Goal: Task Accomplishment & Management: Use online tool/utility

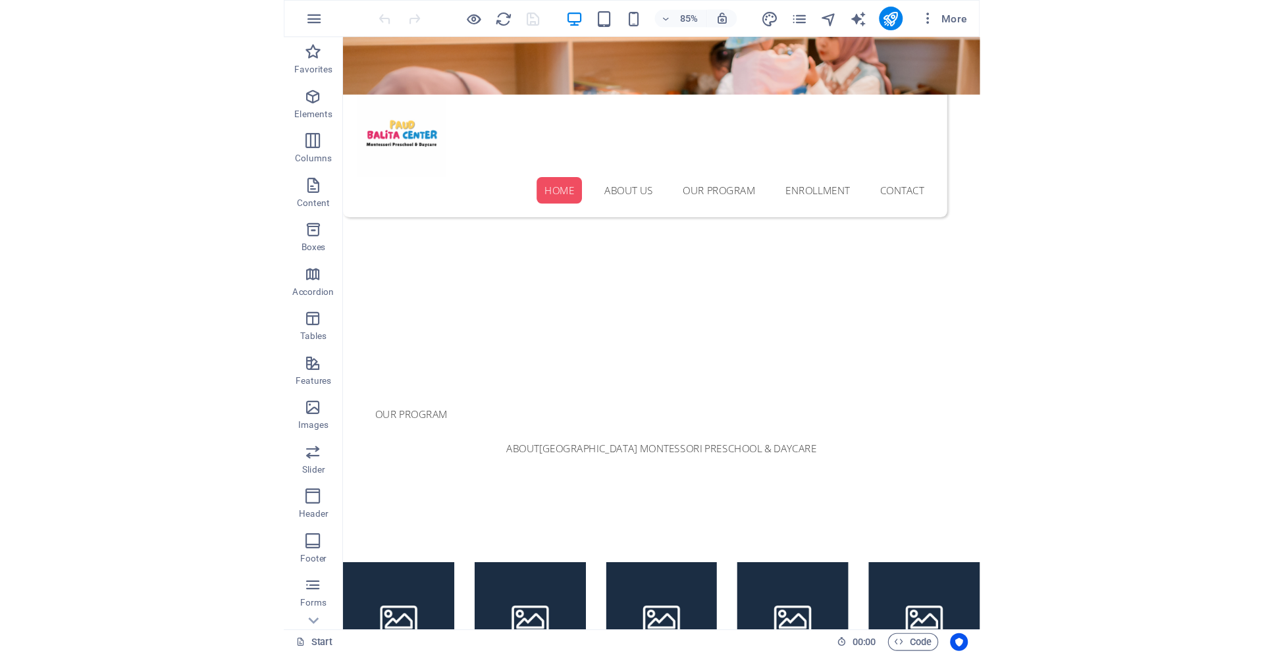
scroll to position [401, 0]
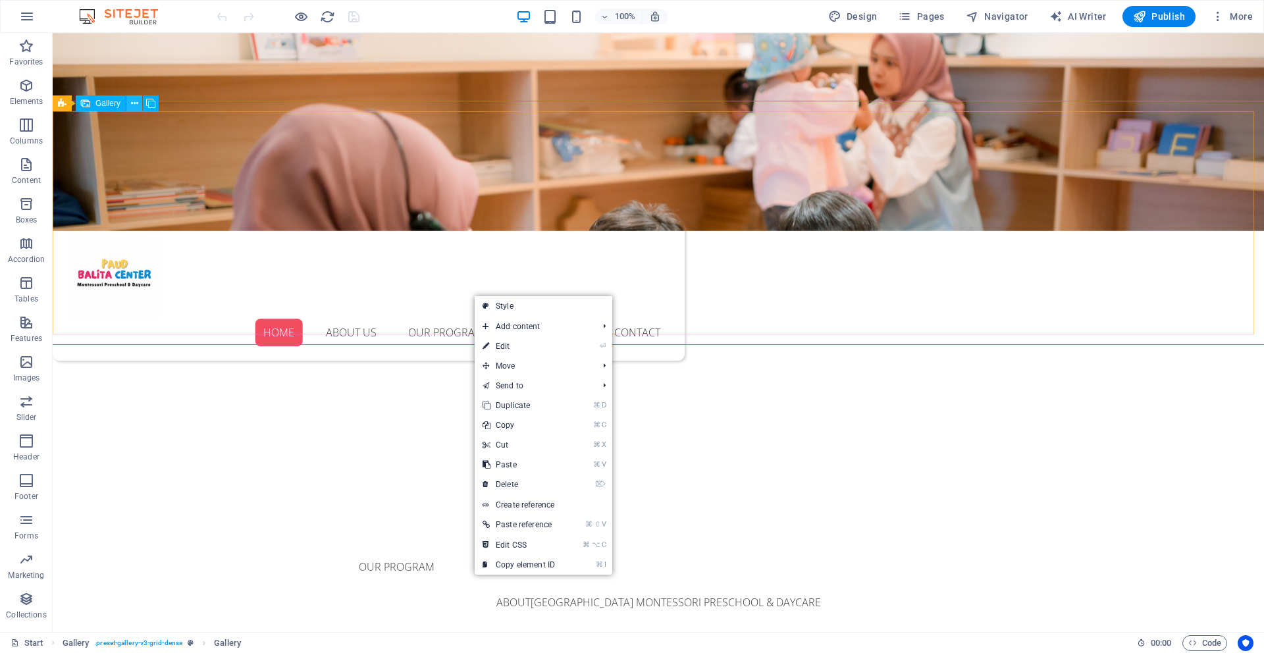
click at [132, 105] on icon at bounding box center [134, 104] width 7 height 14
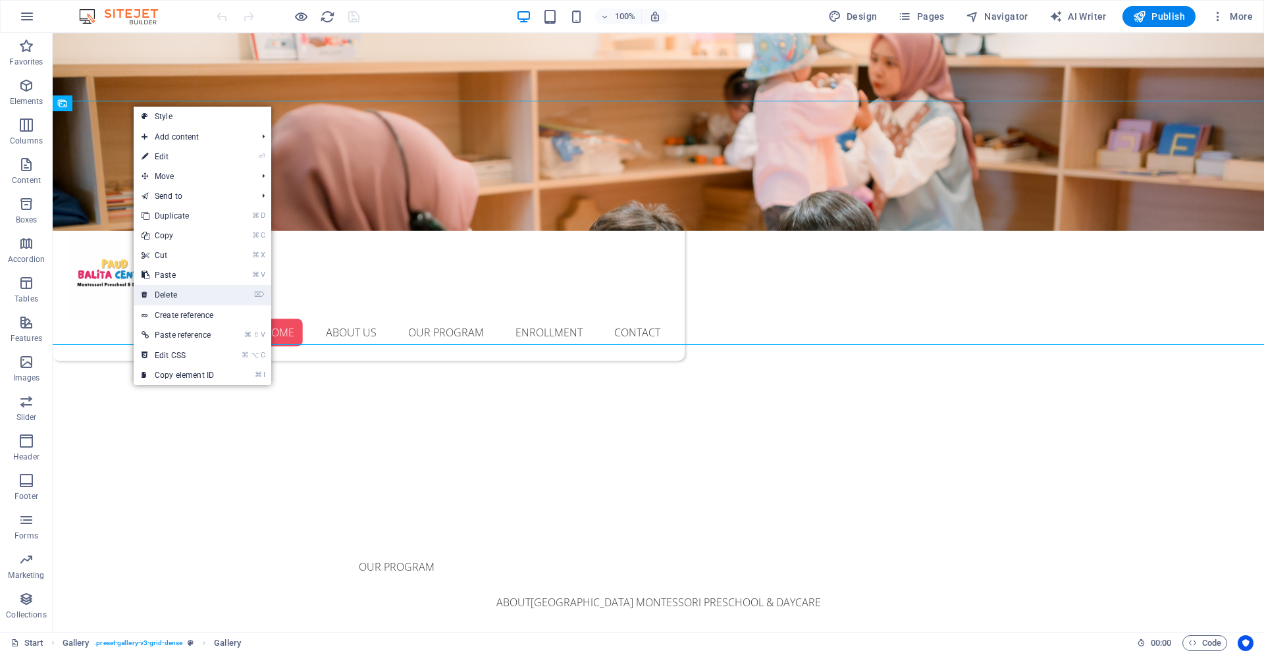
click at [175, 286] on link "⌦ Delete" at bounding box center [178, 295] width 88 height 20
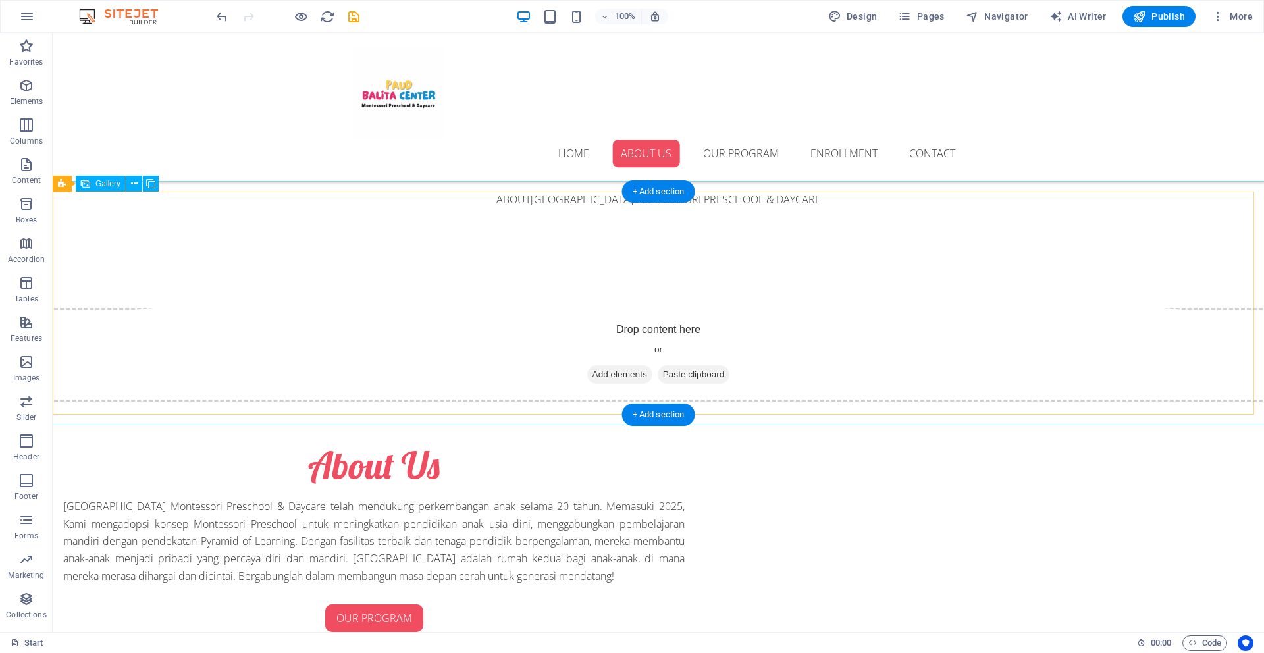
scroll to position [757, 0]
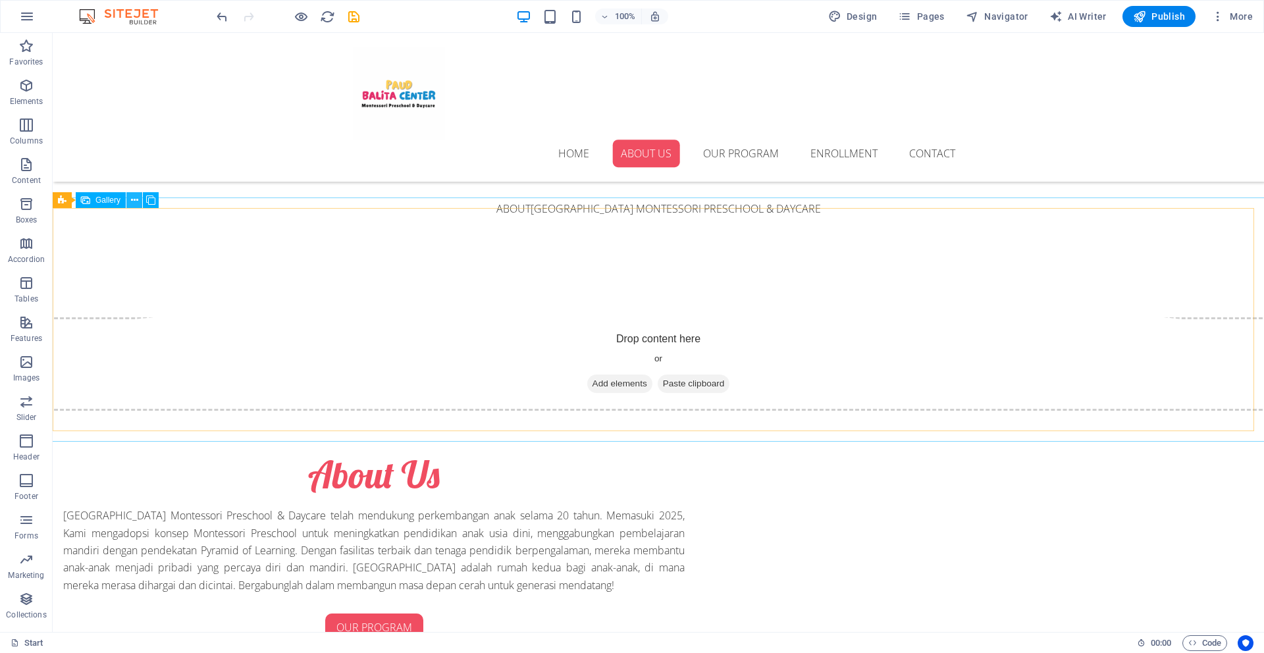
click at [134, 204] on icon at bounding box center [134, 200] width 7 height 14
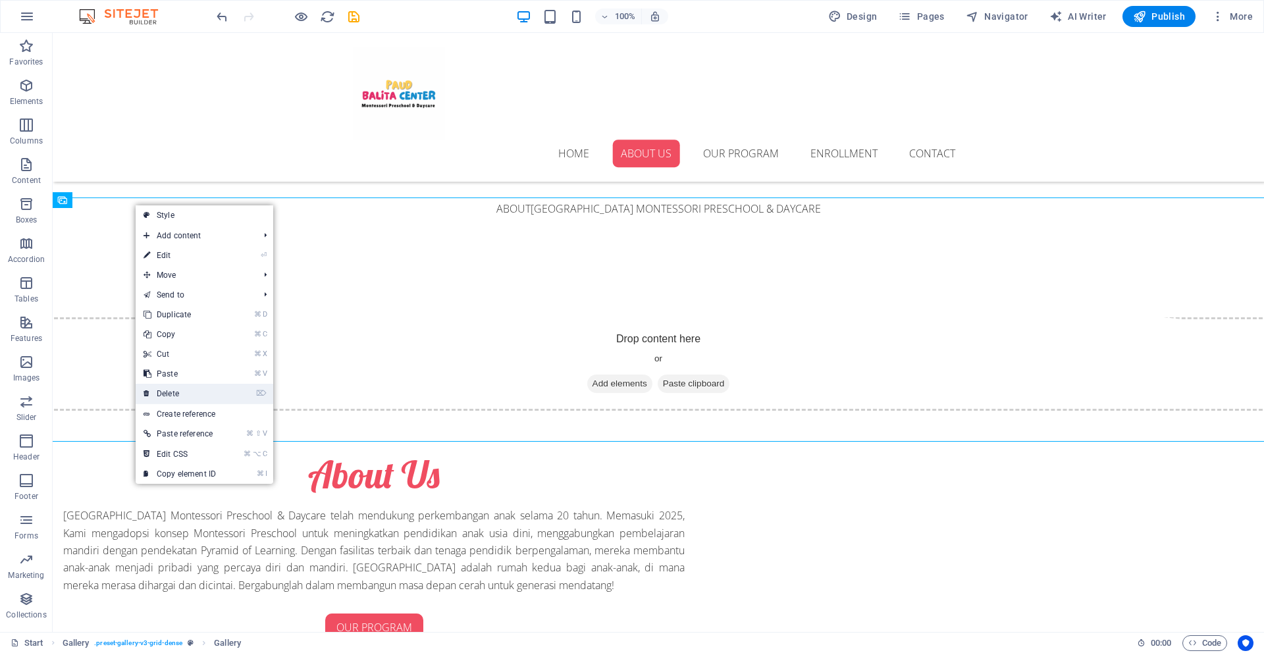
click at [233, 397] on li "⌦ Delete" at bounding box center [205, 394] width 138 height 20
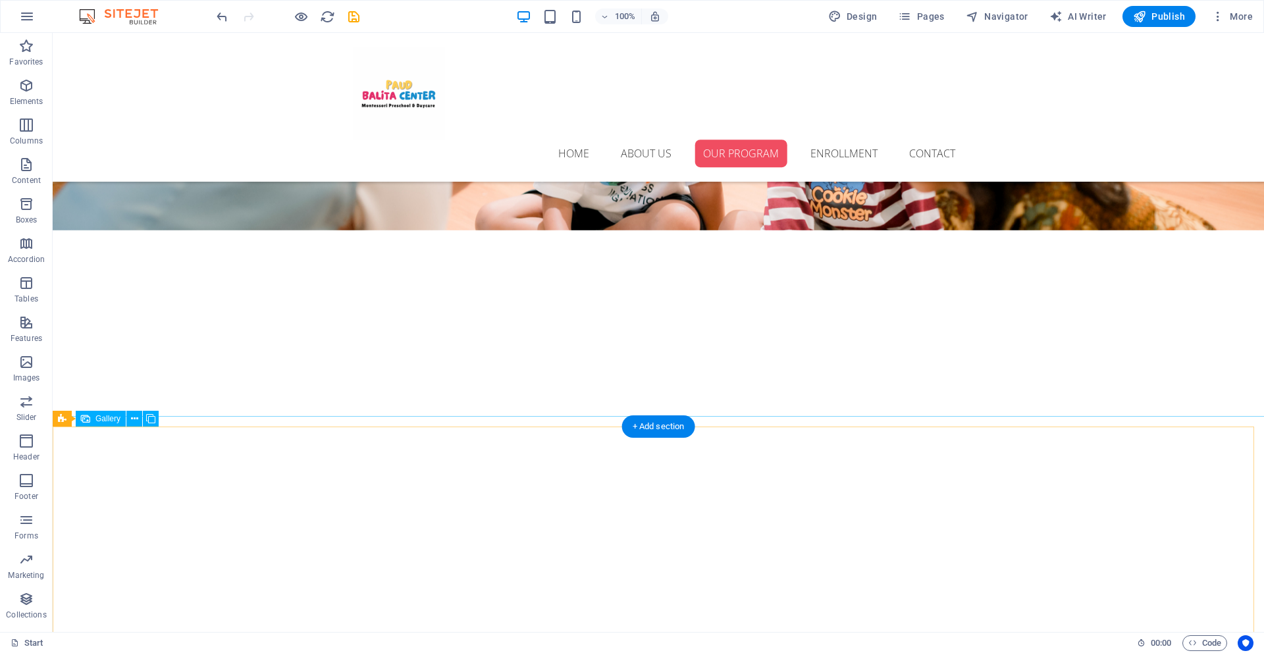
scroll to position [2232, 0]
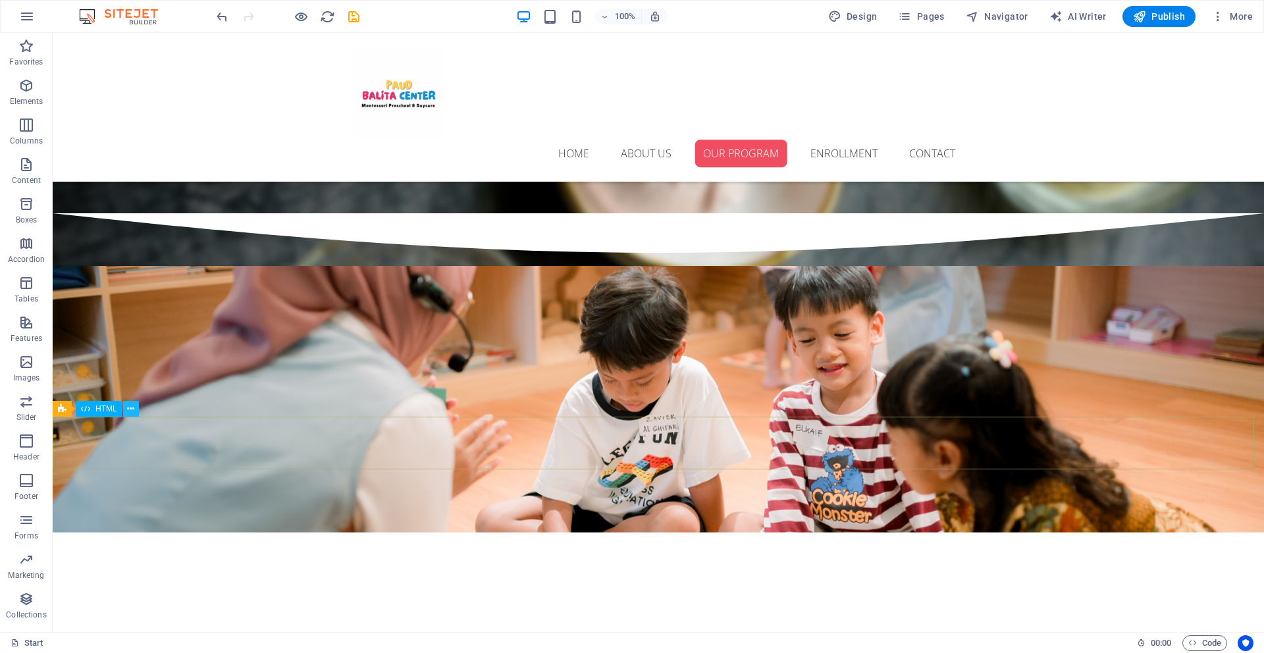
click at [128, 413] on icon at bounding box center [130, 409] width 7 height 14
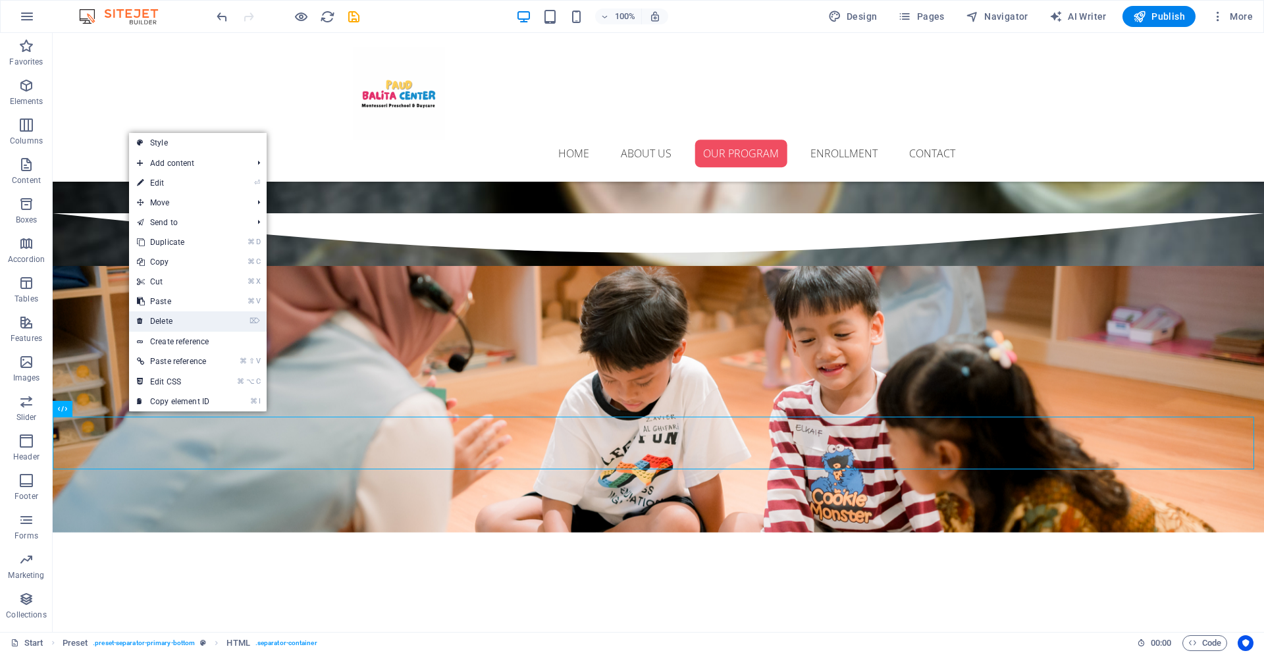
click at [192, 321] on link "⌦ Delete" at bounding box center [173, 321] width 88 height 20
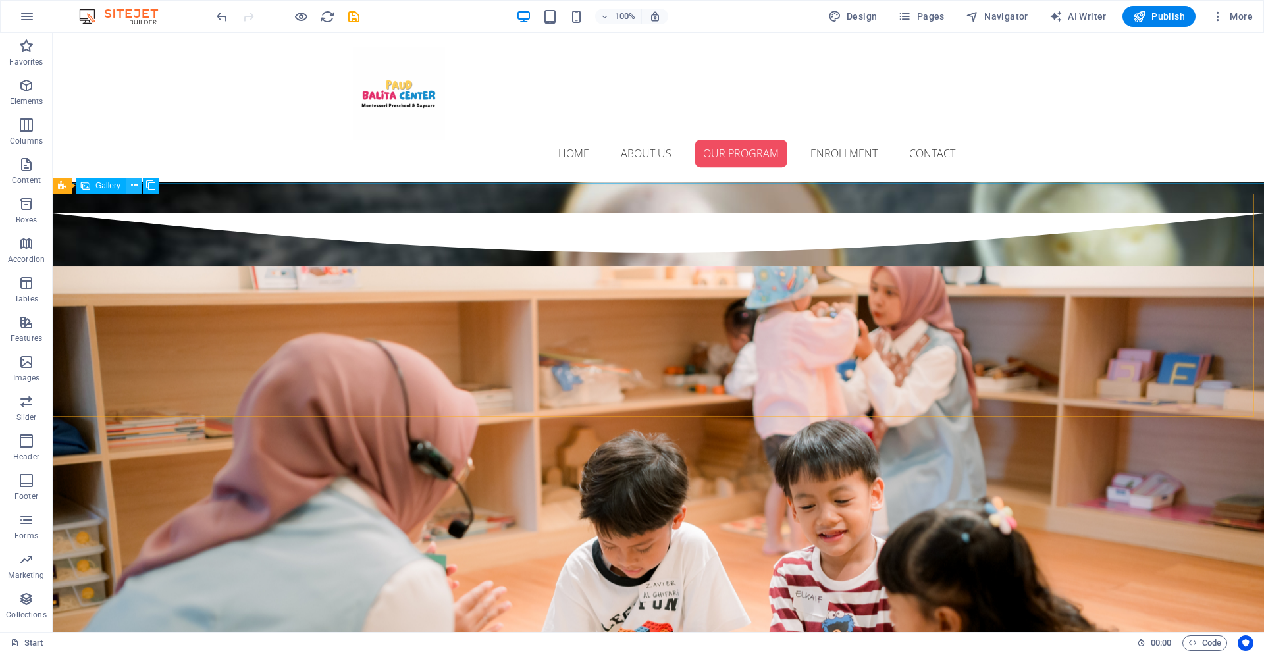
click at [133, 184] on icon at bounding box center [134, 185] width 7 height 14
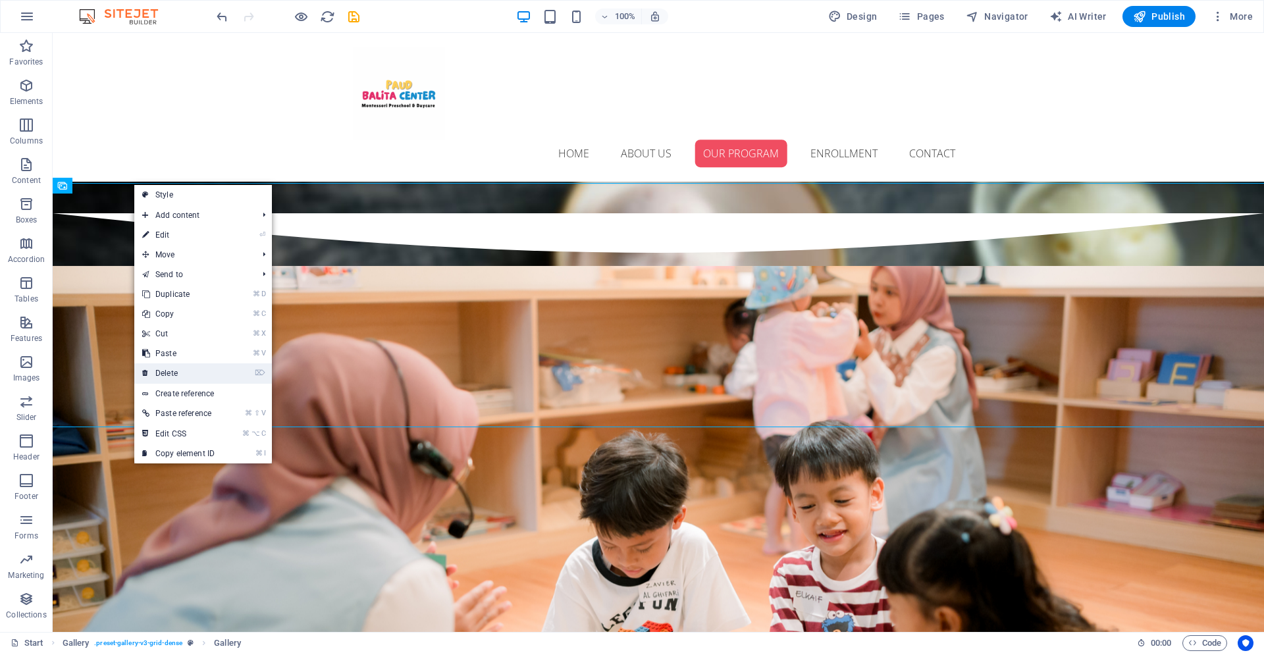
click at [178, 373] on link "⌦ Delete" at bounding box center [178, 373] width 88 height 20
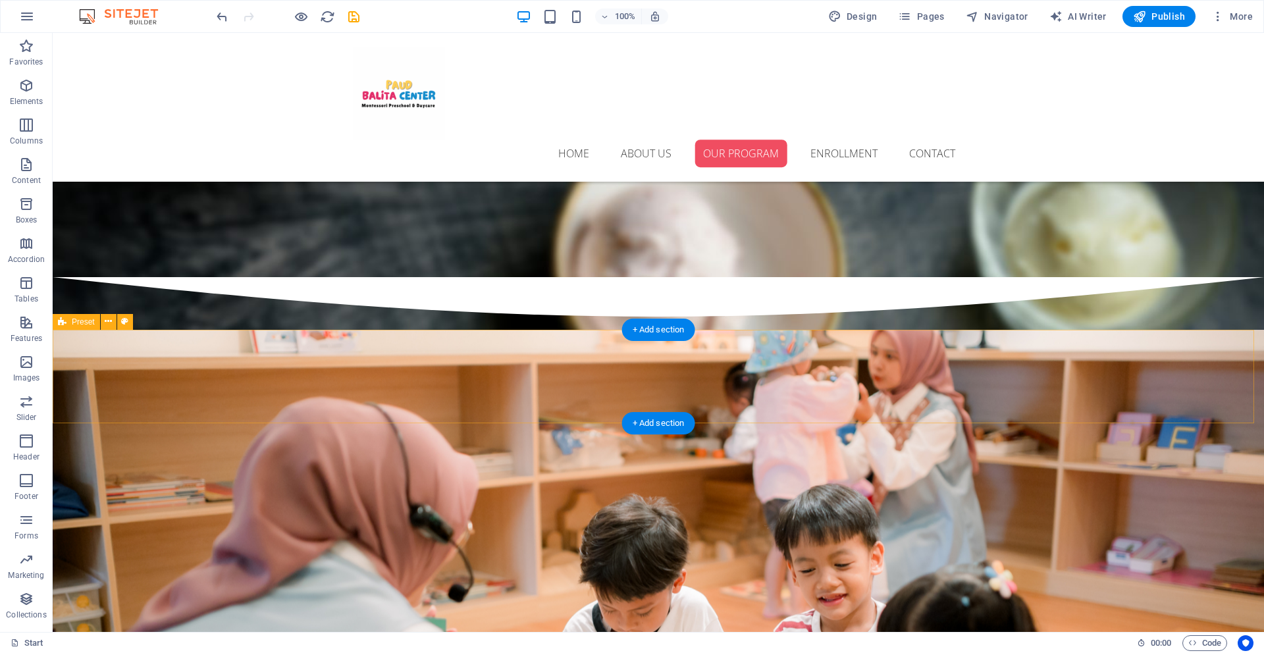
scroll to position [2190, 0]
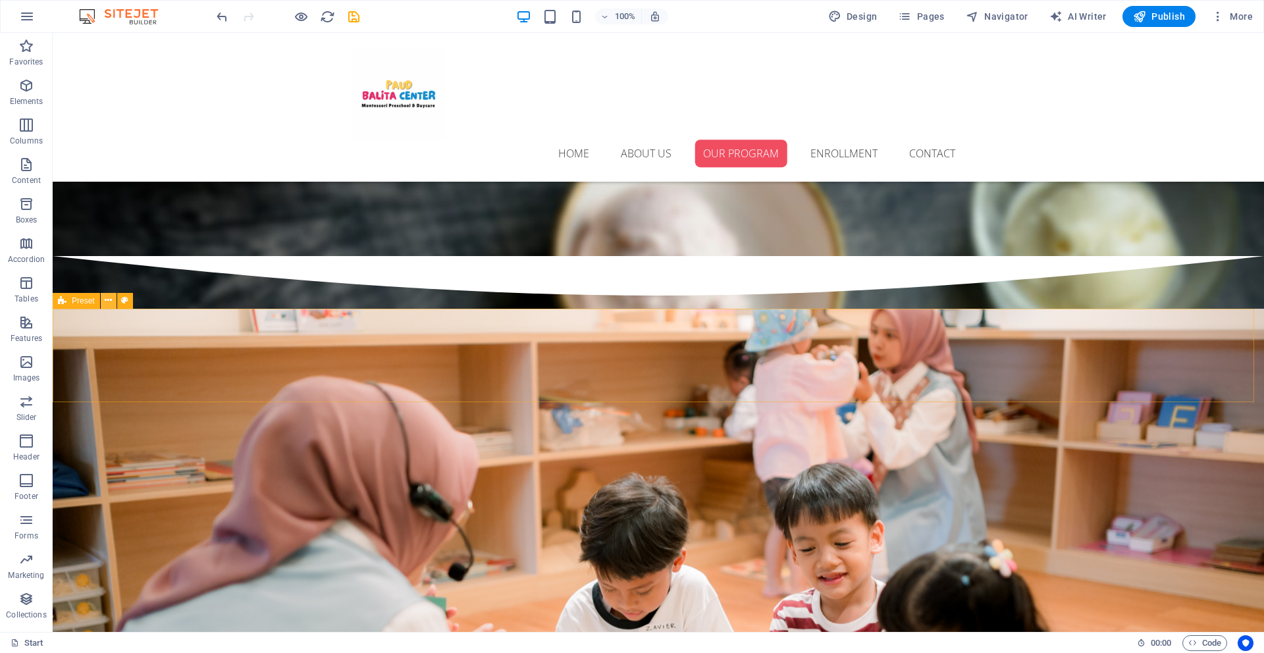
click at [105, 302] on icon at bounding box center [108, 301] width 7 height 14
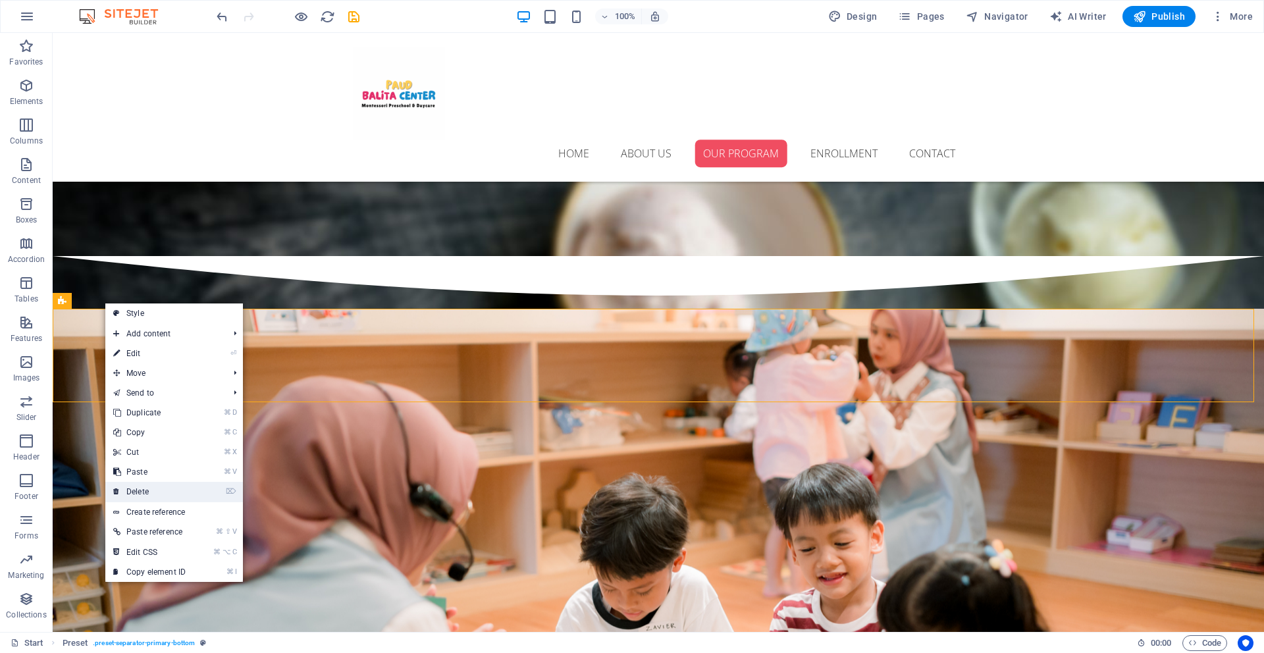
click at [181, 492] on link "⌦ Delete" at bounding box center [149, 492] width 88 height 20
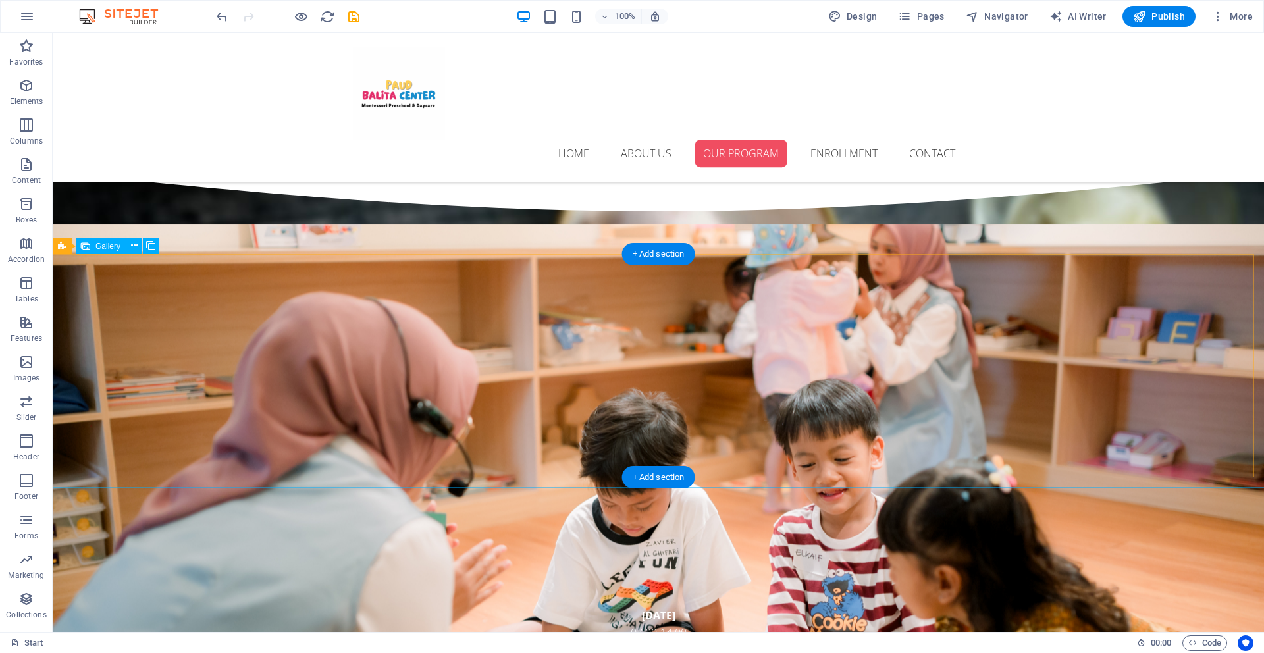
scroll to position [2177, 0]
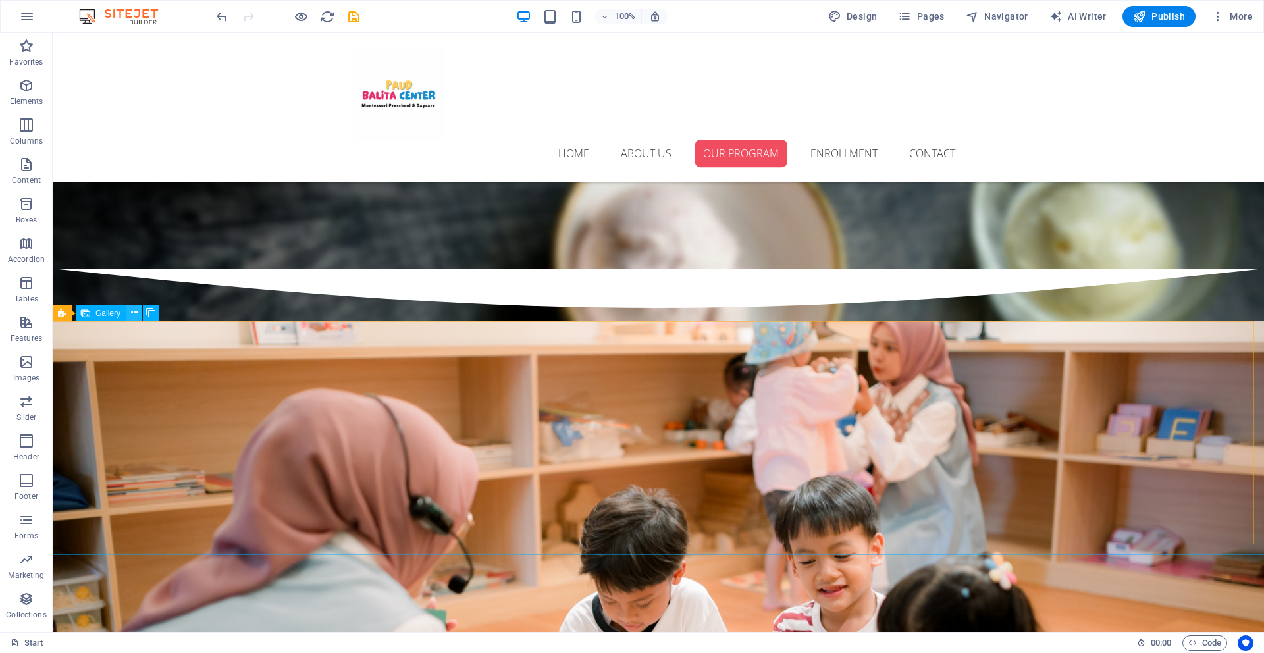
click at [131, 316] on icon at bounding box center [134, 313] width 7 height 14
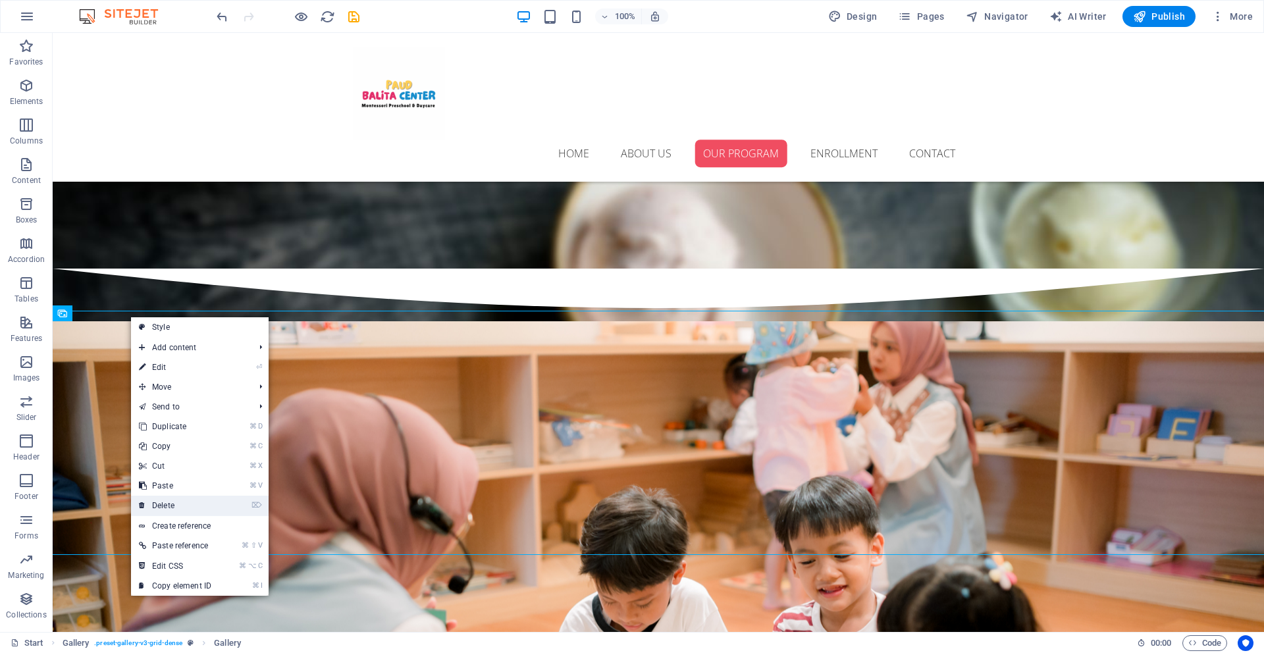
click at [170, 507] on link "⌦ Delete" at bounding box center [175, 506] width 88 height 20
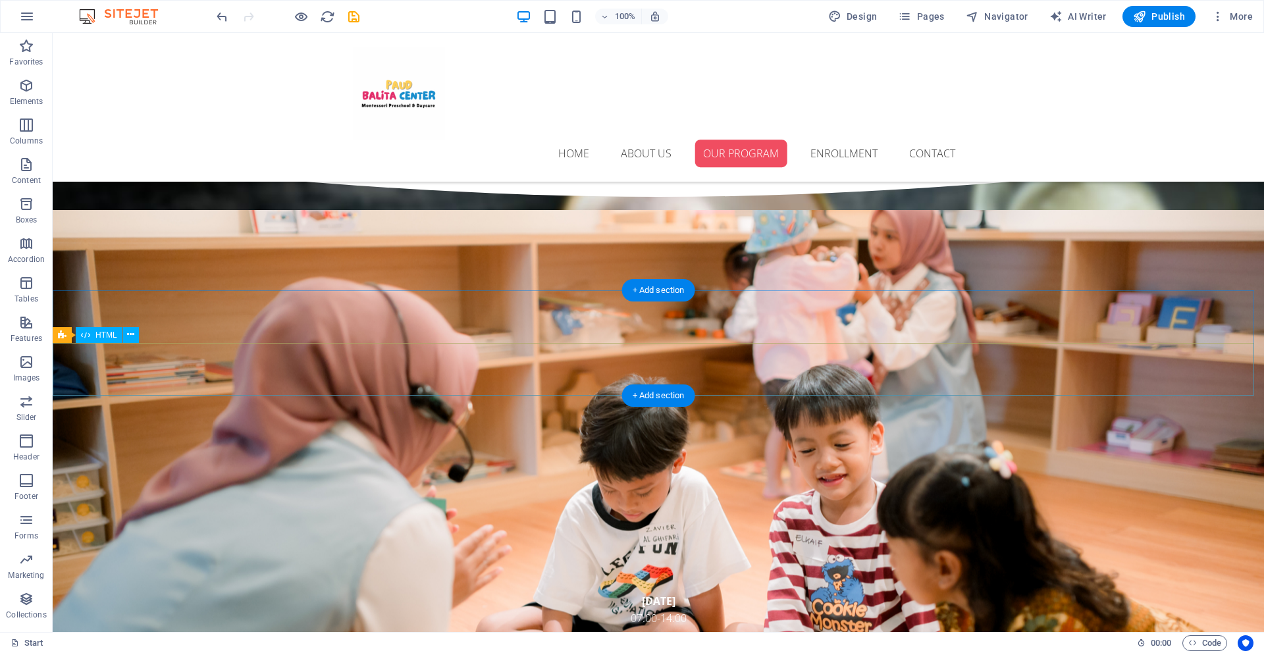
scroll to position [2280, 0]
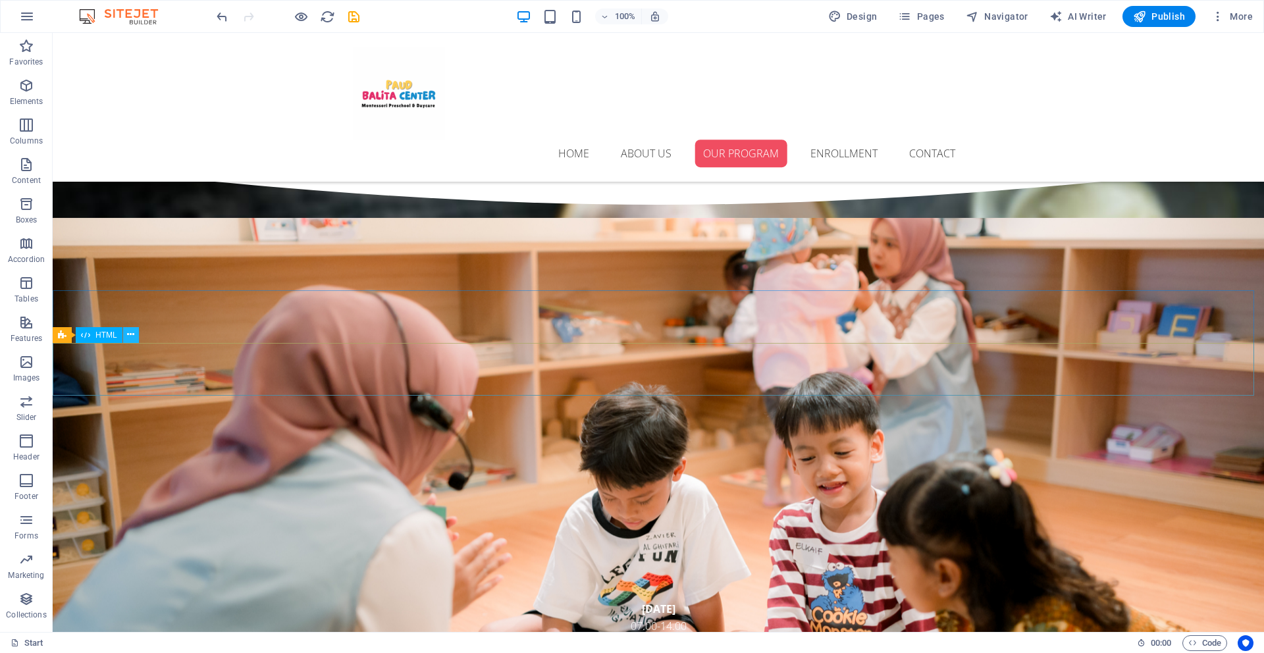
click at [134, 336] on button at bounding box center [131, 335] width 16 height 16
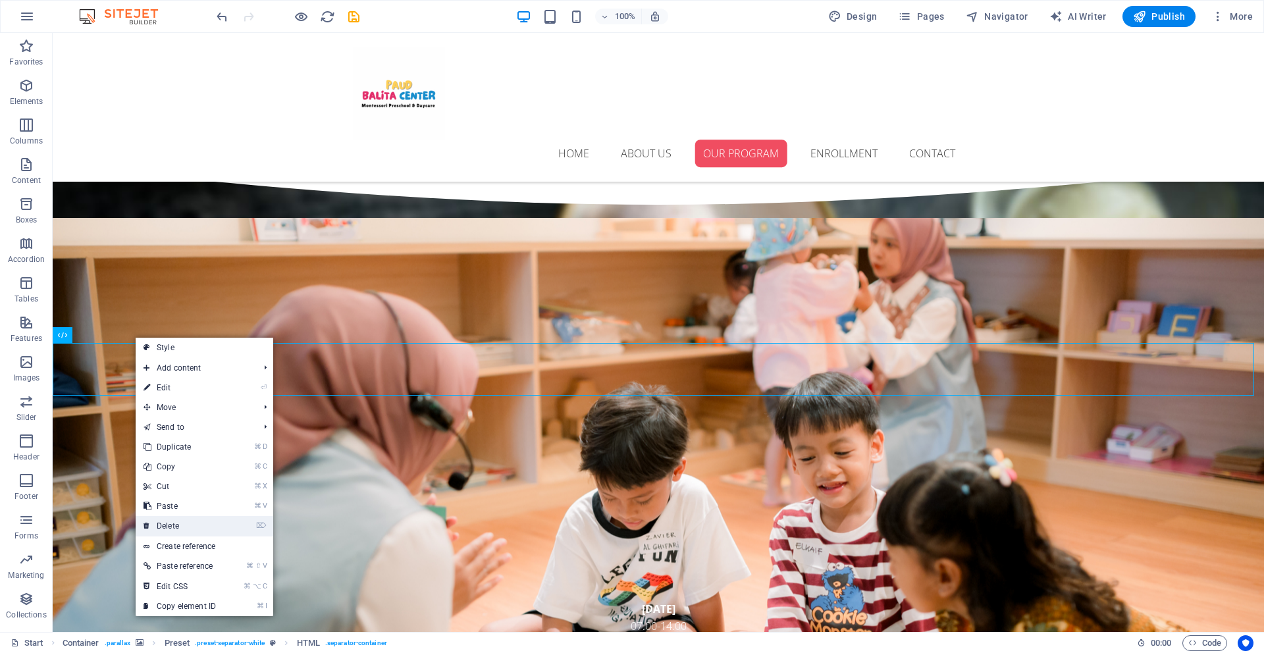
click at [184, 523] on link "⌦ Delete" at bounding box center [180, 526] width 88 height 20
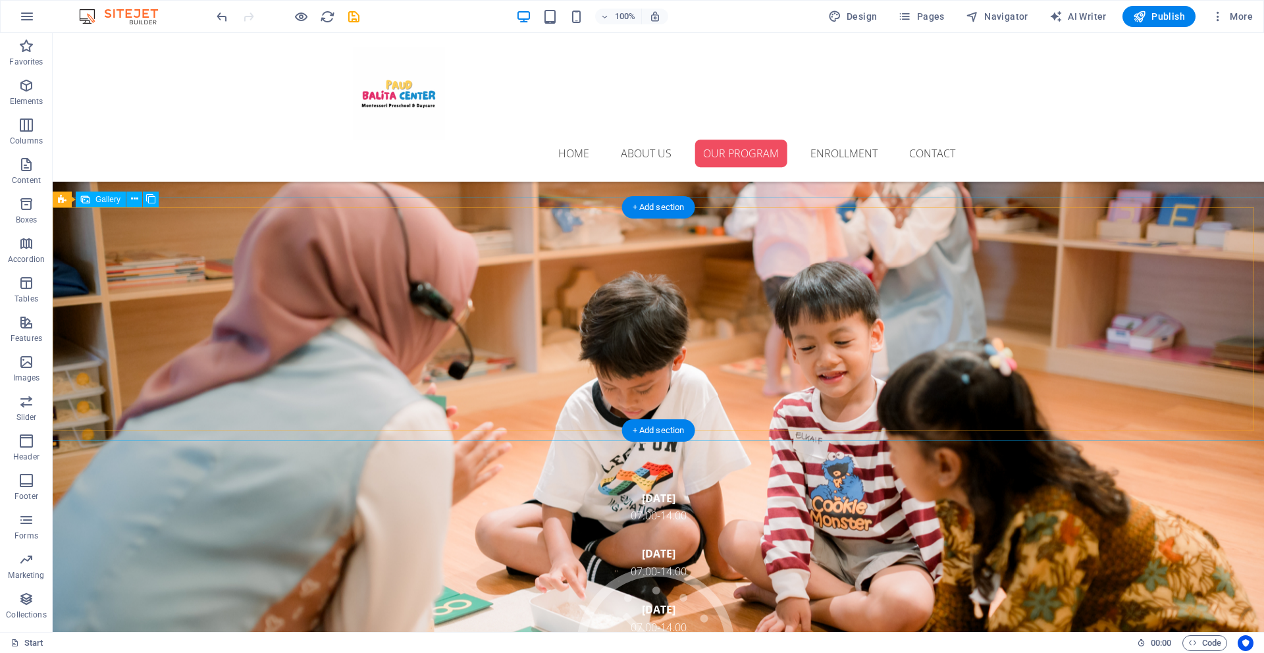
scroll to position [2383, 0]
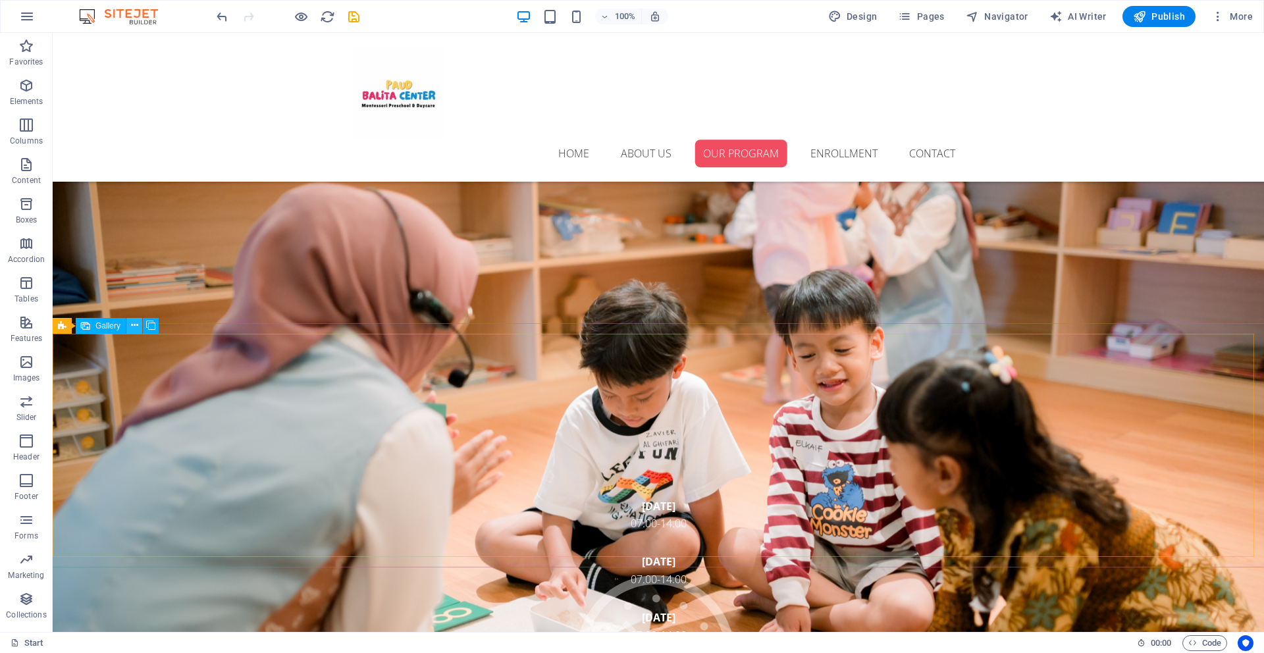
click at [132, 329] on icon at bounding box center [134, 326] width 7 height 14
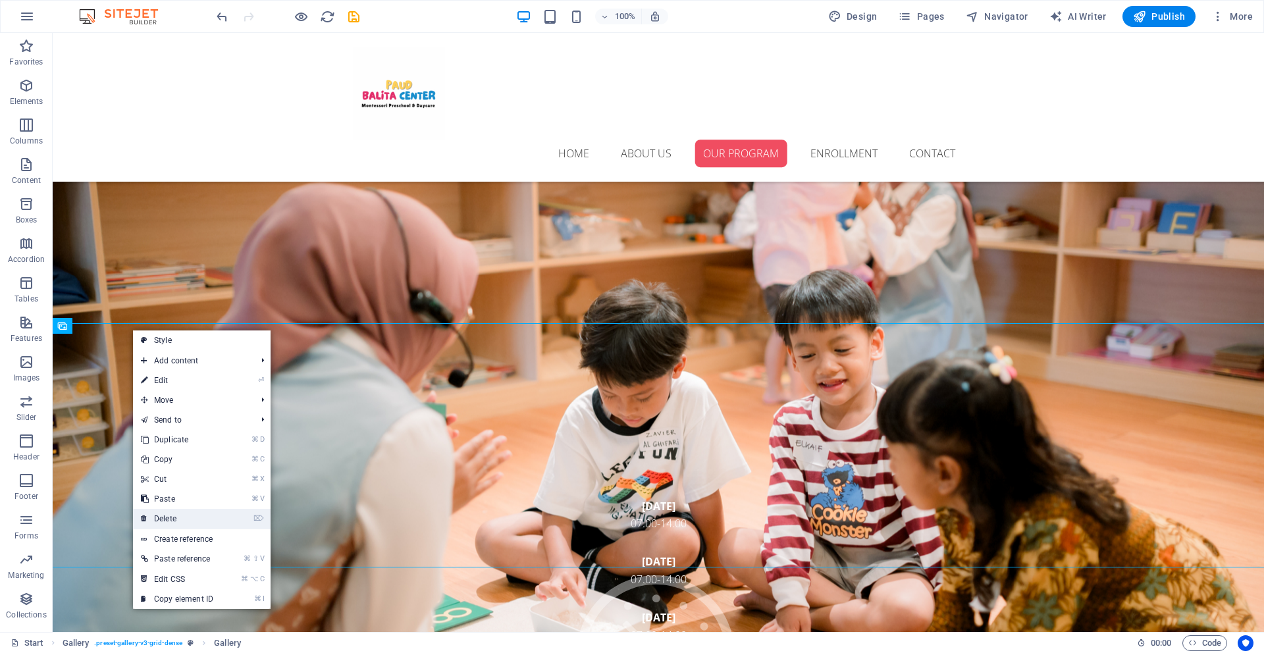
click at [201, 511] on link "⌦ Delete" at bounding box center [177, 519] width 88 height 20
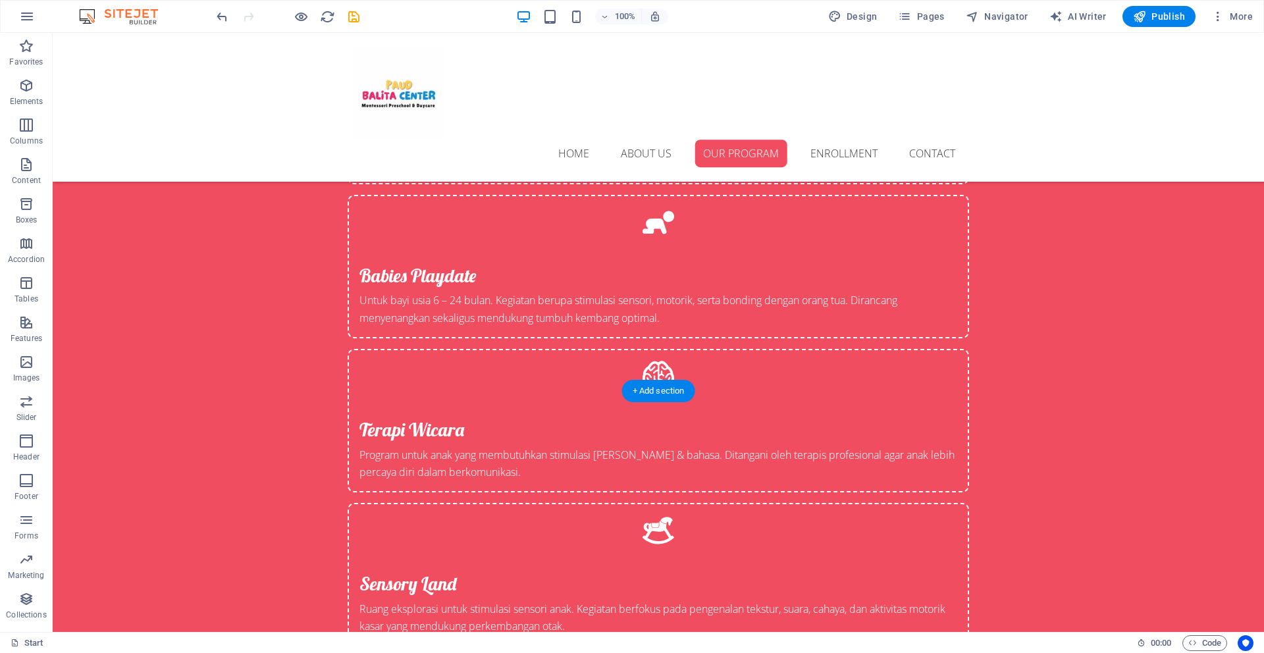
scroll to position [3809, 0]
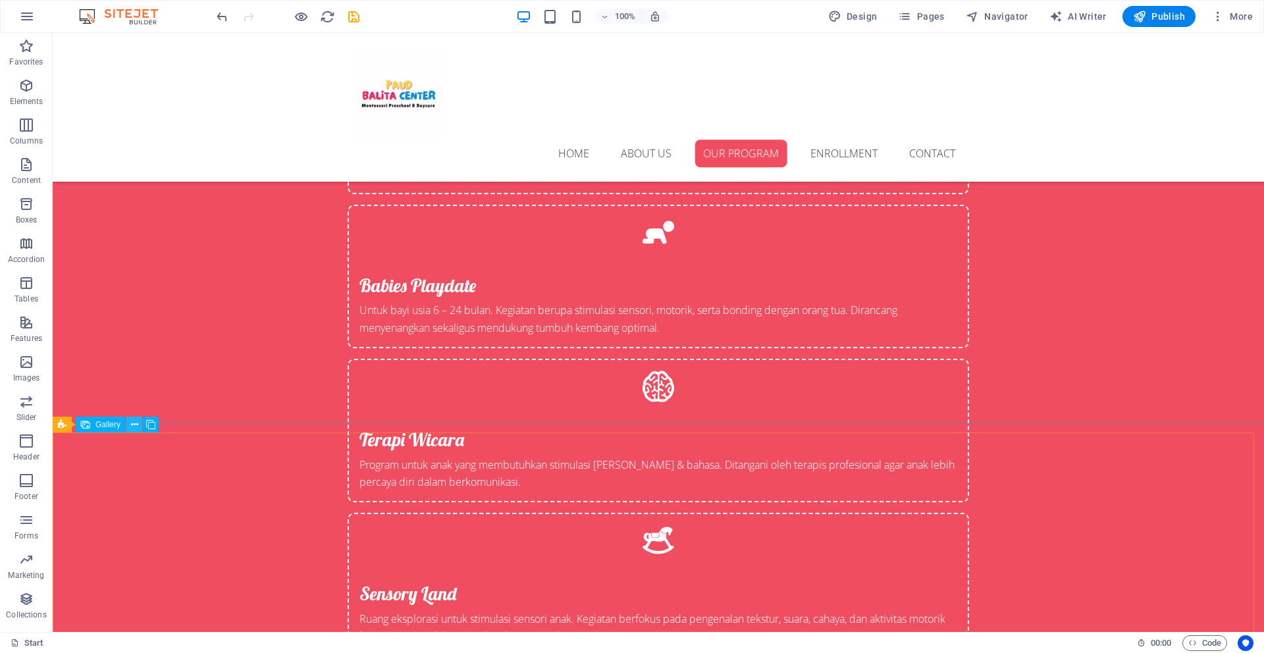
click at [137, 424] on icon at bounding box center [134, 425] width 7 height 14
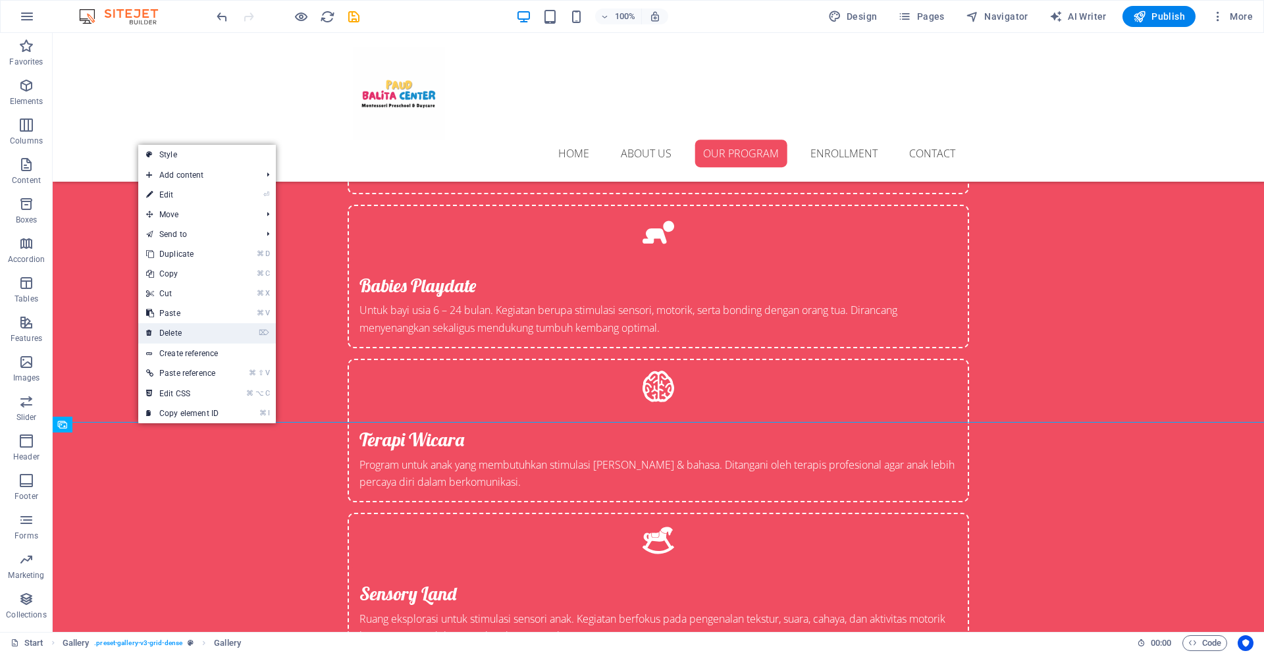
click at [182, 326] on link "⌦ Delete" at bounding box center [182, 333] width 88 height 20
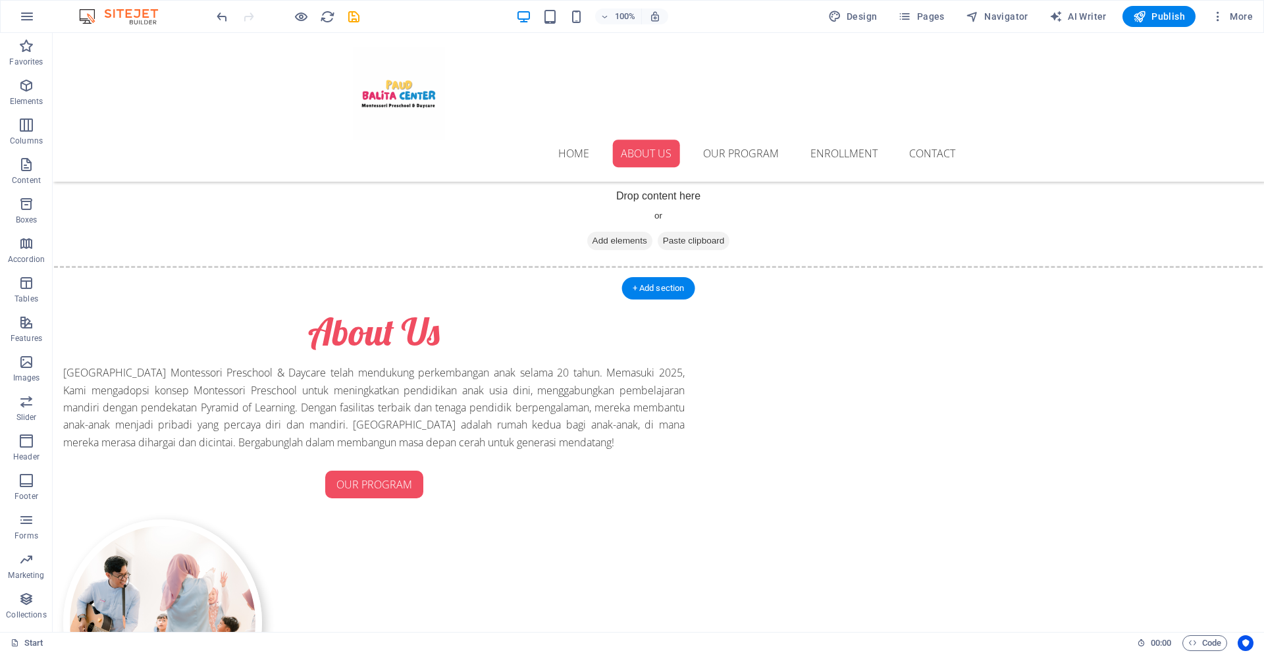
scroll to position [1331, 0]
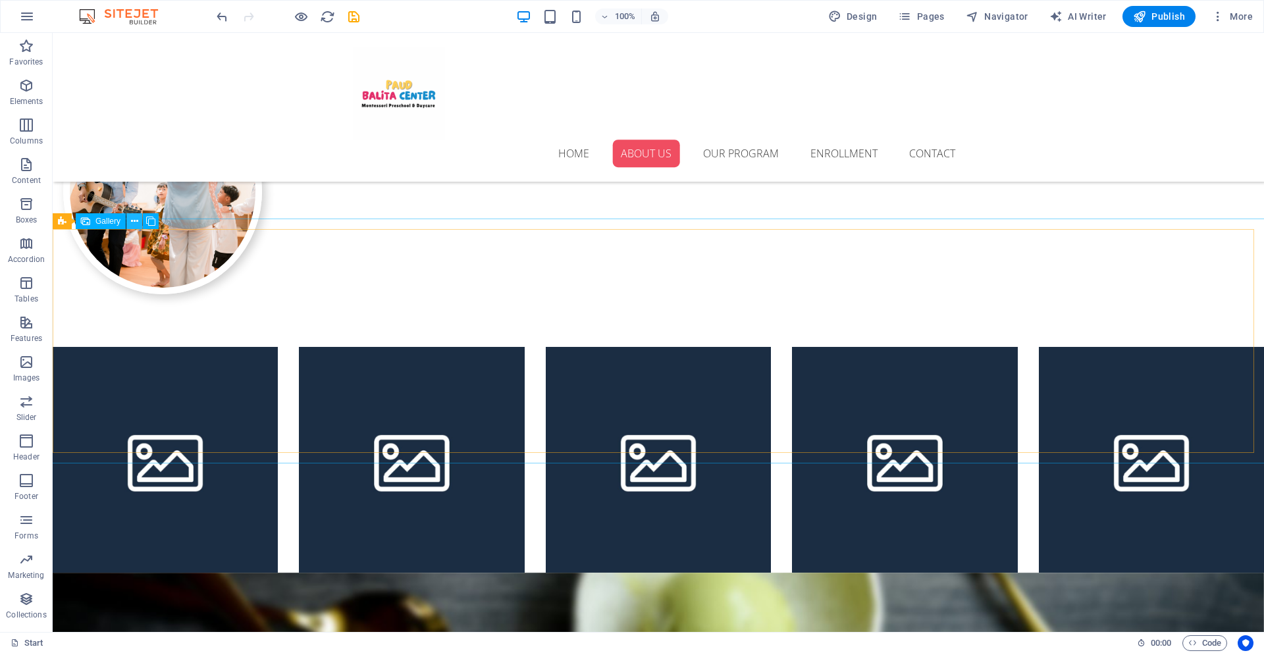
click at [131, 223] on icon at bounding box center [134, 222] width 7 height 14
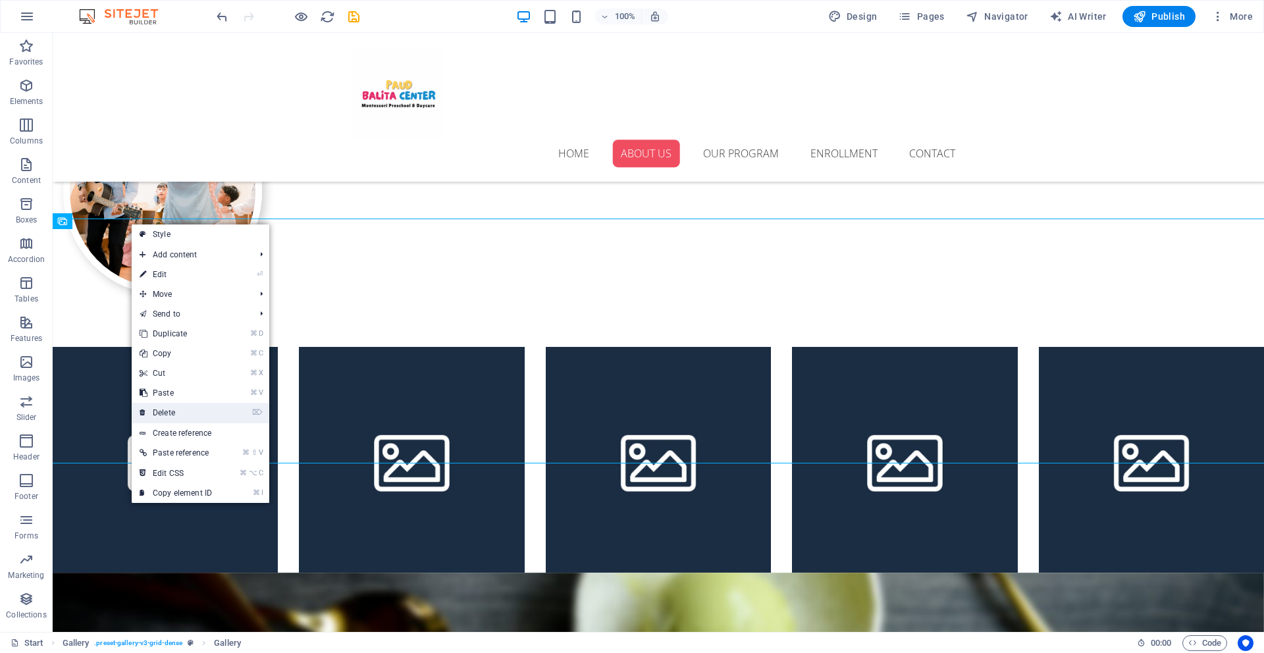
click at [174, 407] on link "⌦ Delete" at bounding box center [176, 413] width 88 height 20
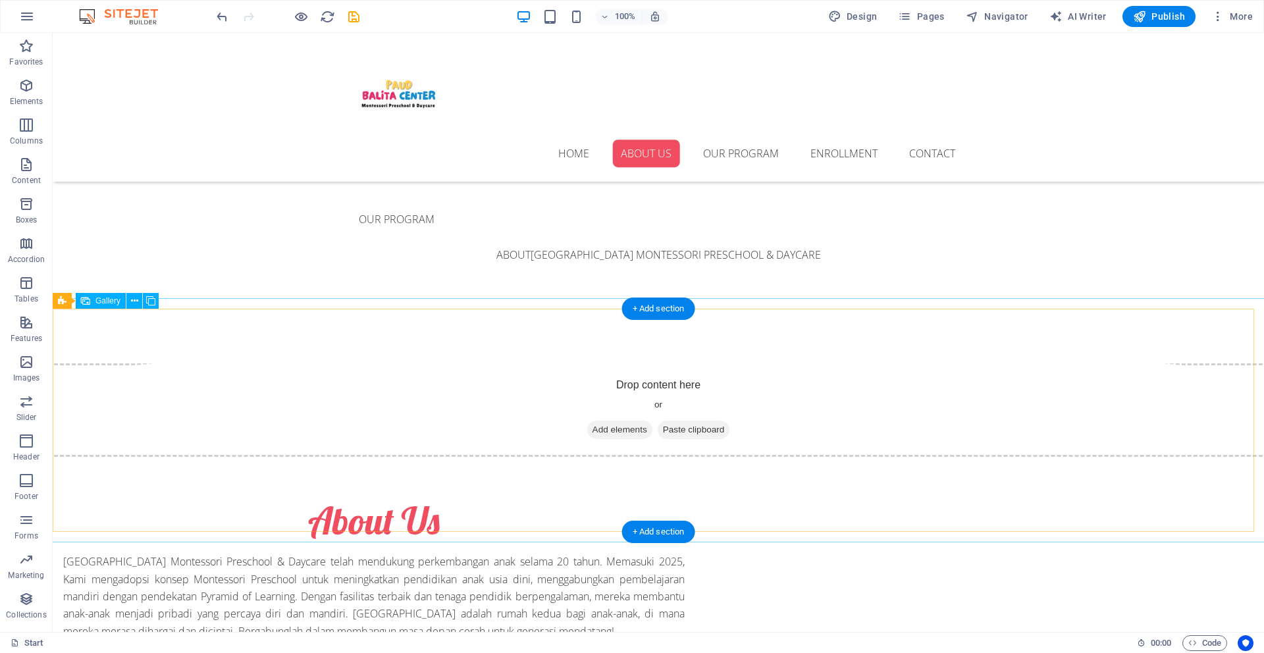
scroll to position [644, 0]
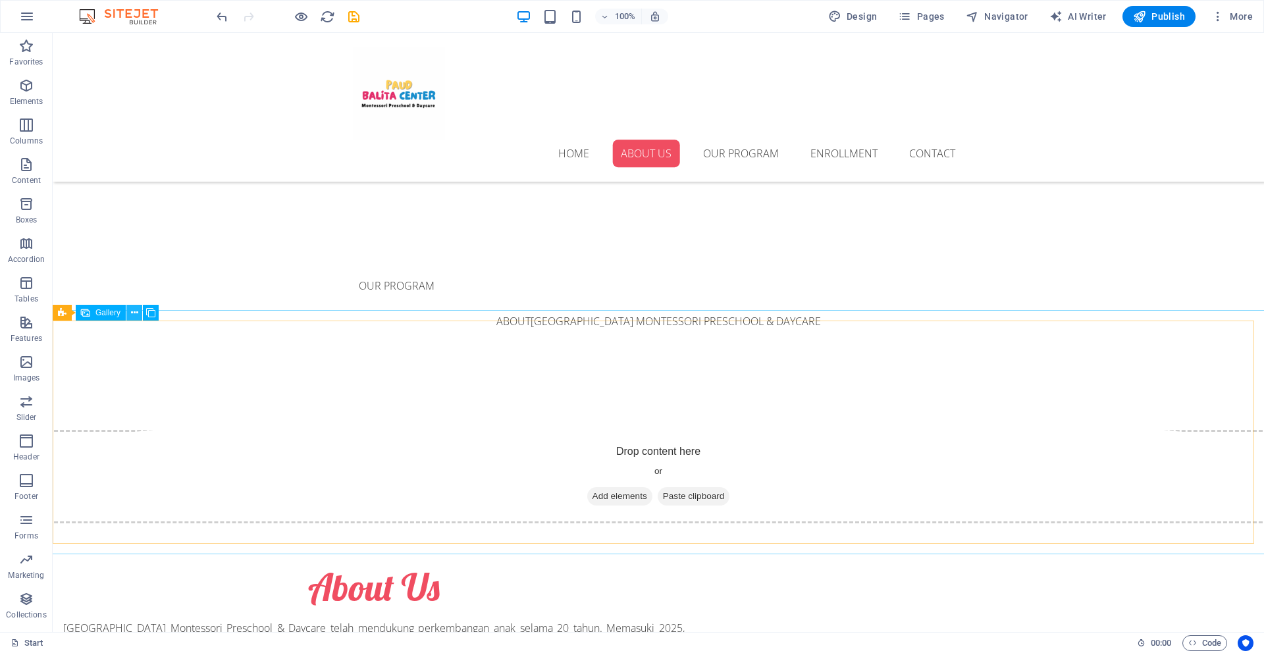
click at [136, 309] on icon at bounding box center [134, 313] width 7 height 14
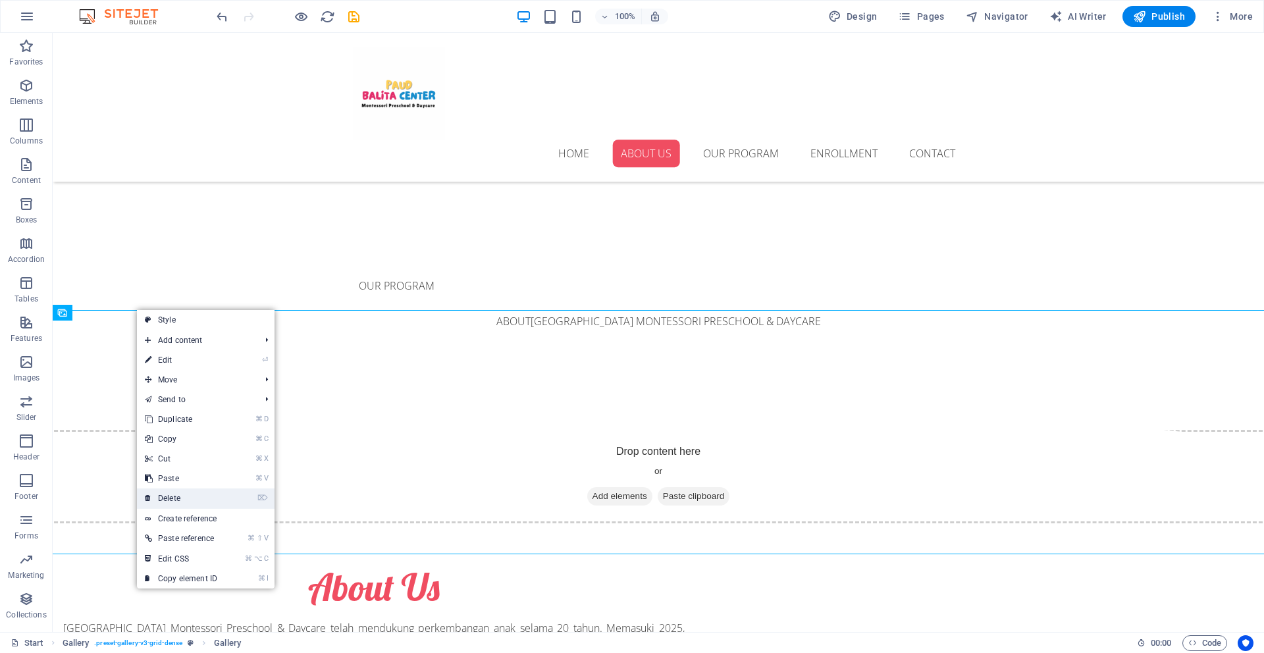
click at [193, 490] on link "⌦ Delete" at bounding box center [181, 498] width 88 height 20
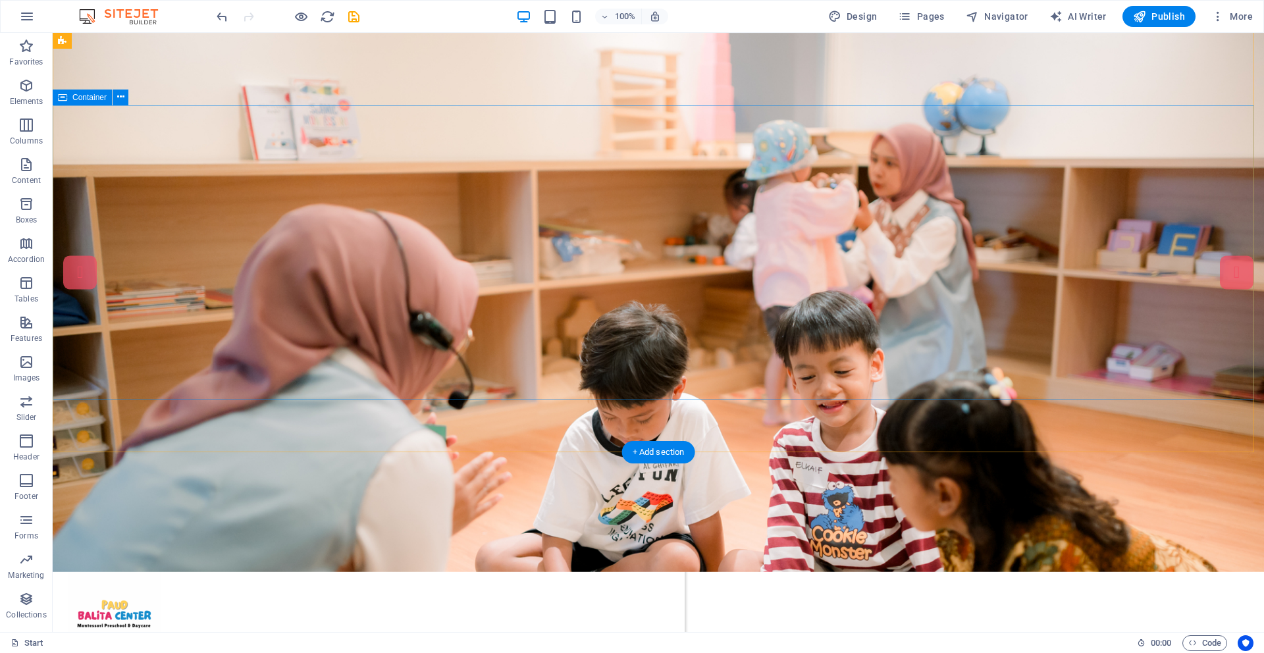
scroll to position [0, 0]
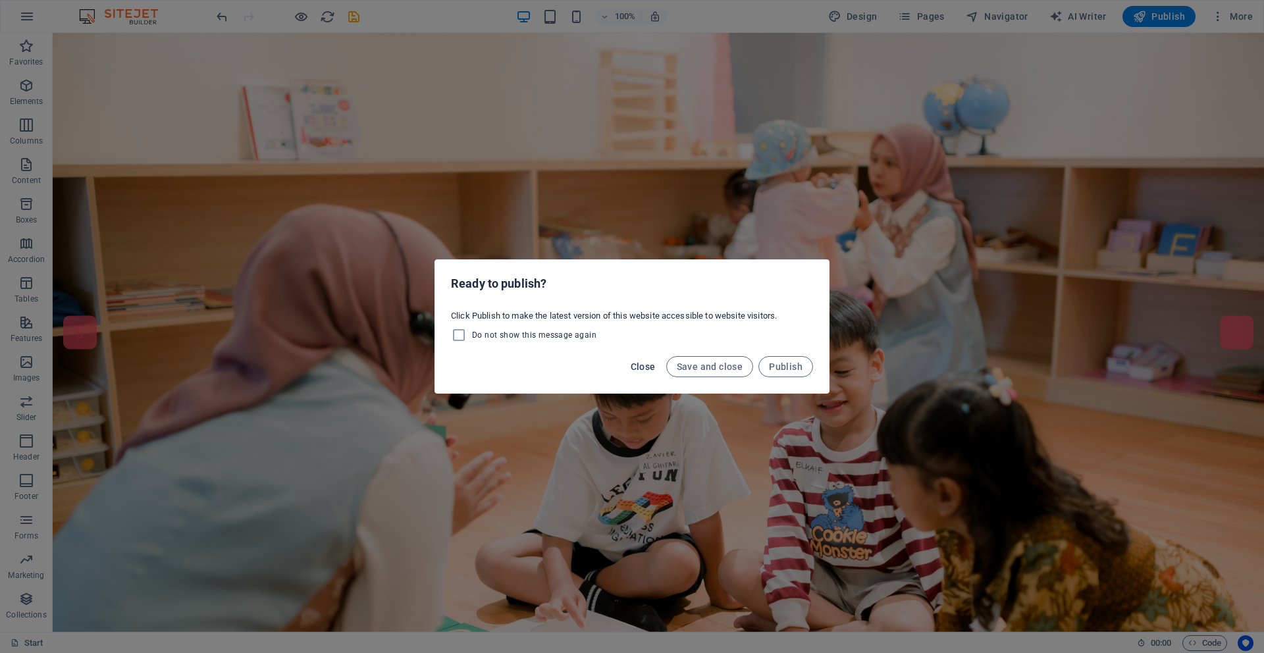
click at [618, 367] on span "Close" at bounding box center [642, 366] width 25 height 11
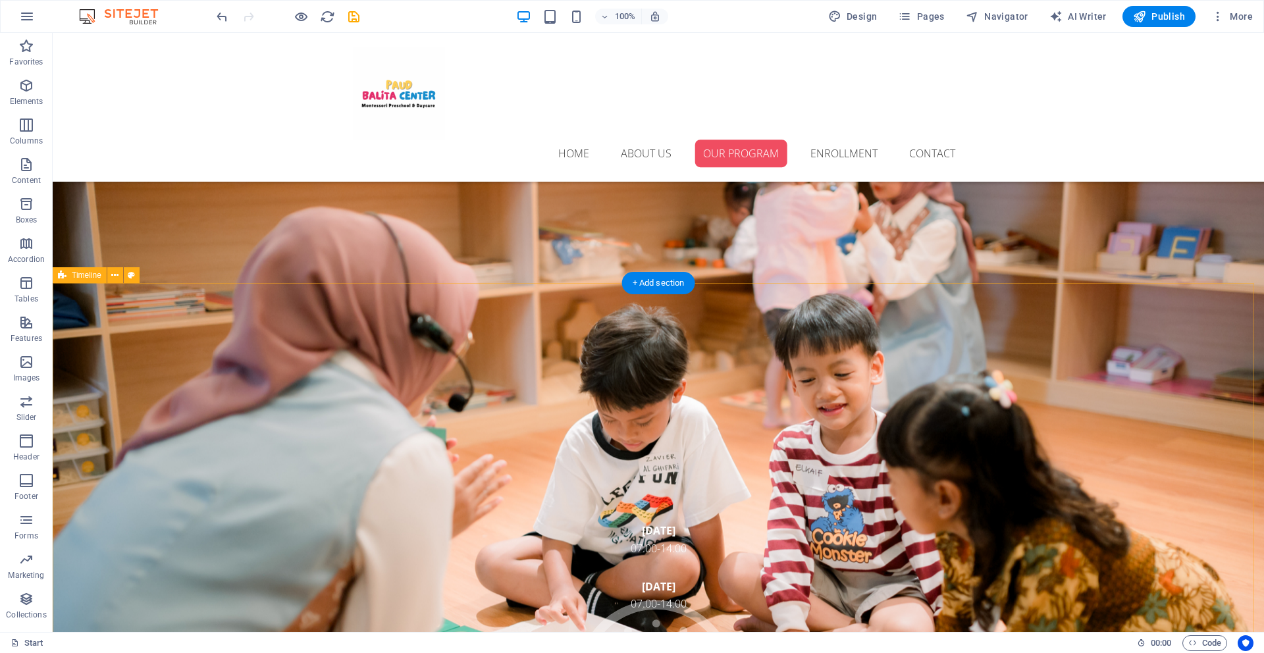
scroll to position [2206, 0]
click at [618, 140] on nav "Home About us Our program ENROLLMENT Contact" at bounding box center [658, 154] width 611 height 28
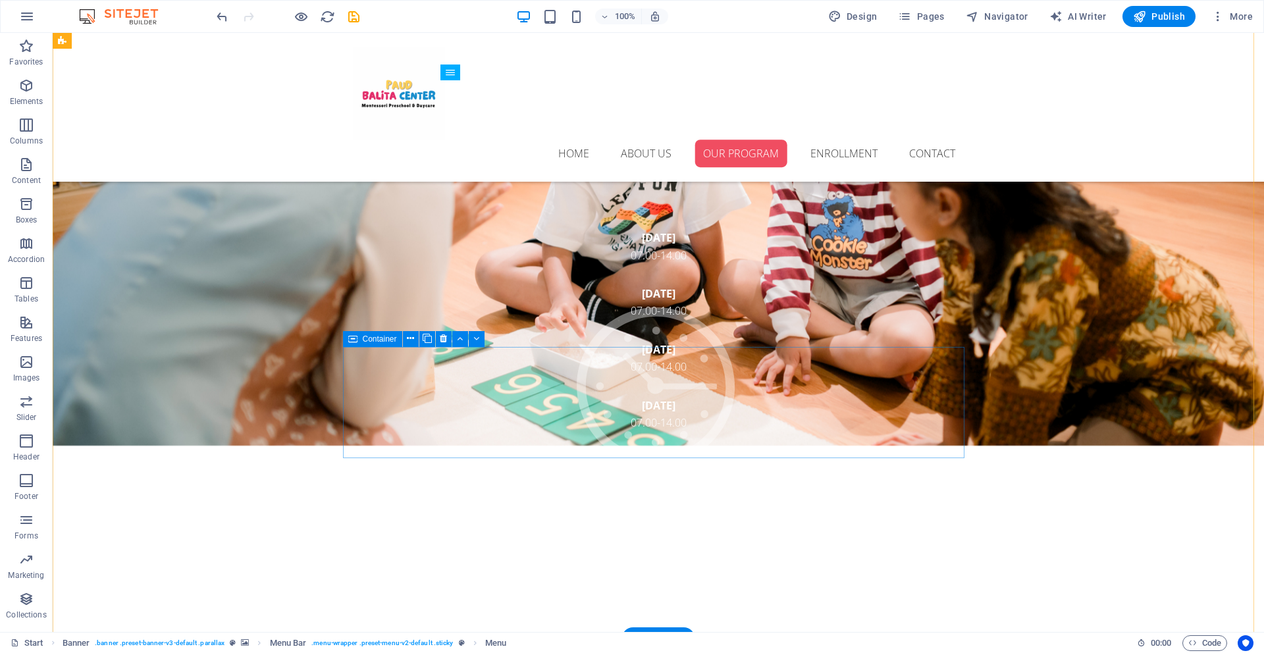
scroll to position [2486, 0]
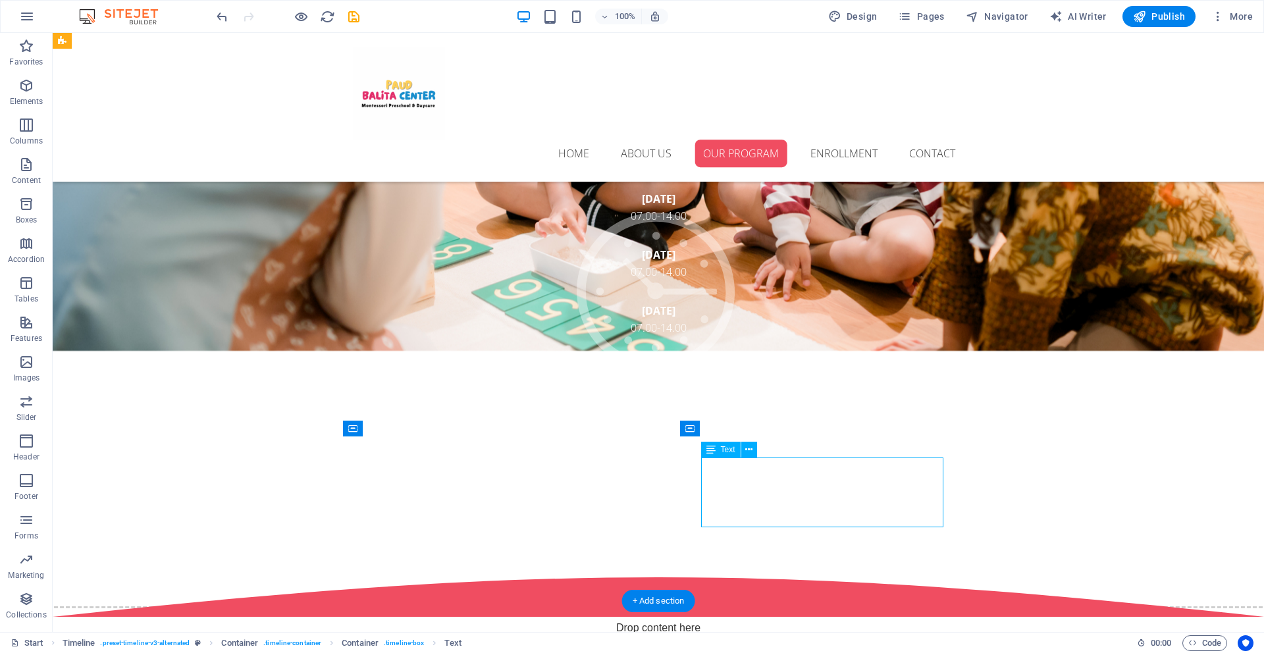
scroll to position [2727, 0]
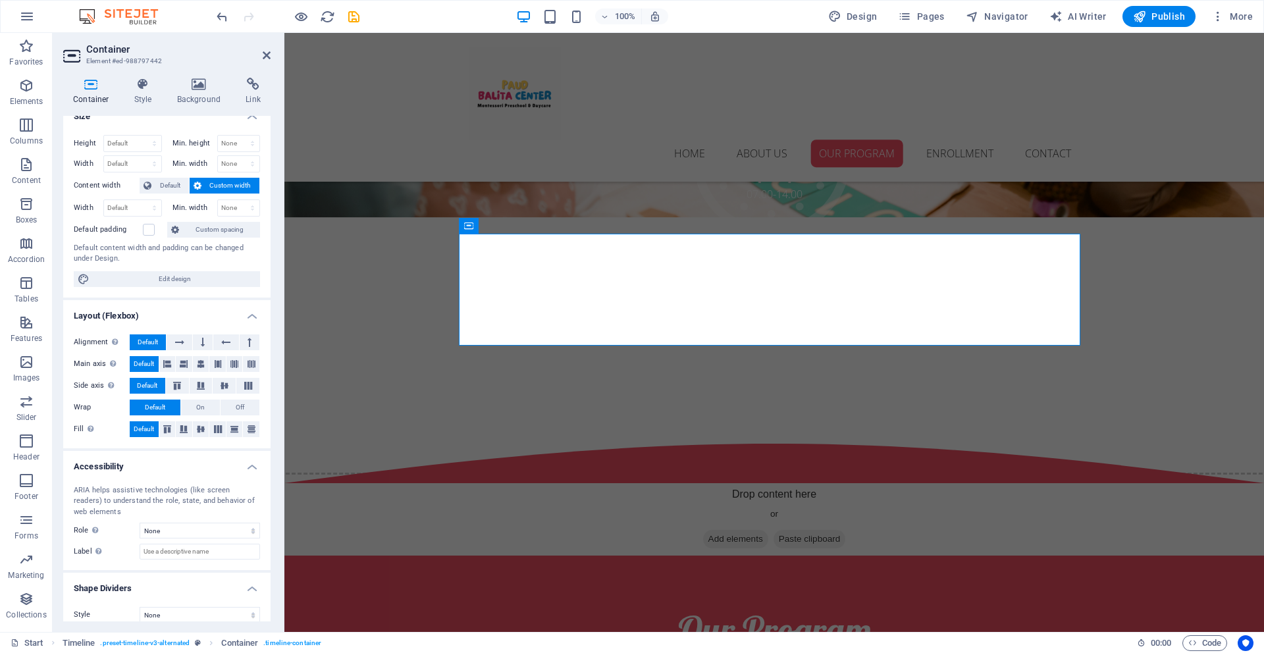
scroll to position [27, 0]
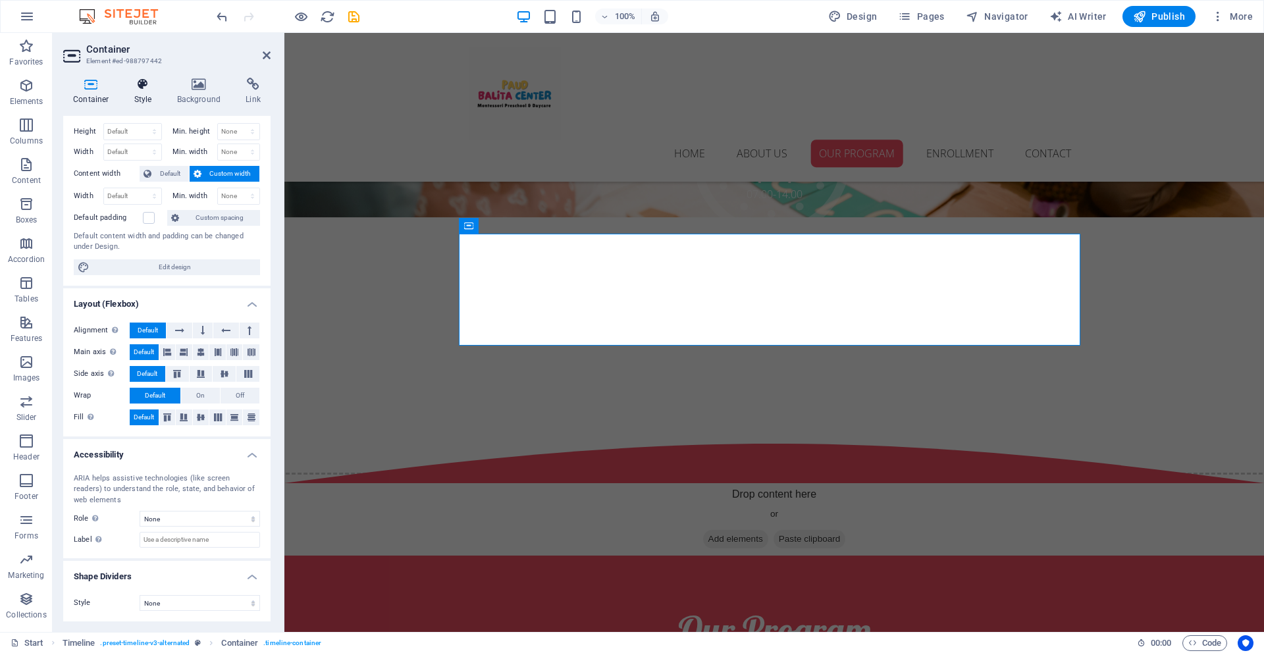
click at [140, 91] on h4 "Style" at bounding box center [145, 92] width 43 height 28
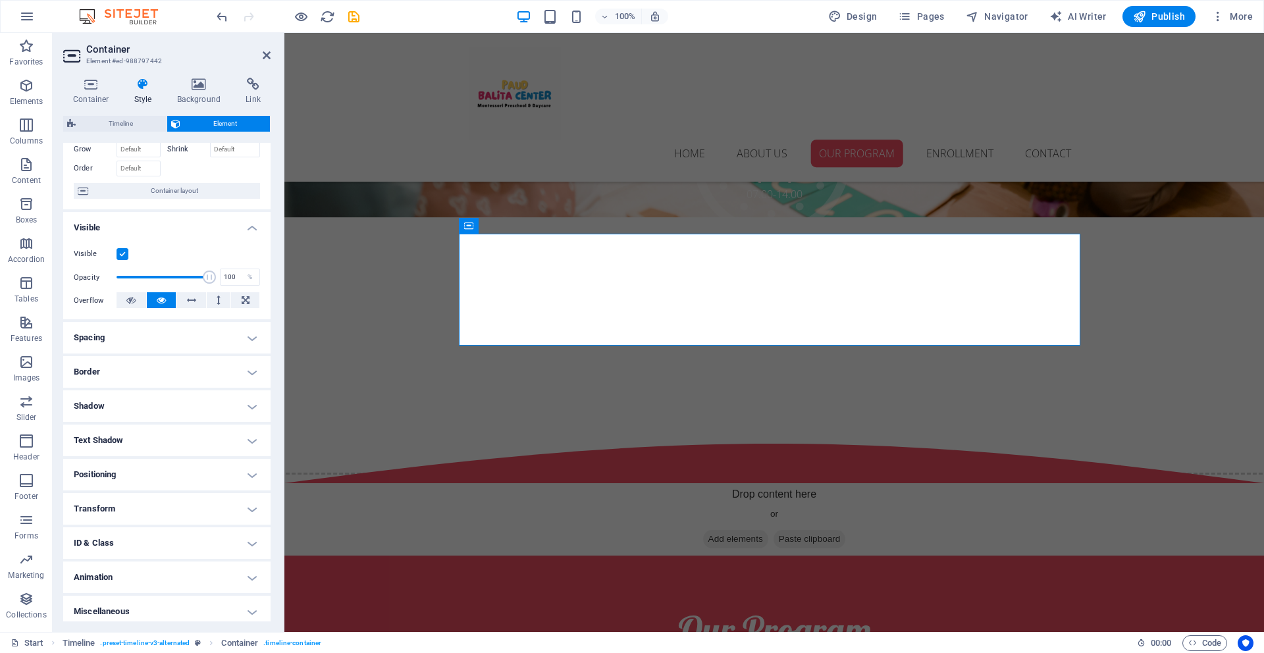
scroll to position [78, 0]
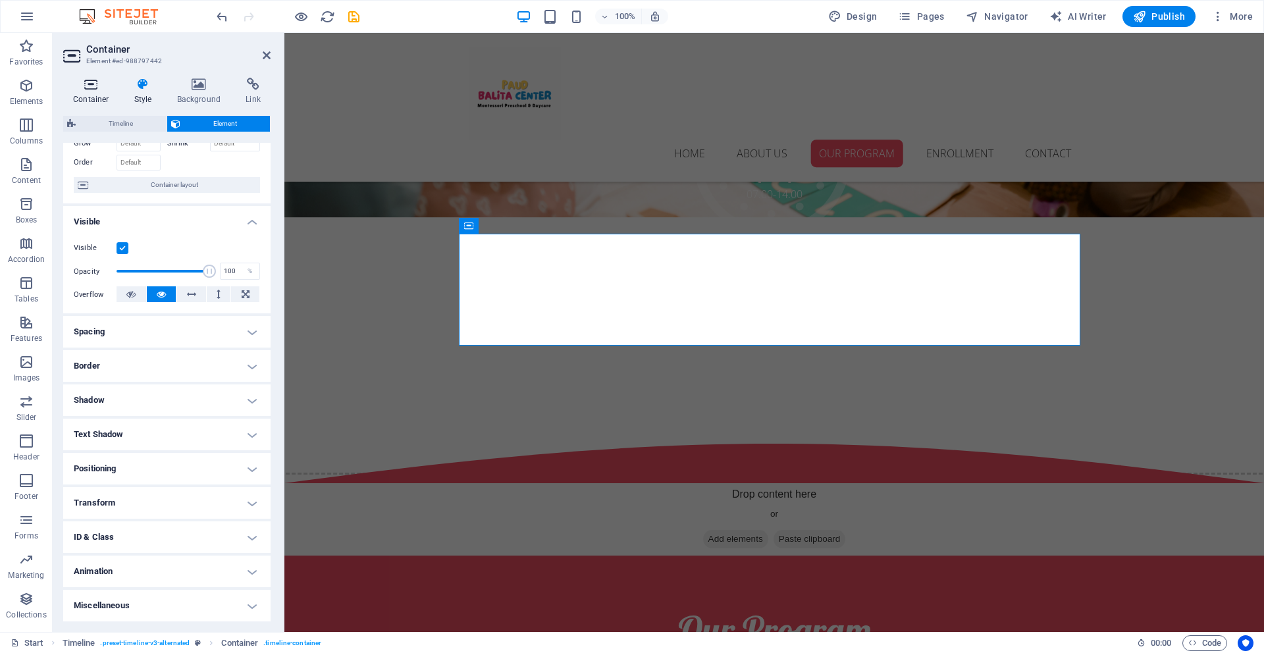
click at [95, 95] on h4 "Container" at bounding box center [93, 92] width 61 height 28
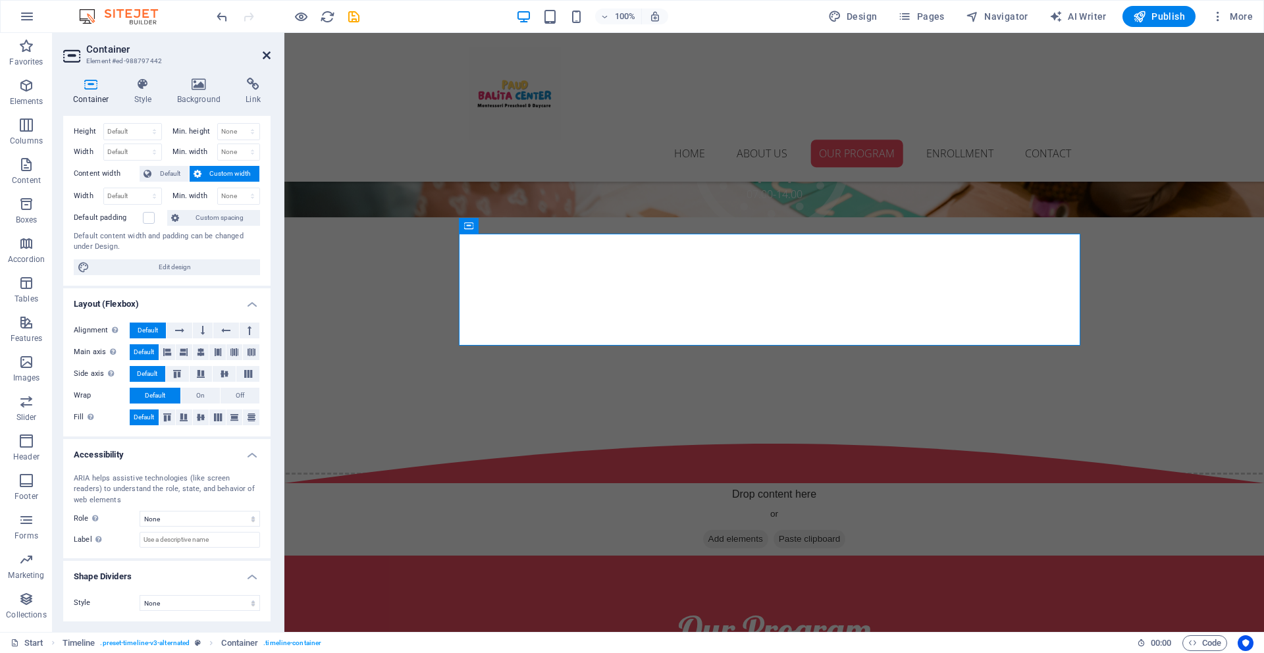
click at [269, 56] on icon at bounding box center [267, 55] width 8 height 11
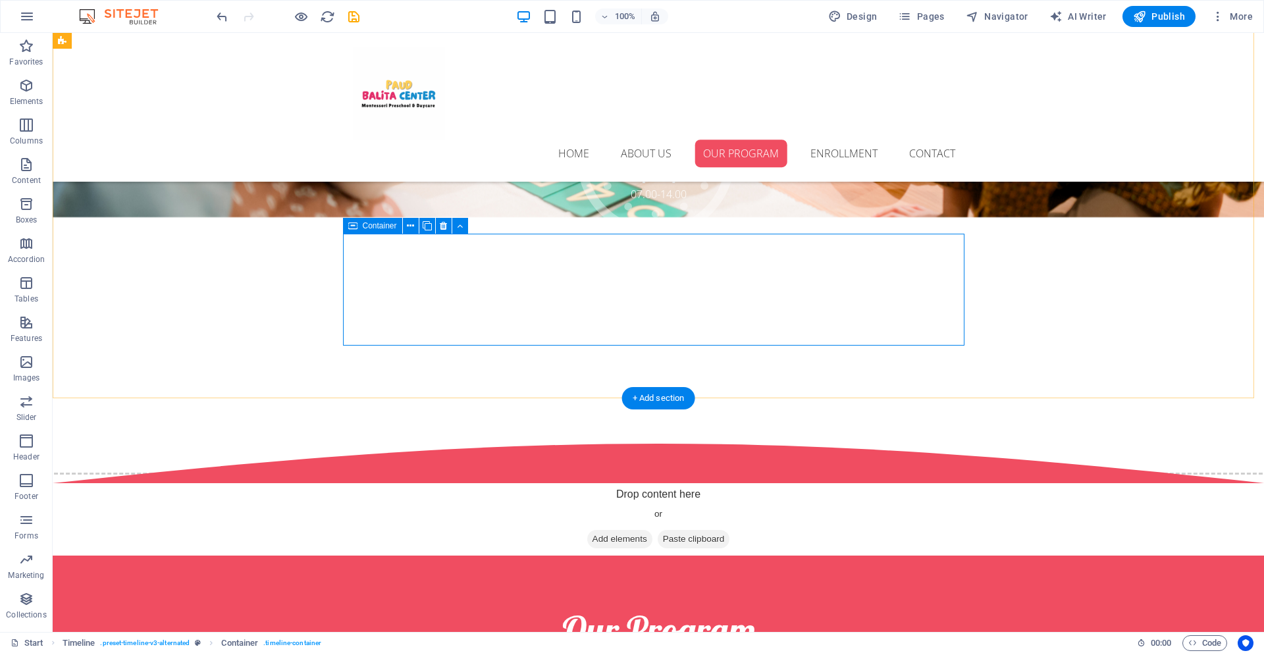
click at [26, 172] on span "Content" at bounding box center [26, 173] width 53 height 32
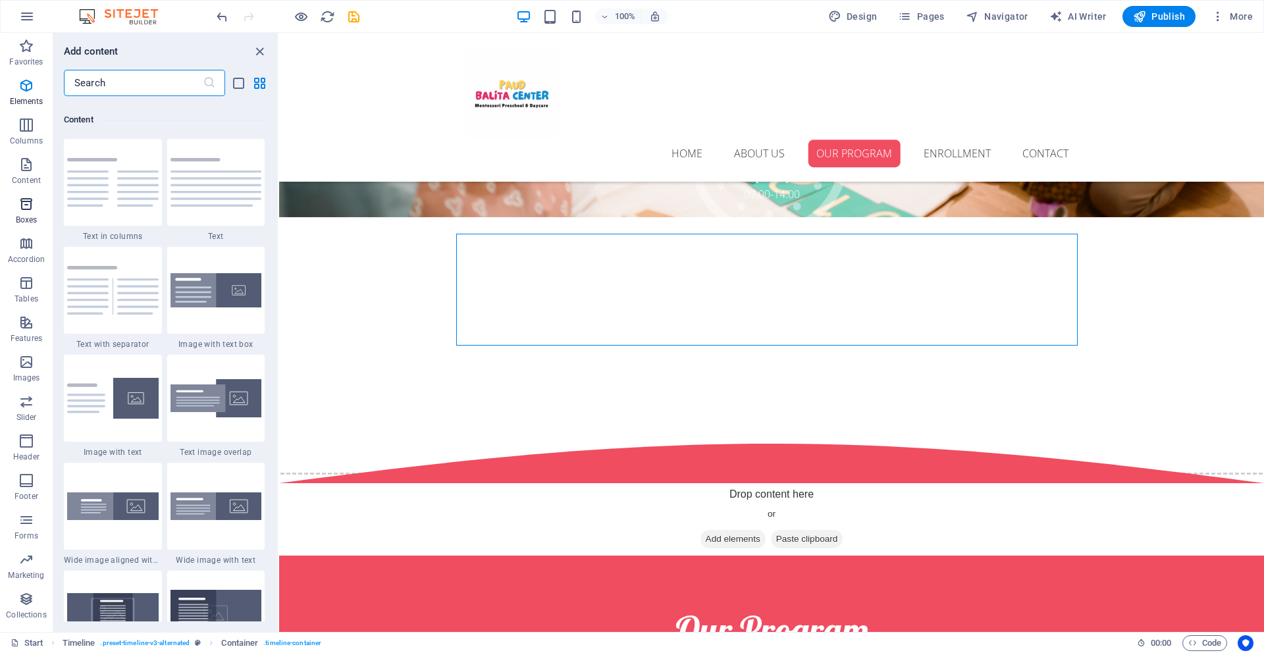
scroll to position [2303, 0]
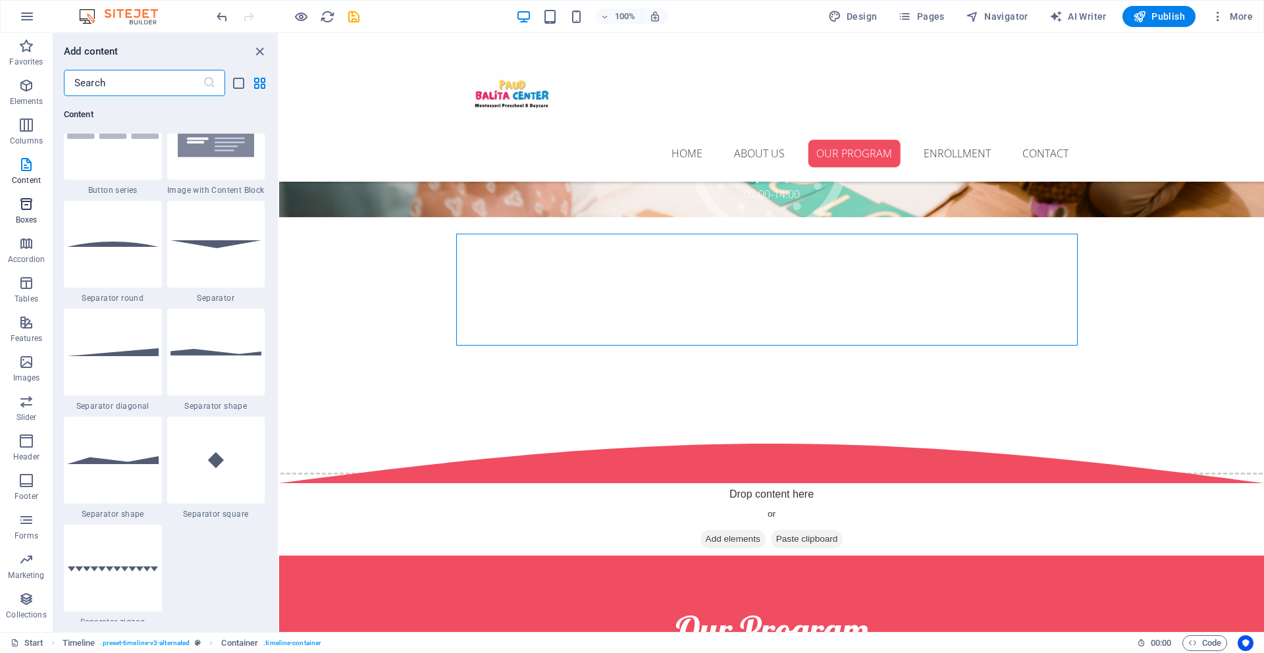
click at [34, 211] on span "Boxes" at bounding box center [26, 212] width 53 height 32
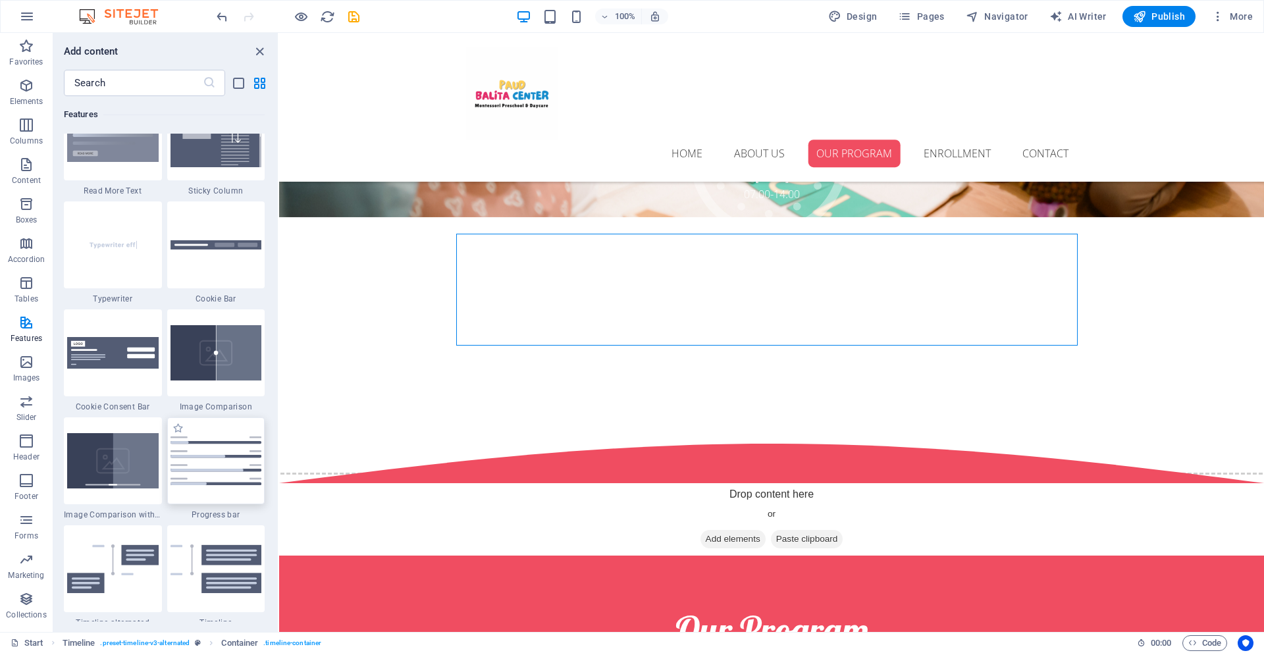
scroll to position [5173, 0]
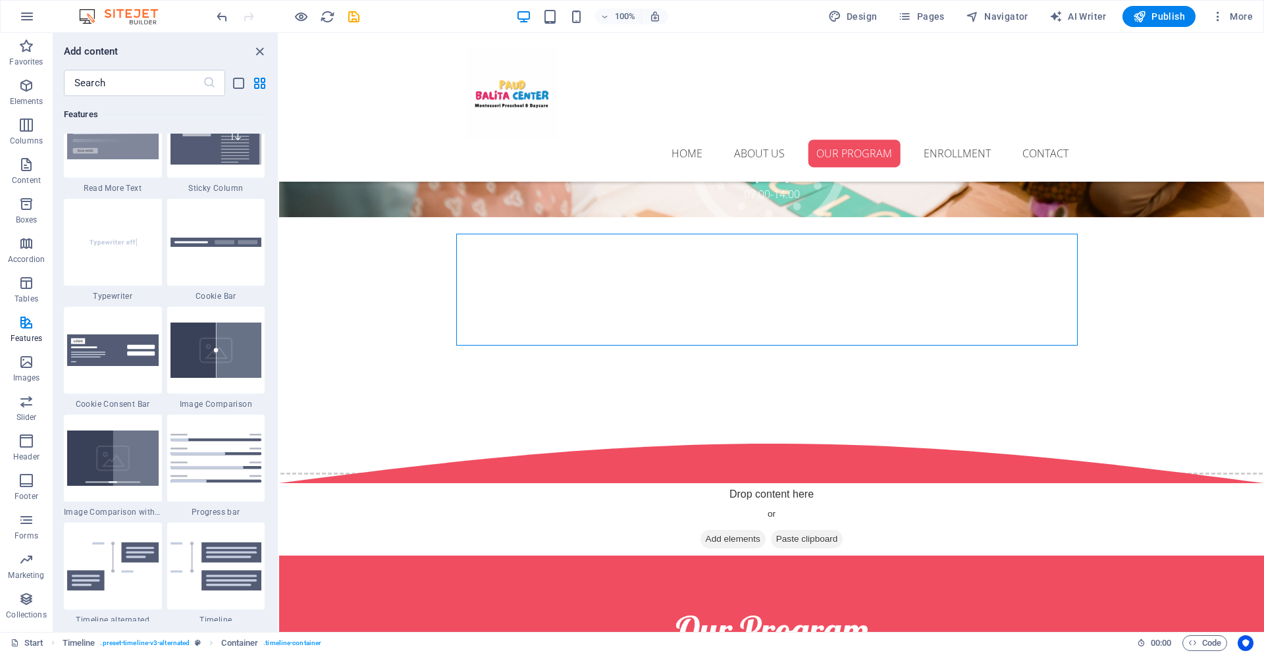
click at [146, 570] on img at bounding box center [112, 566] width 91 height 49
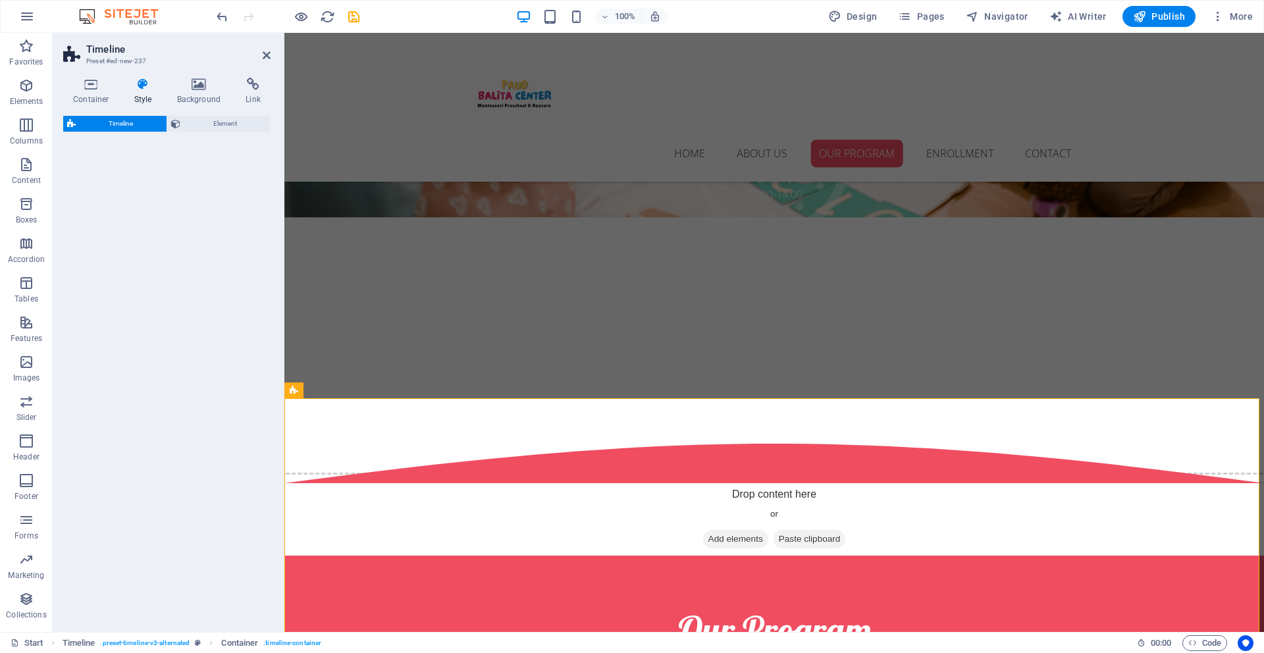
select select "rem"
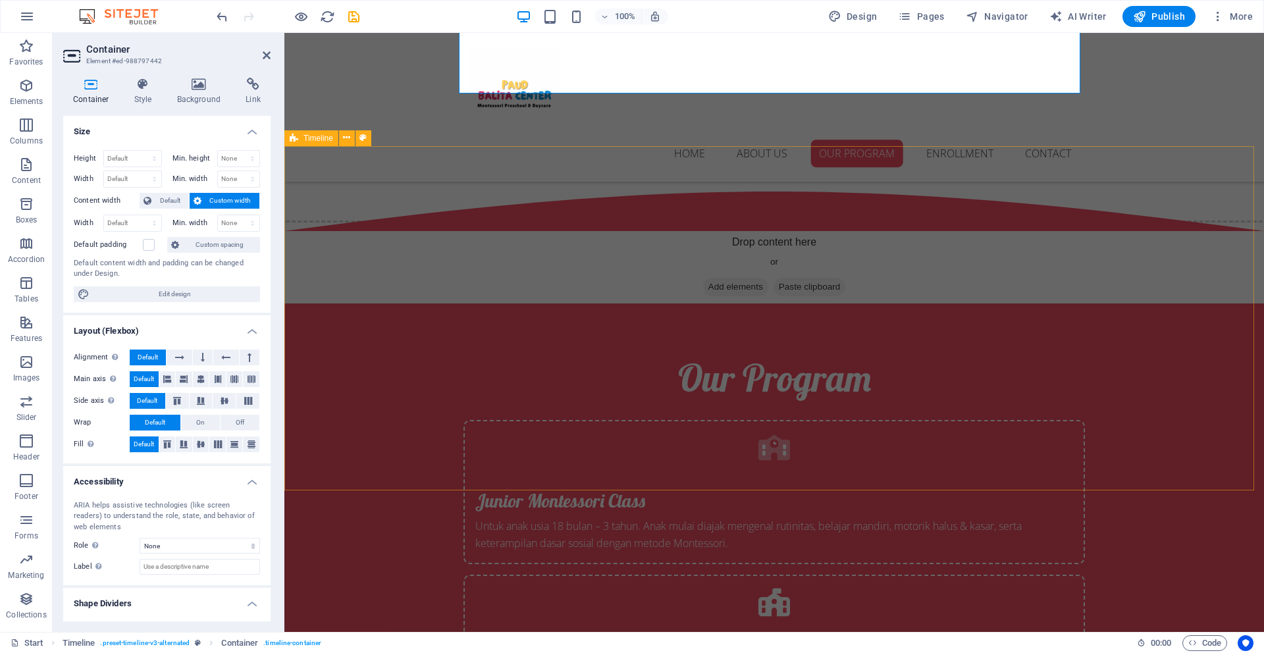
scroll to position [2527, 0]
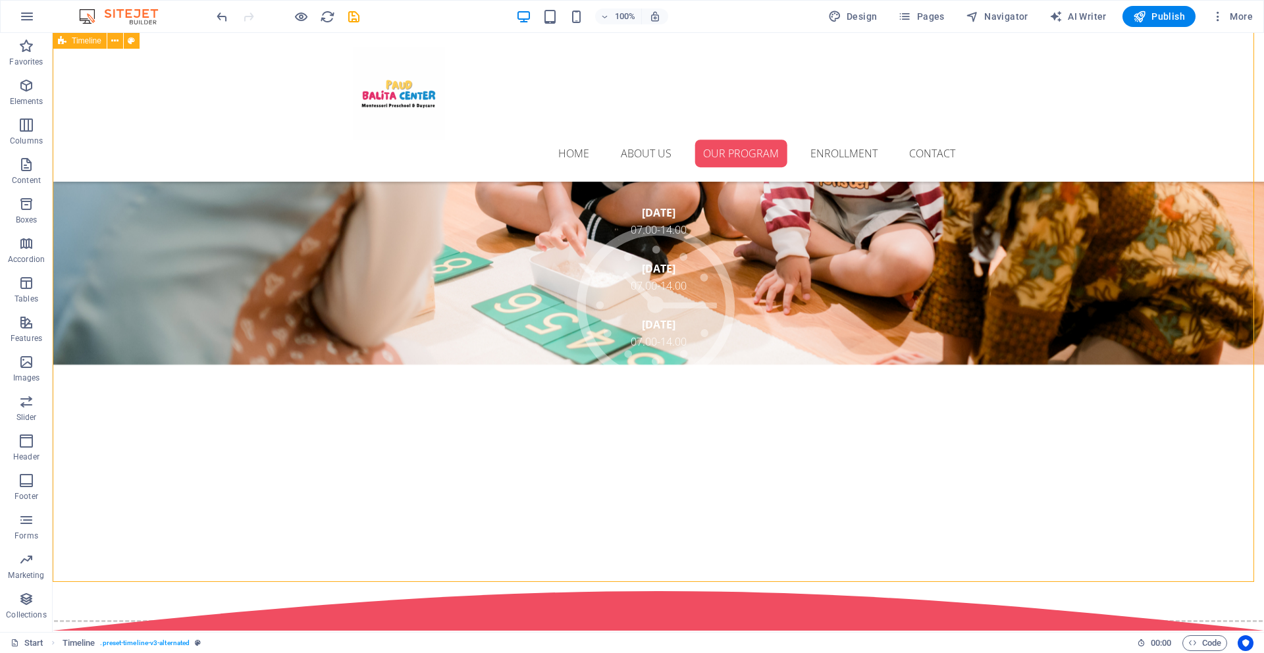
scroll to position [3000, 0]
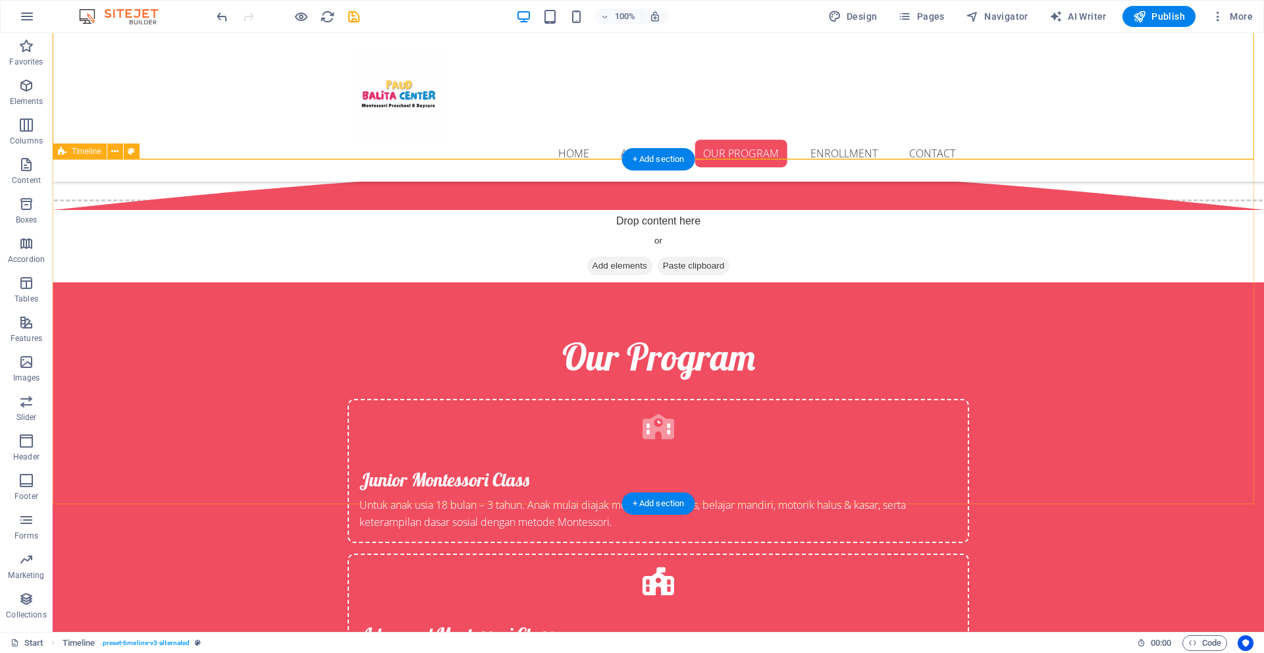
click at [112, 155] on icon at bounding box center [114, 152] width 7 height 14
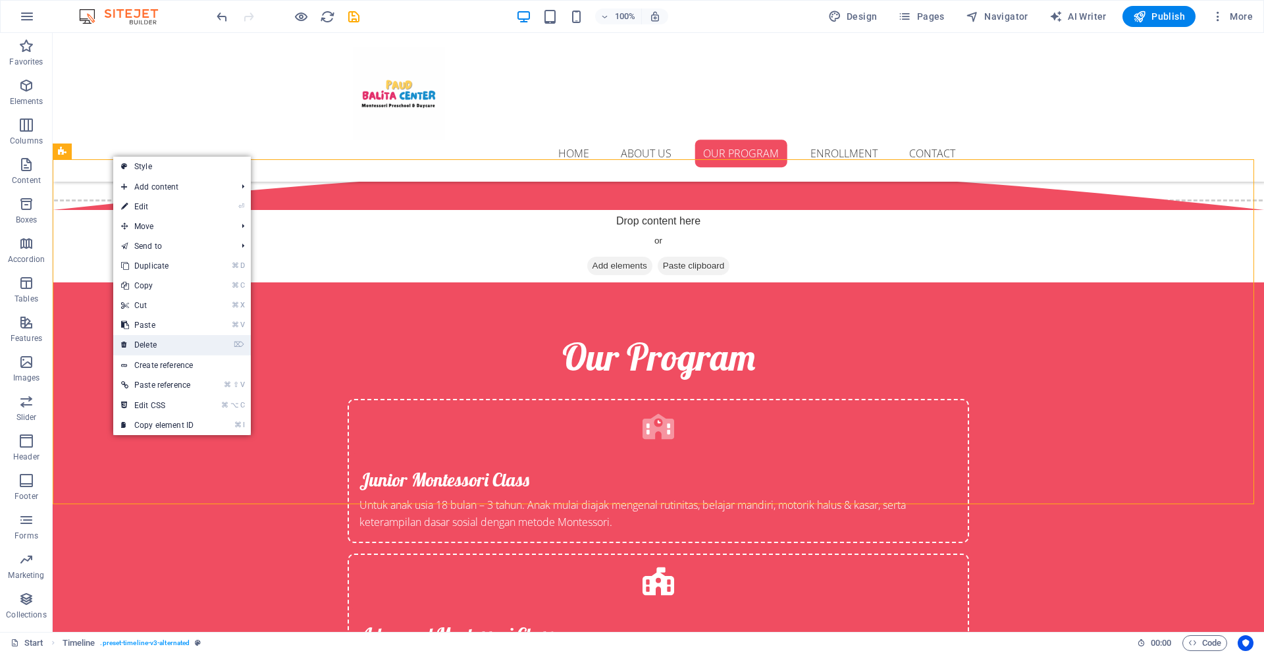
click at [181, 347] on link "⌦ Delete" at bounding box center [157, 345] width 88 height 20
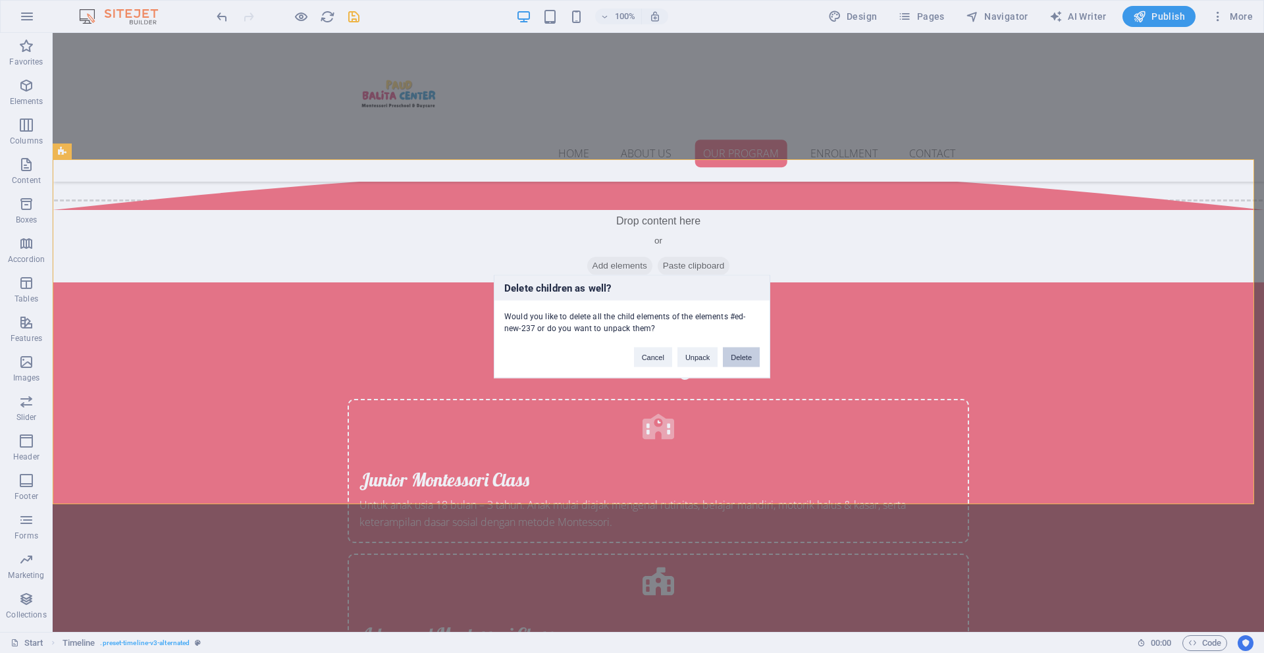
click at [618, 356] on button "Delete" at bounding box center [741, 357] width 37 height 20
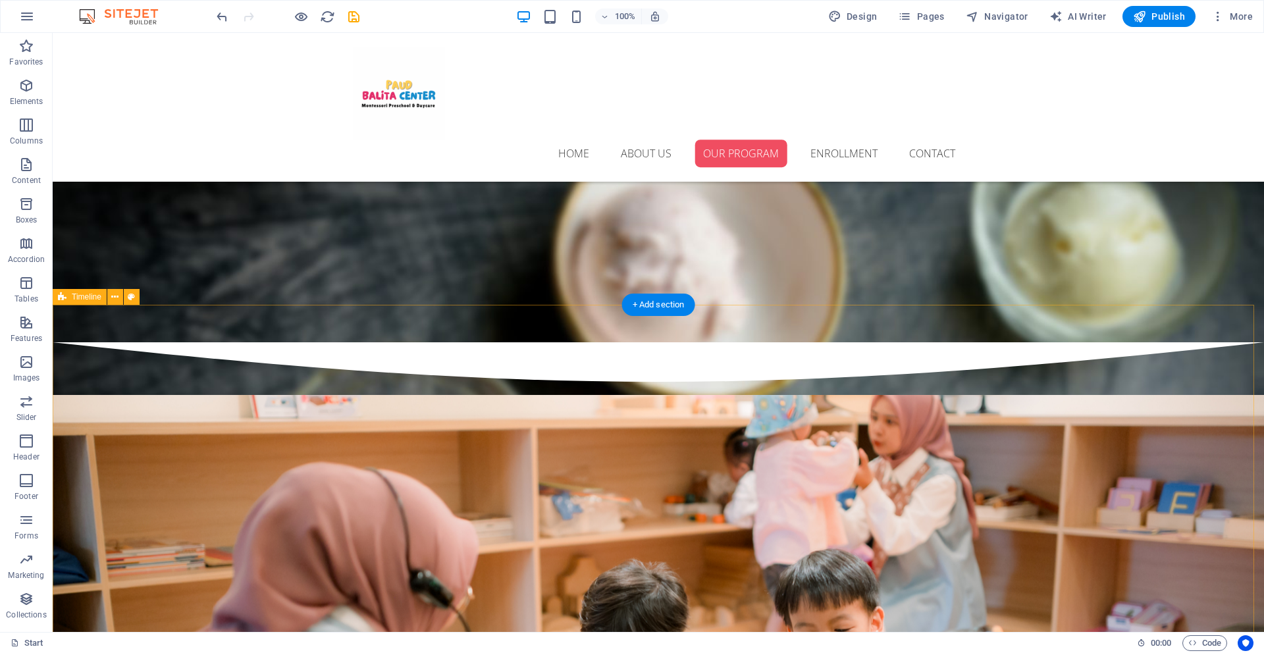
scroll to position [1914, 0]
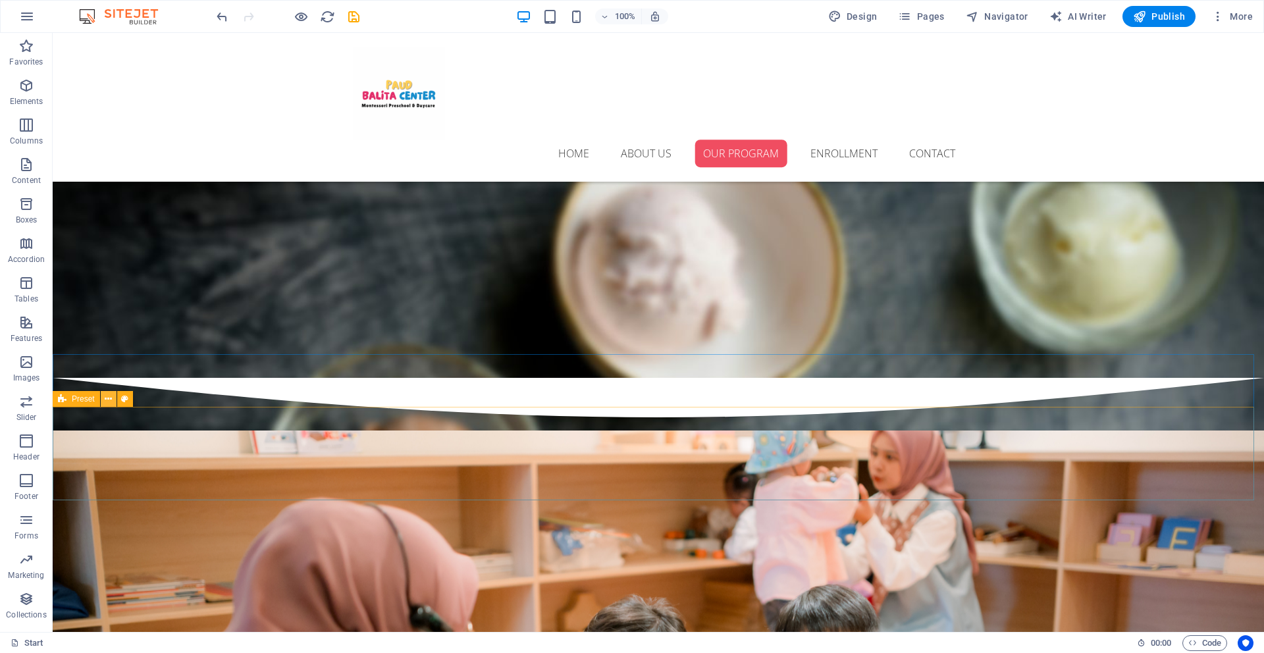
click at [105, 403] on icon at bounding box center [108, 399] width 7 height 14
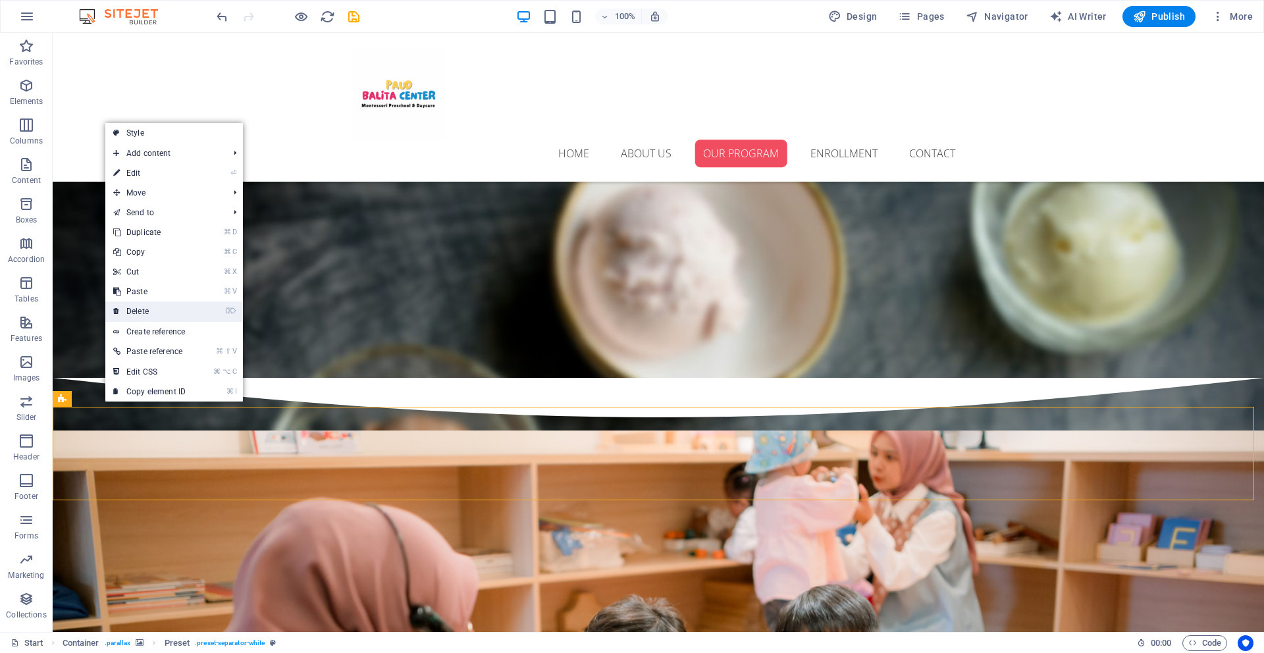
click at [131, 315] on link "⌦ Delete" at bounding box center [149, 311] width 88 height 20
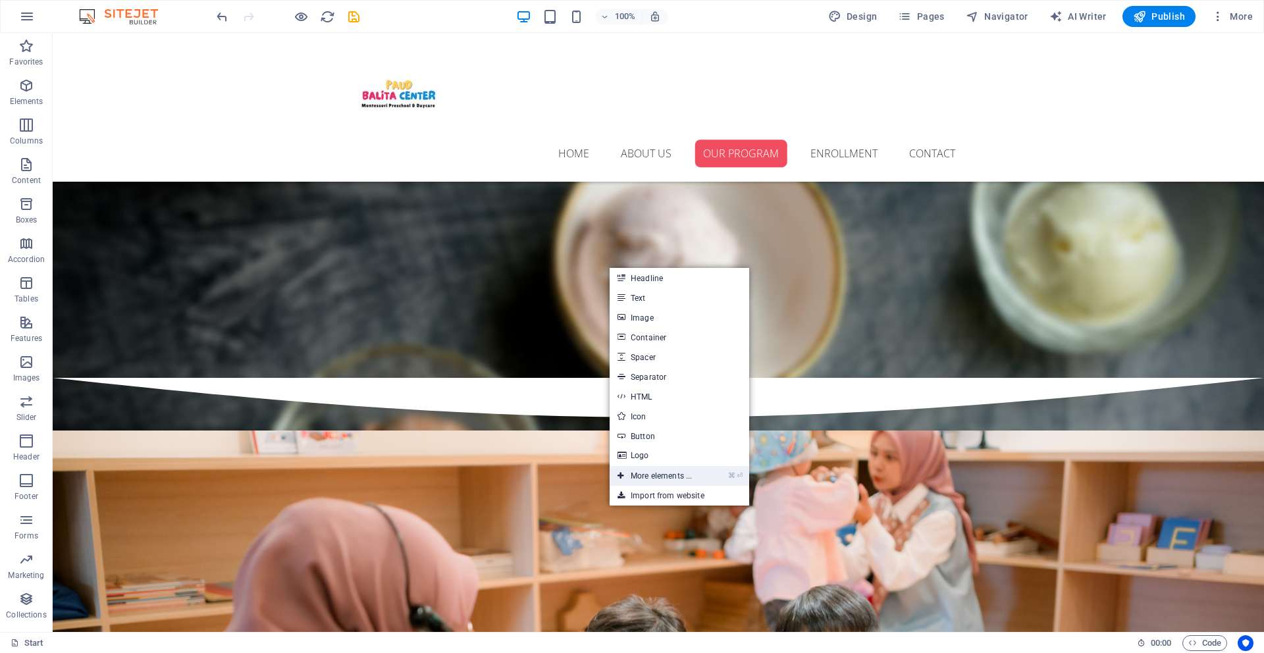
click at [618, 476] on link "⌘ ⏎ More elements ..." at bounding box center [654, 476] width 90 height 20
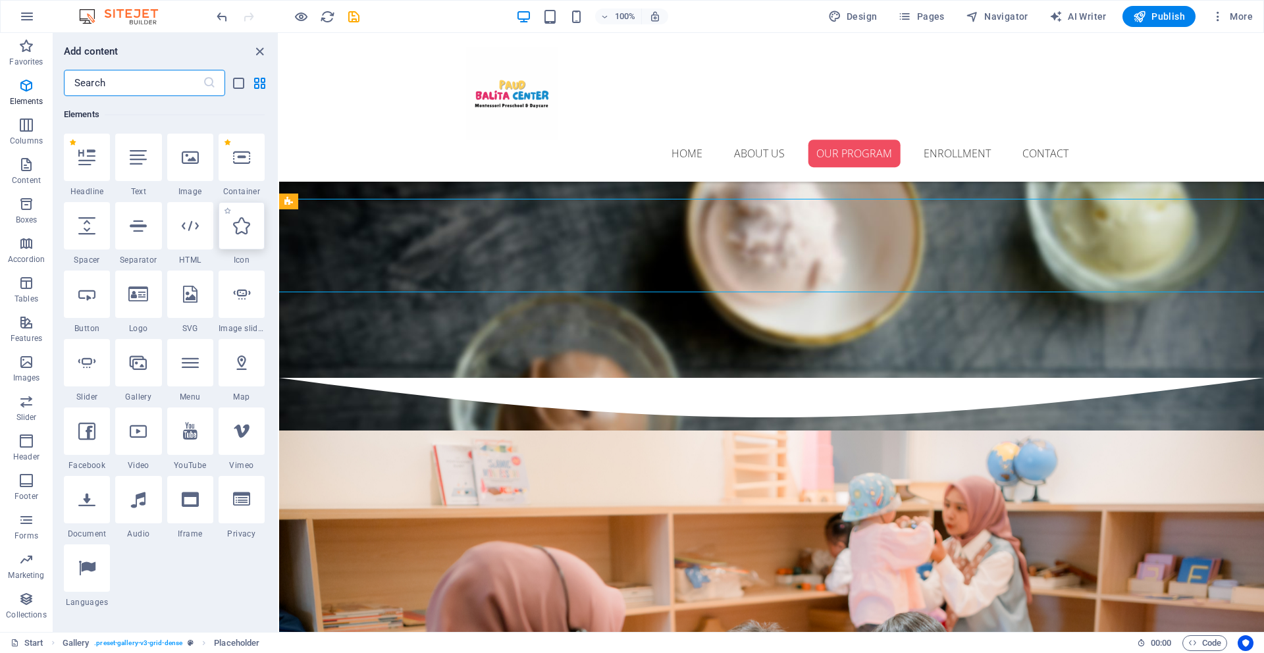
scroll to position [140, 0]
click at [241, 186] on span "Container" at bounding box center [241, 191] width 46 height 11
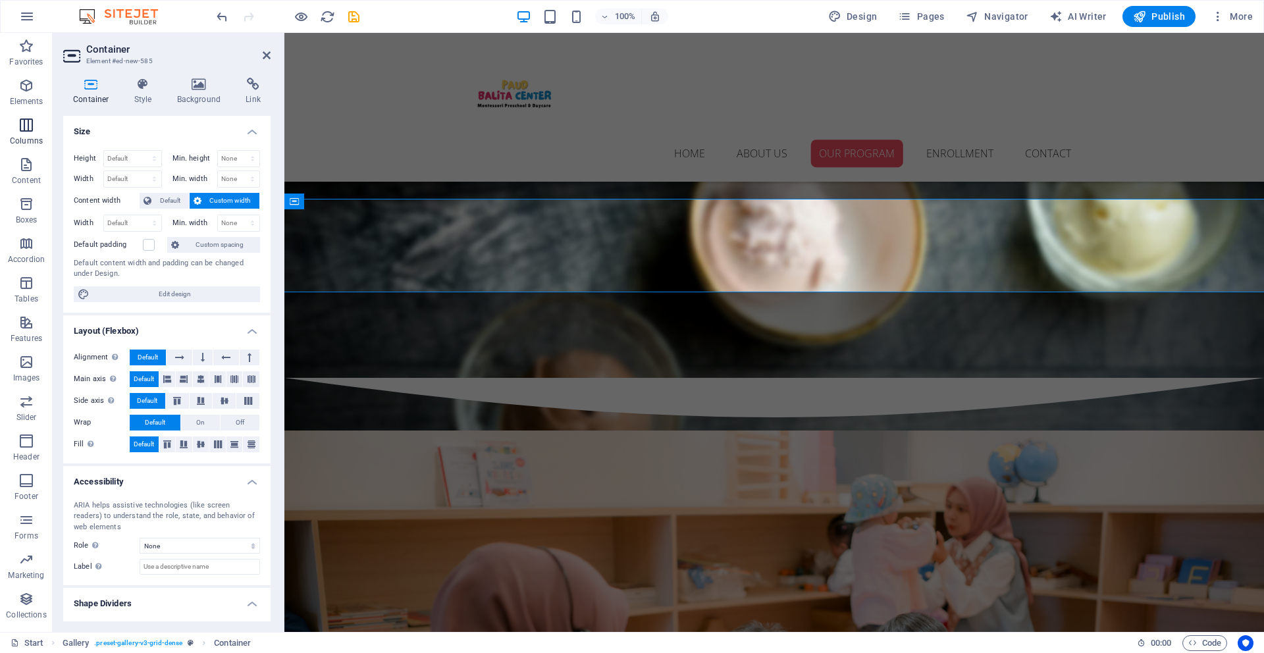
click at [30, 138] on p "Columns" at bounding box center [26, 141] width 33 height 11
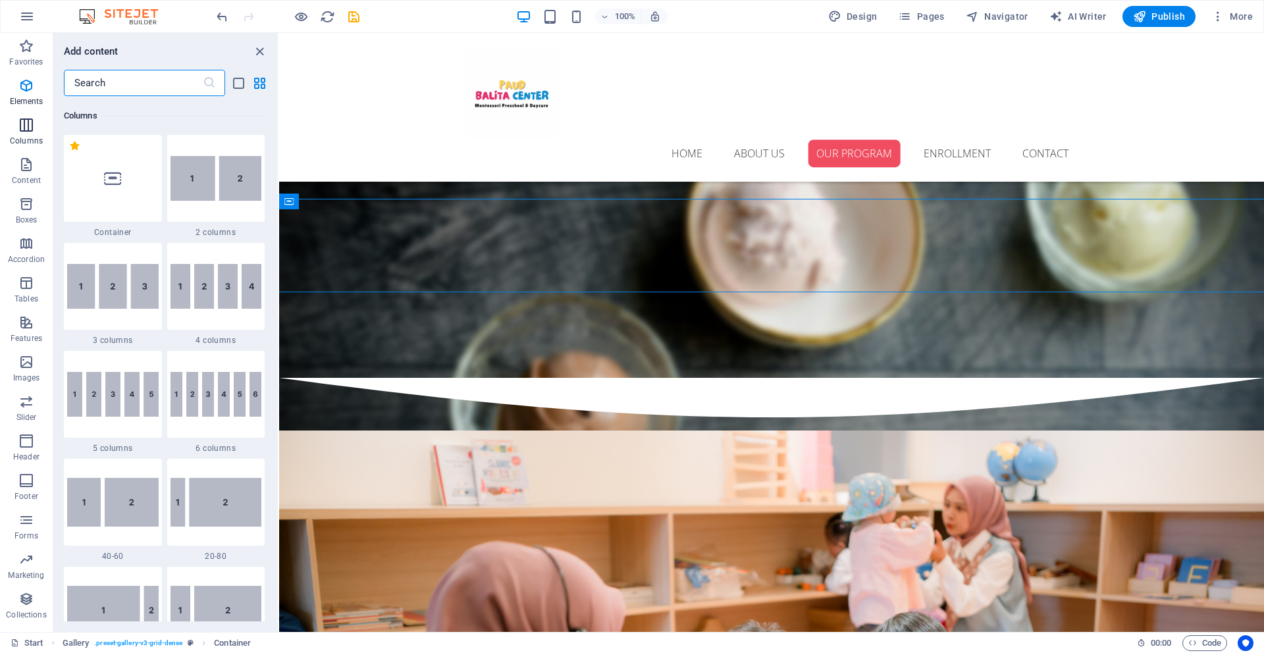
scroll to position [652, 0]
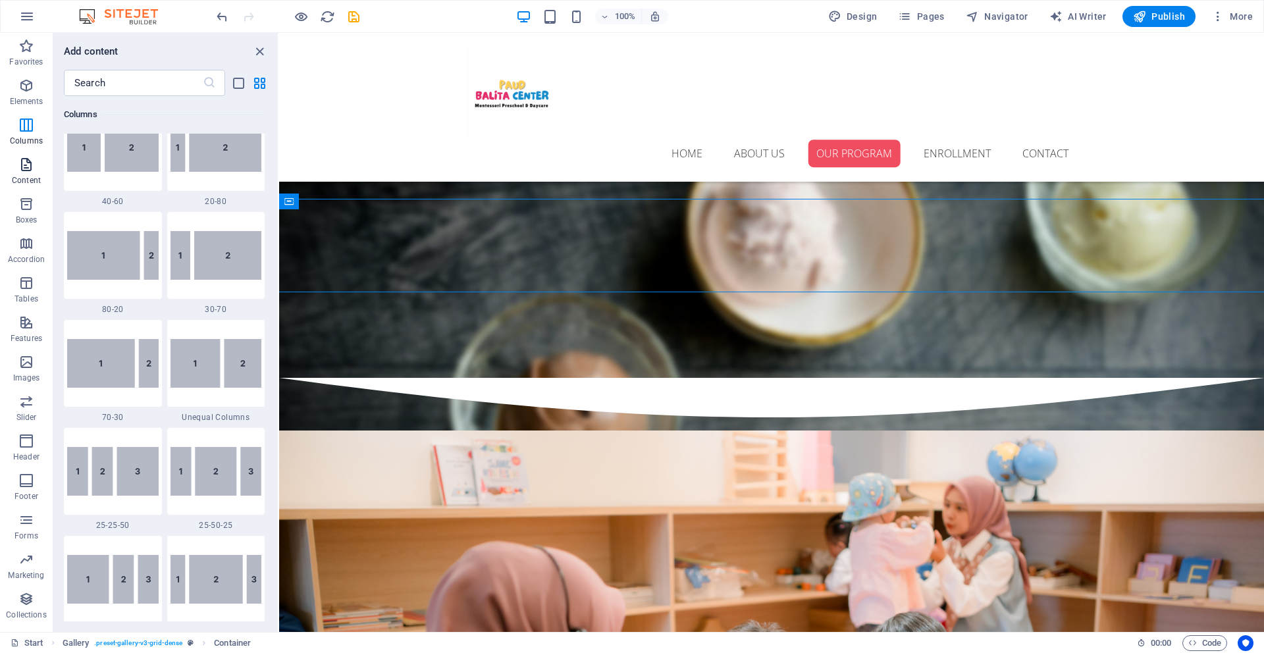
click at [19, 172] on span "Content" at bounding box center [26, 173] width 53 height 32
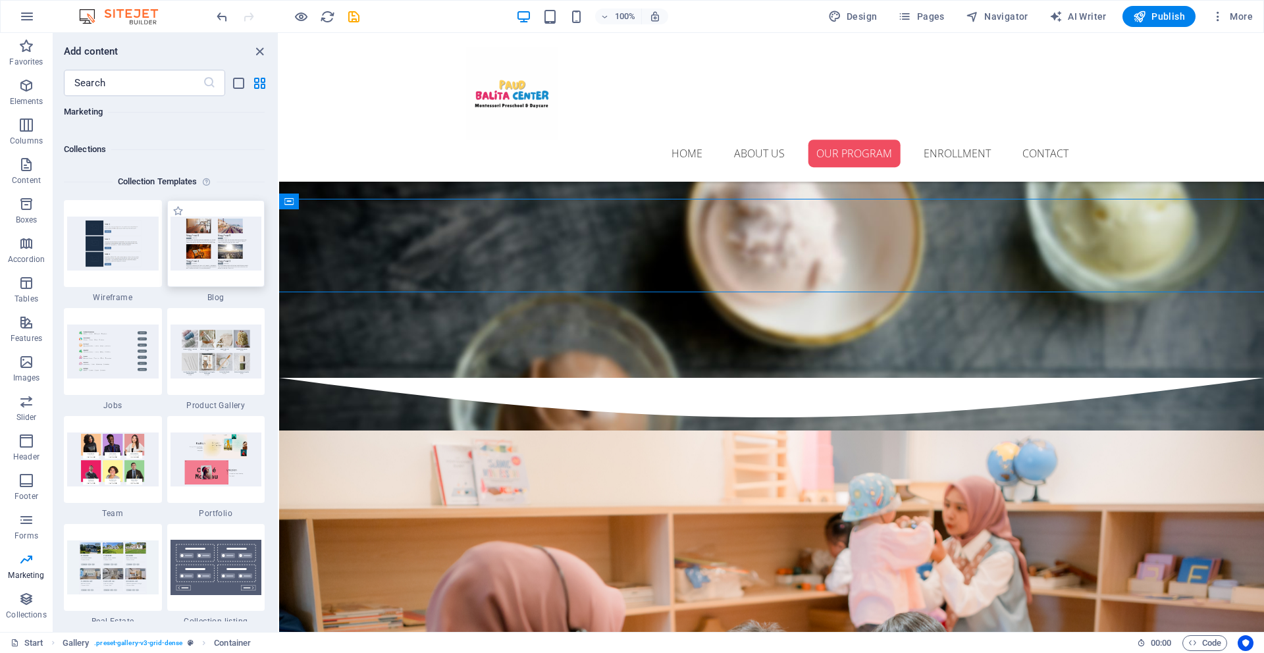
scroll to position [12013, 0]
click at [249, 349] on img at bounding box center [215, 350] width 91 height 53
click at [227, 349] on img at bounding box center [215, 350] width 91 height 53
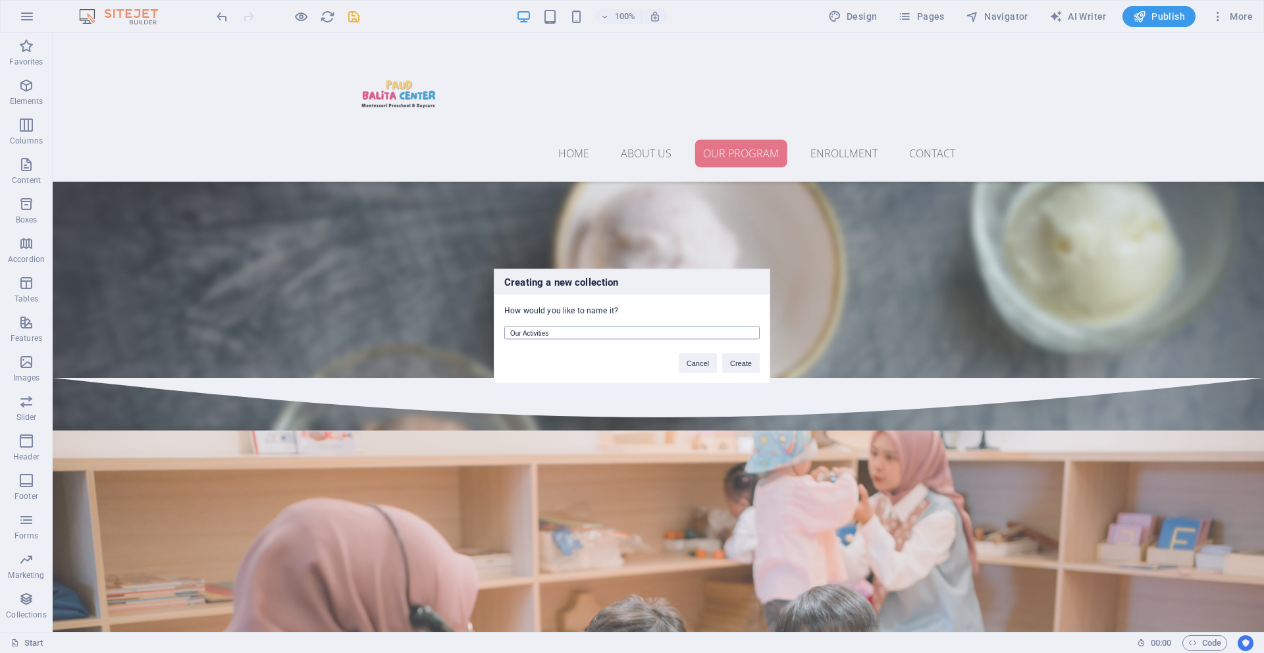
type input "Our Activities"
click at [618, 366] on button "Create" at bounding box center [741, 363] width 38 height 20
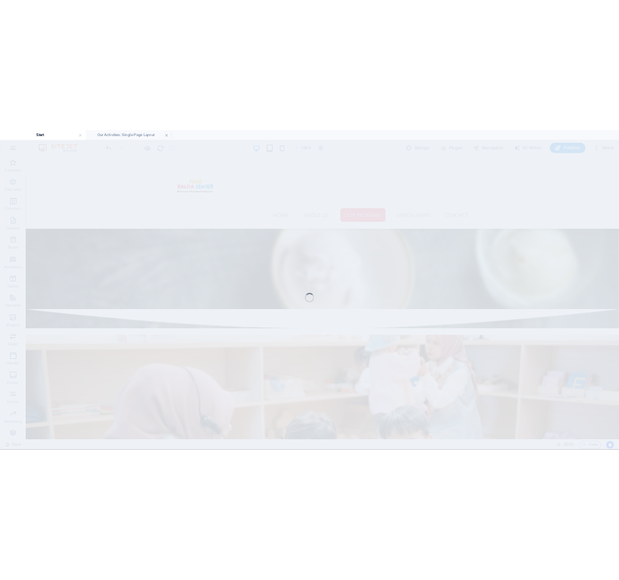
scroll to position [1955, 0]
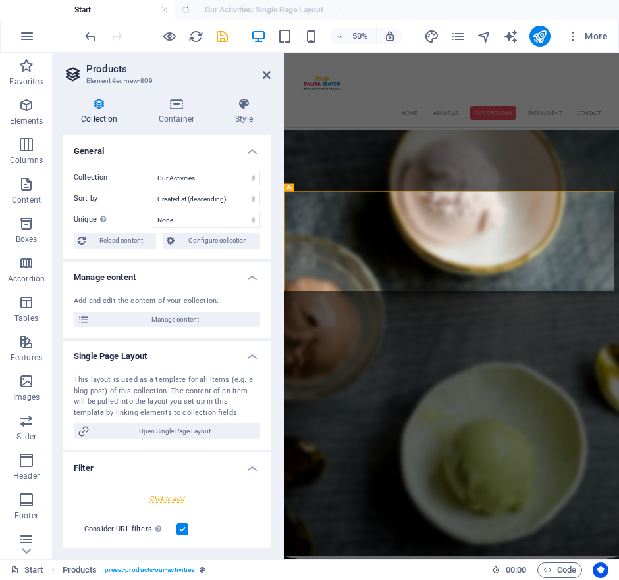
select select "createdAt_DESC"
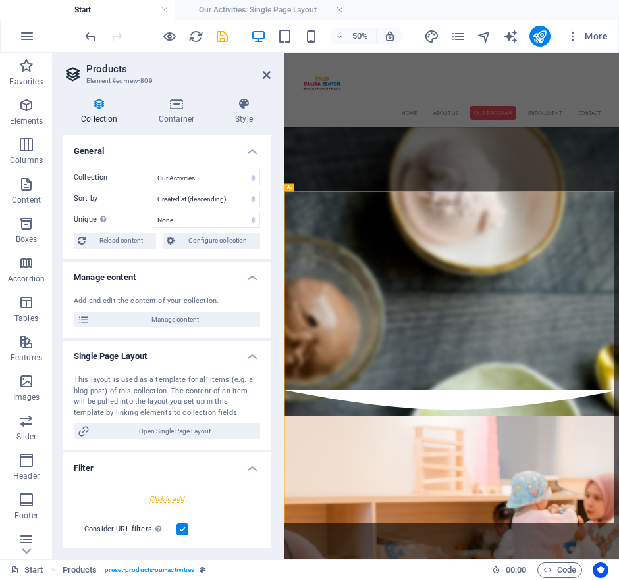
scroll to position [0, 0]
click at [270, 76] on icon at bounding box center [267, 75] width 8 height 11
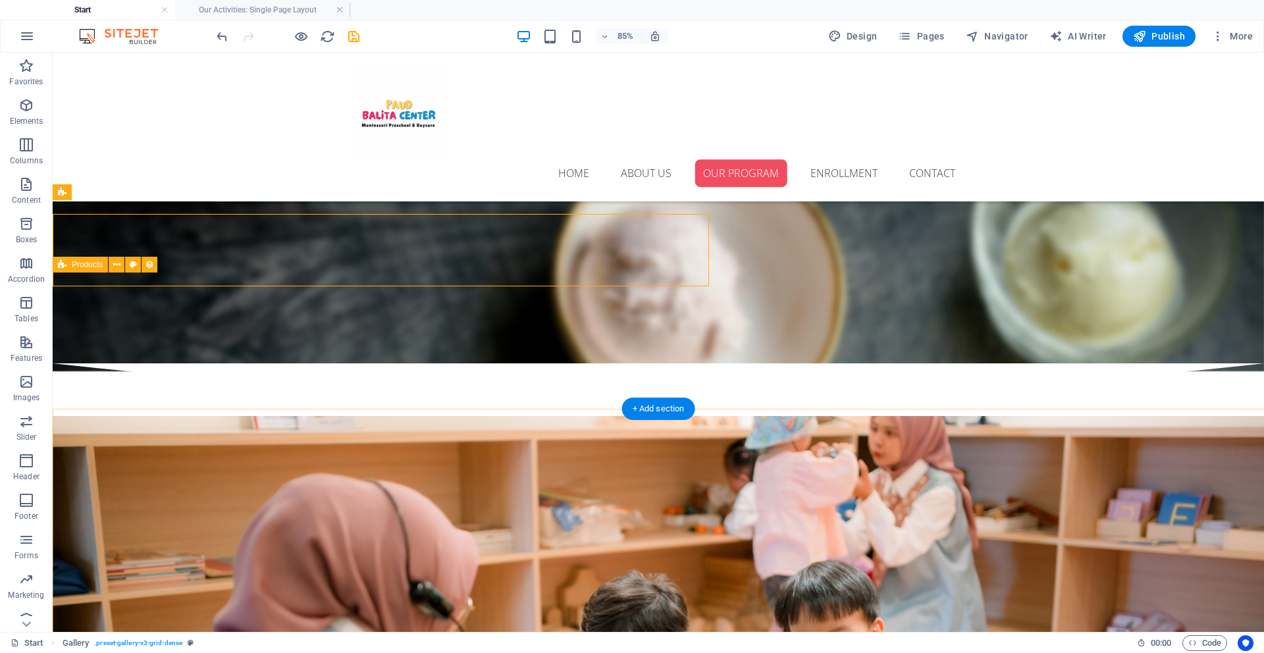
scroll to position [2000, 0]
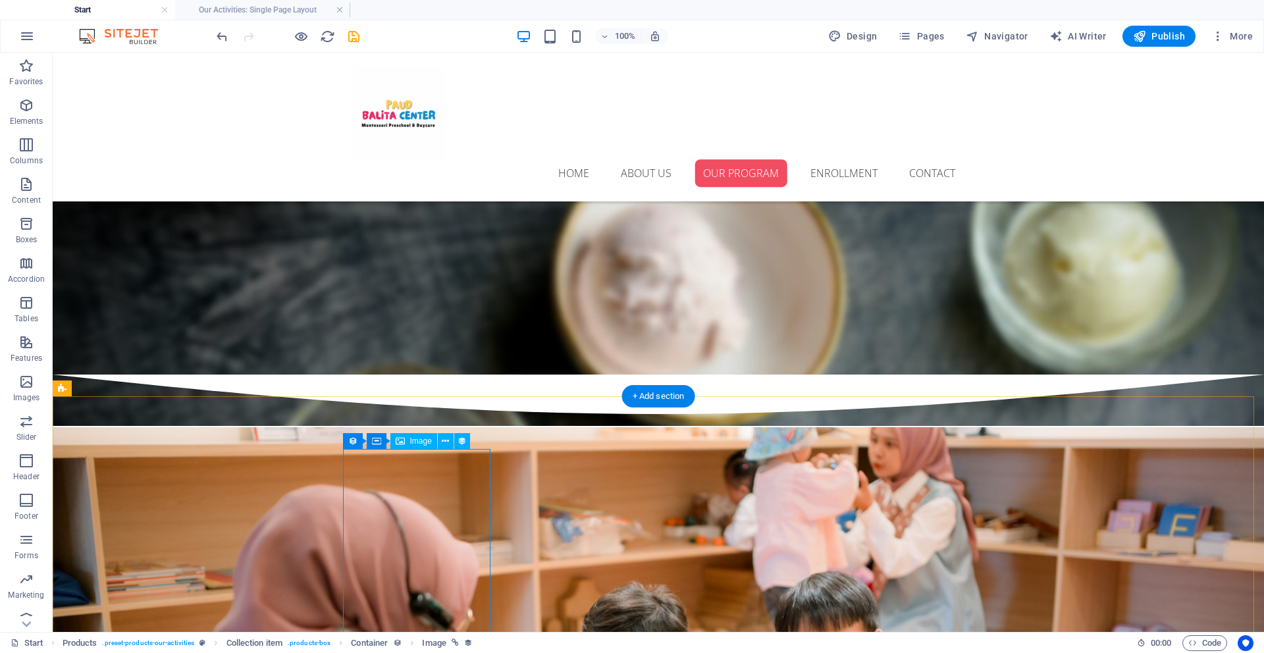
scroll to position [1965, 0]
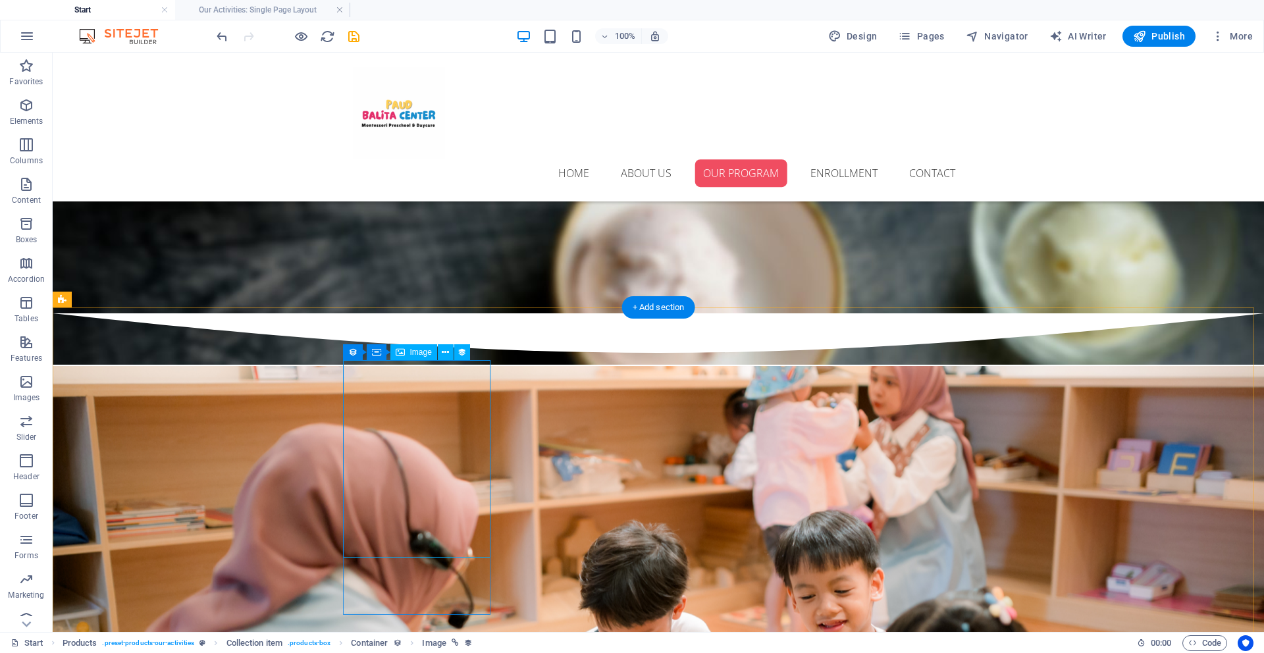
click at [418, 356] on span "Image" at bounding box center [421, 352] width 22 height 8
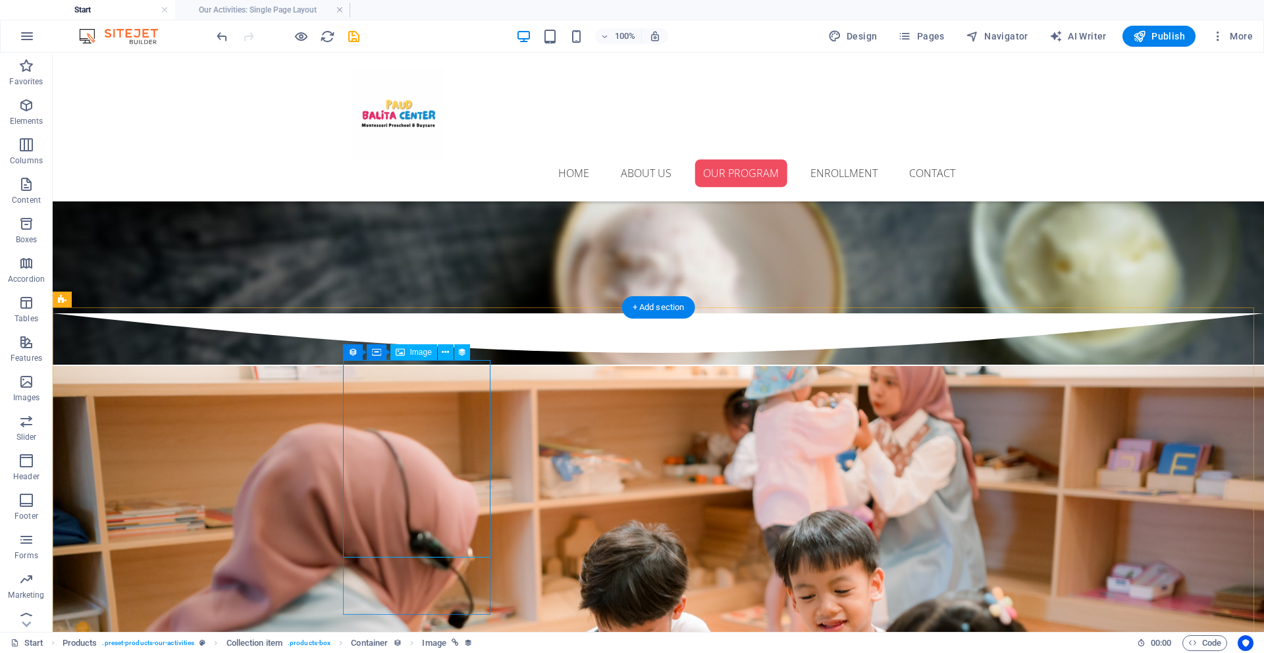
select select "createdAt_DESC"
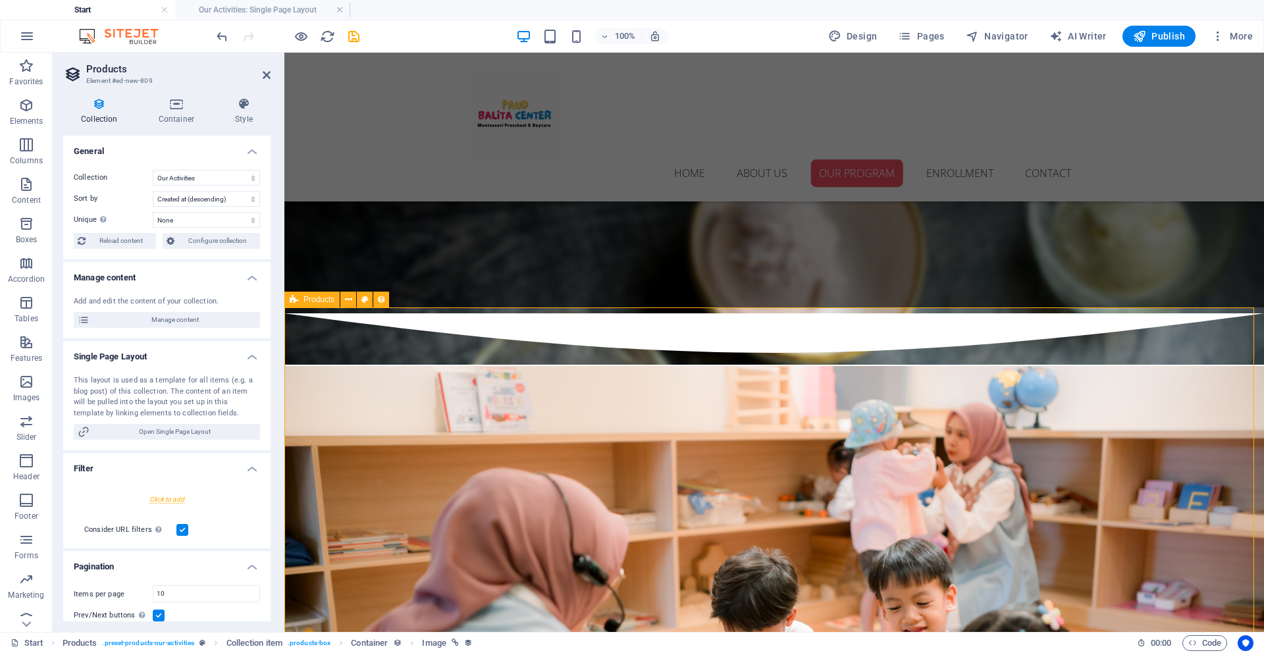
scroll to position [2052, 0]
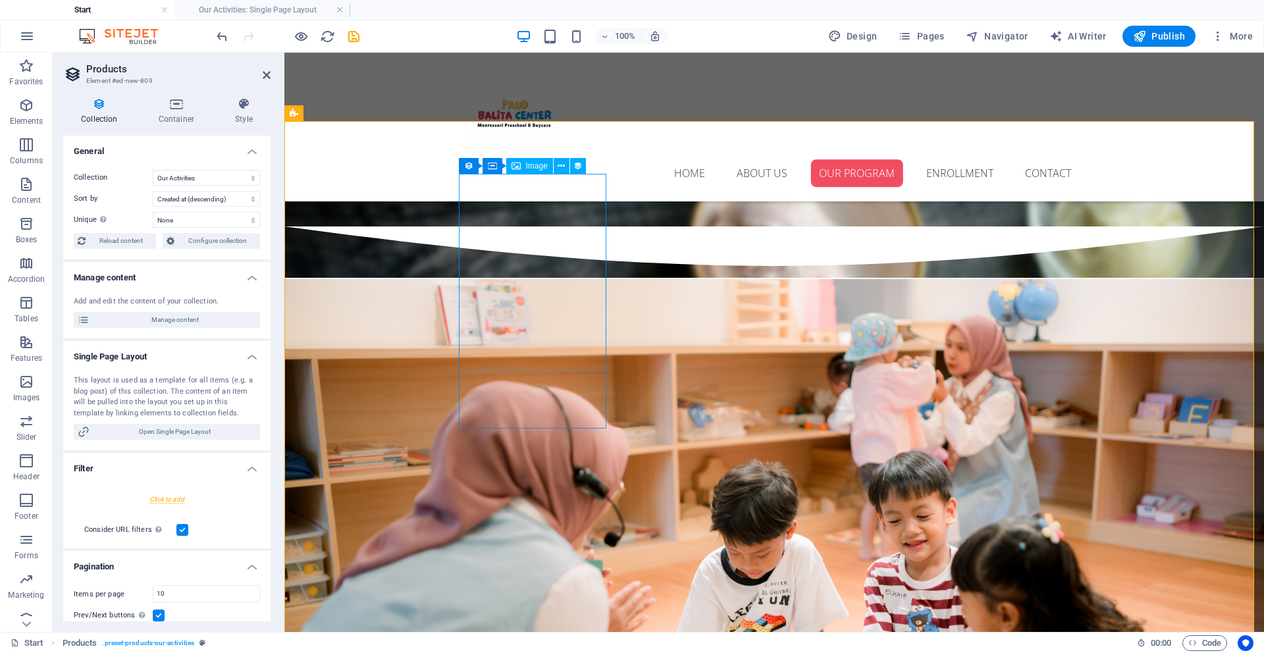
select select "image"
select select "px"
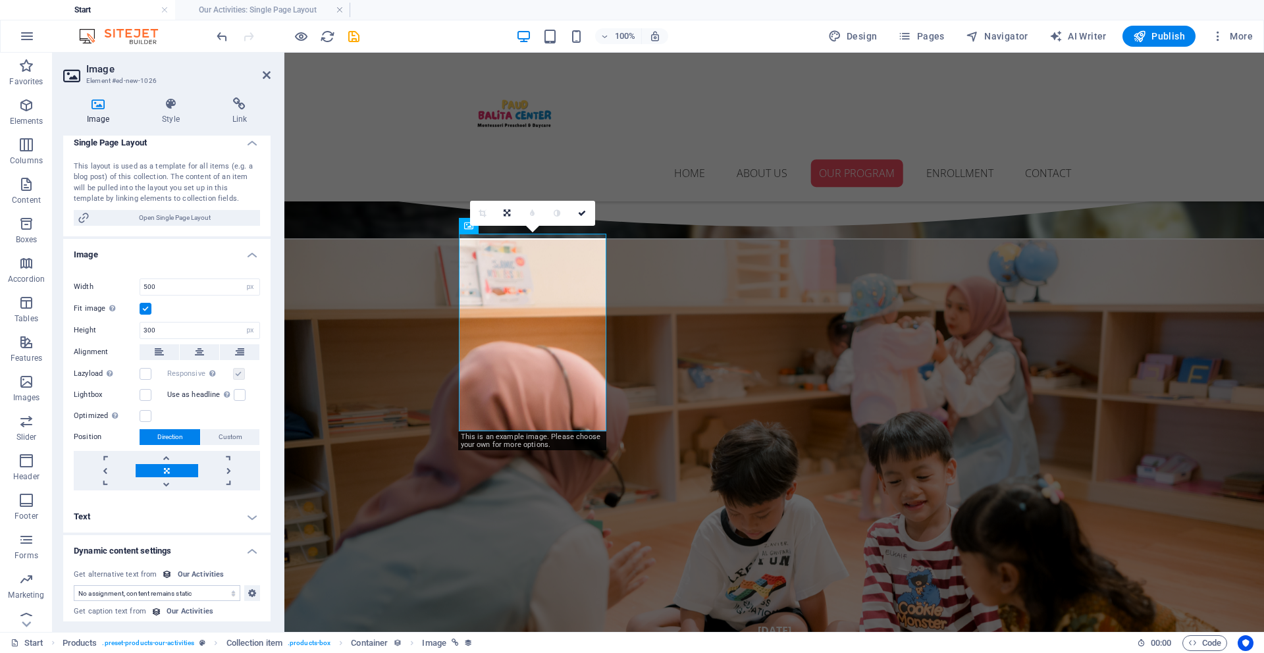
scroll to position [216, 0]
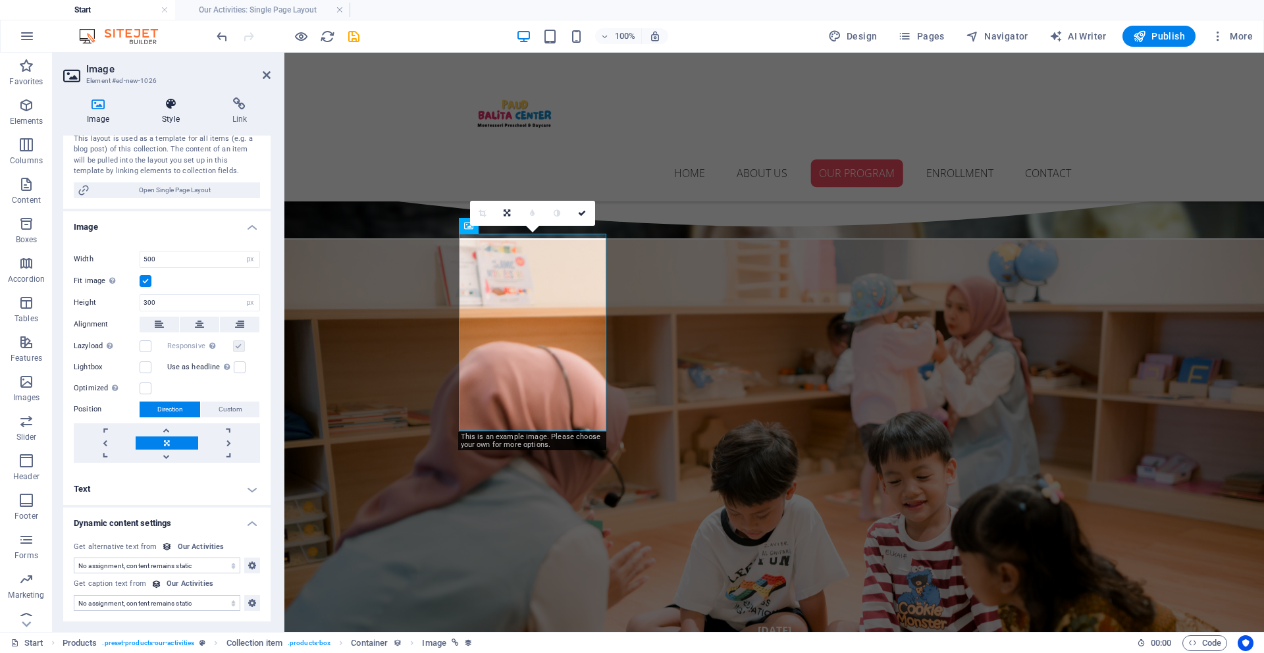
click at [167, 109] on icon at bounding box center [170, 103] width 64 height 13
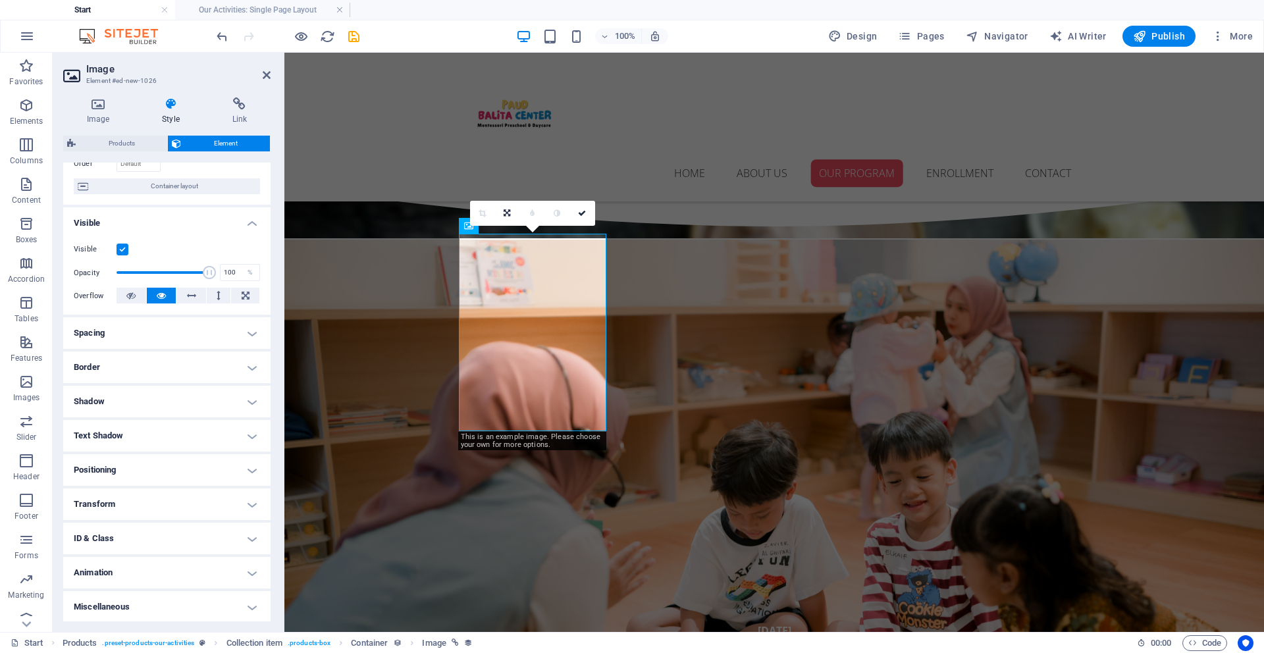
scroll to position [97, 0]
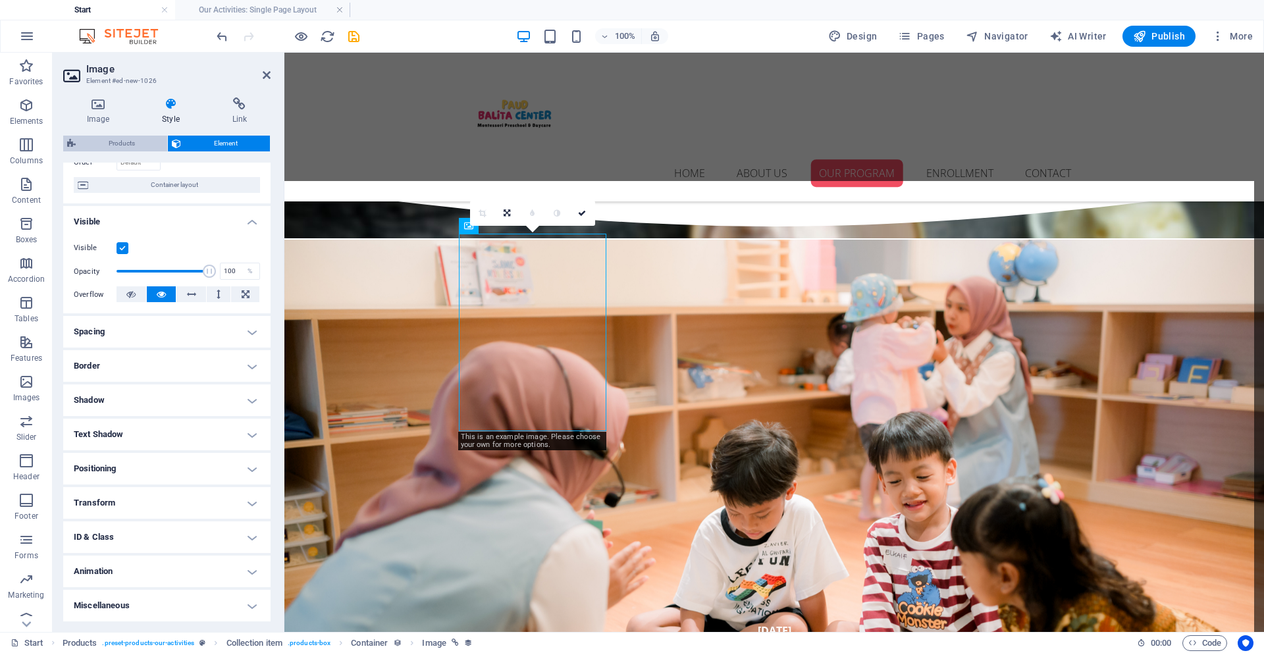
click at [133, 140] on span "Products" at bounding box center [122, 144] width 84 height 16
select select "createdAt_DESC"
select select "rem"
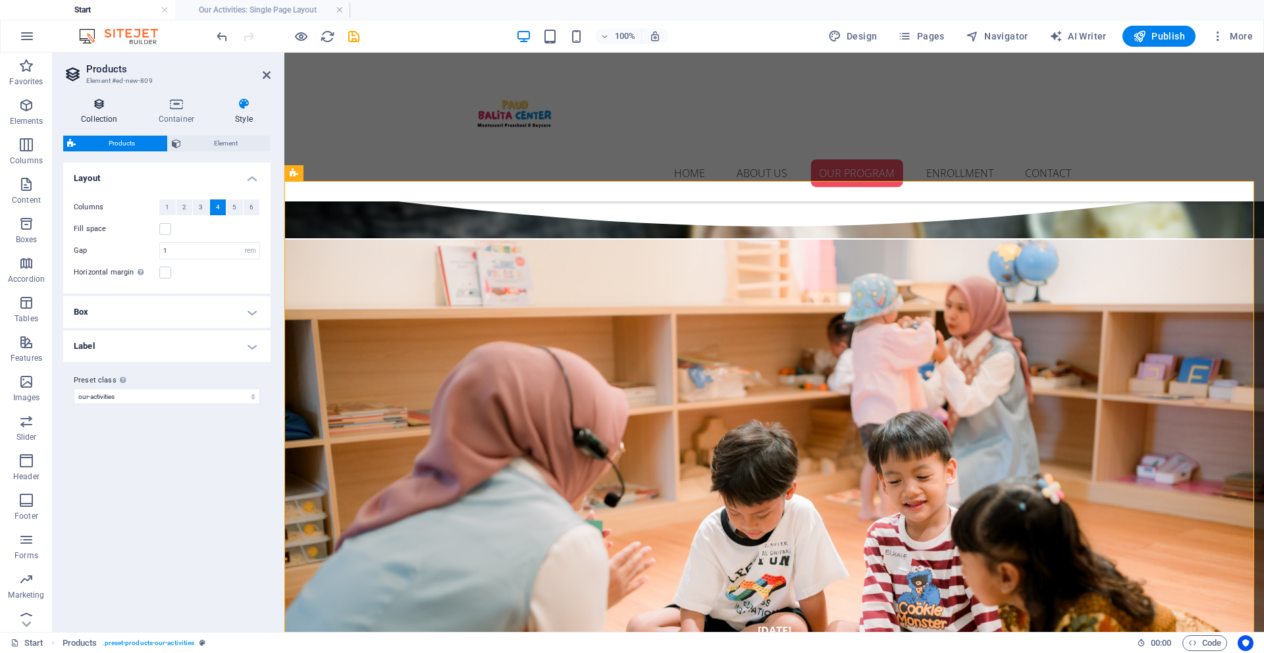
click at [106, 106] on icon at bounding box center [99, 103] width 72 height 13
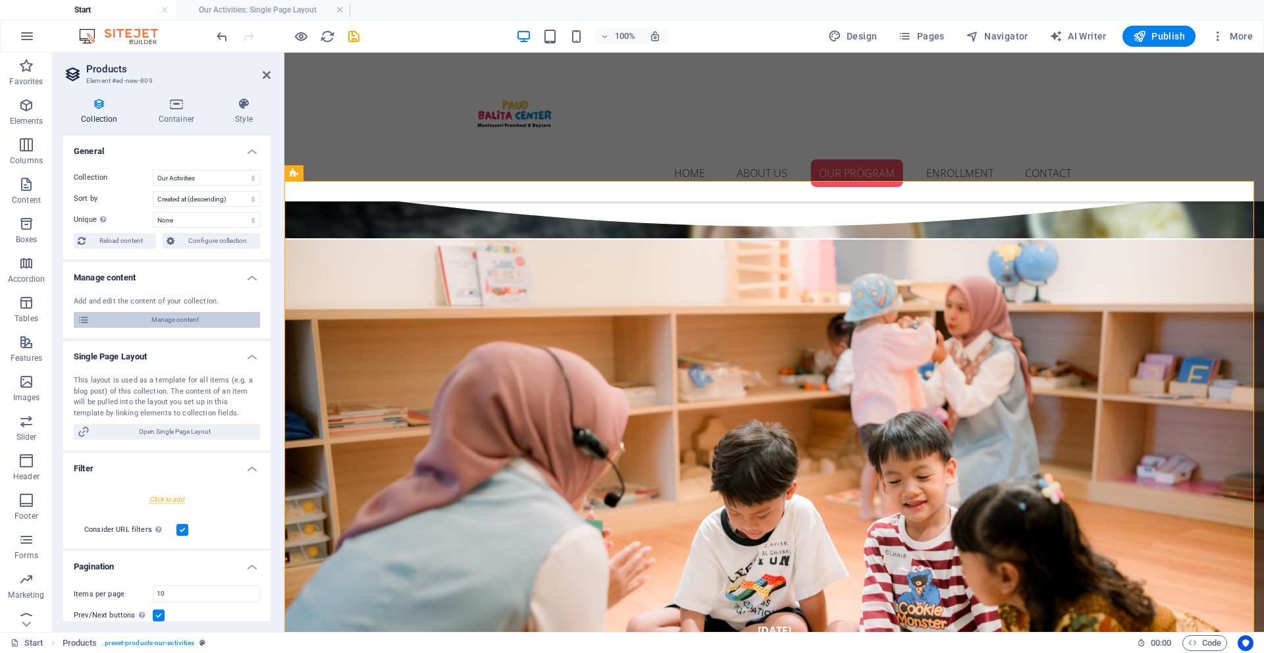
click at [205, 322] on span "Manage content" at bounding box center [174, 320] width 163 height 16
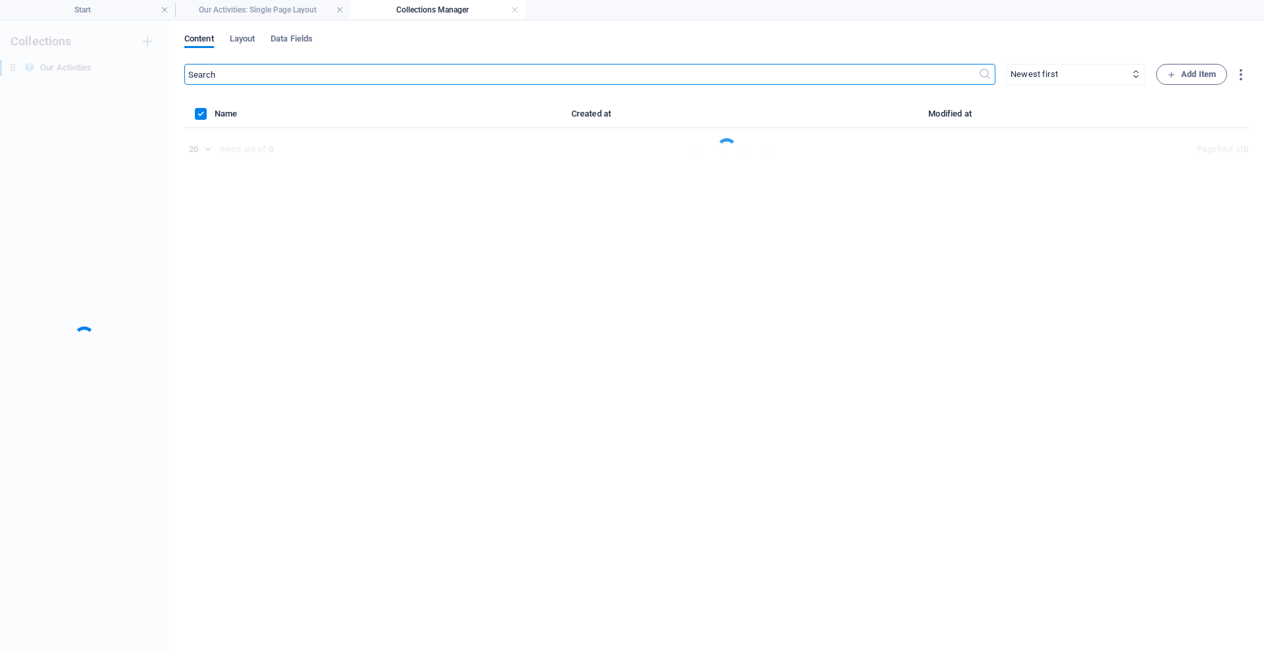
scroll to position [0, 0]
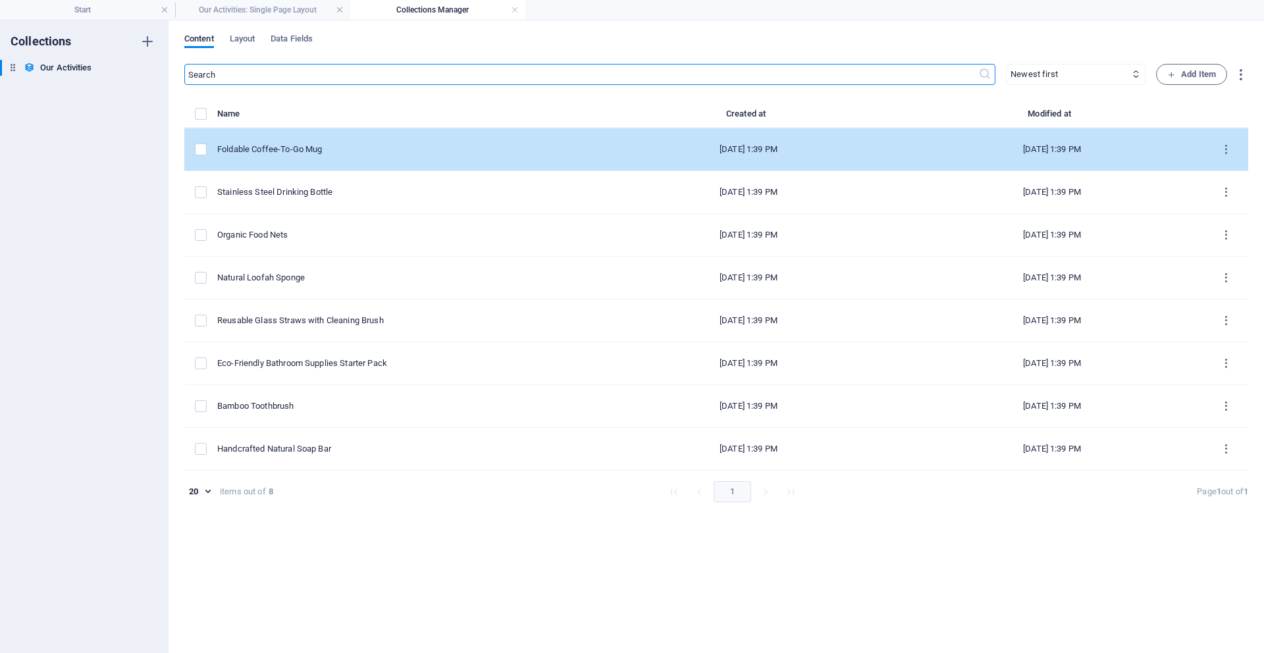
click at [321, 151] on div "Foldable Coffee-To-Go Mug" at bounding box center [401, 149] width 369 height 12
select select "Out of stock"
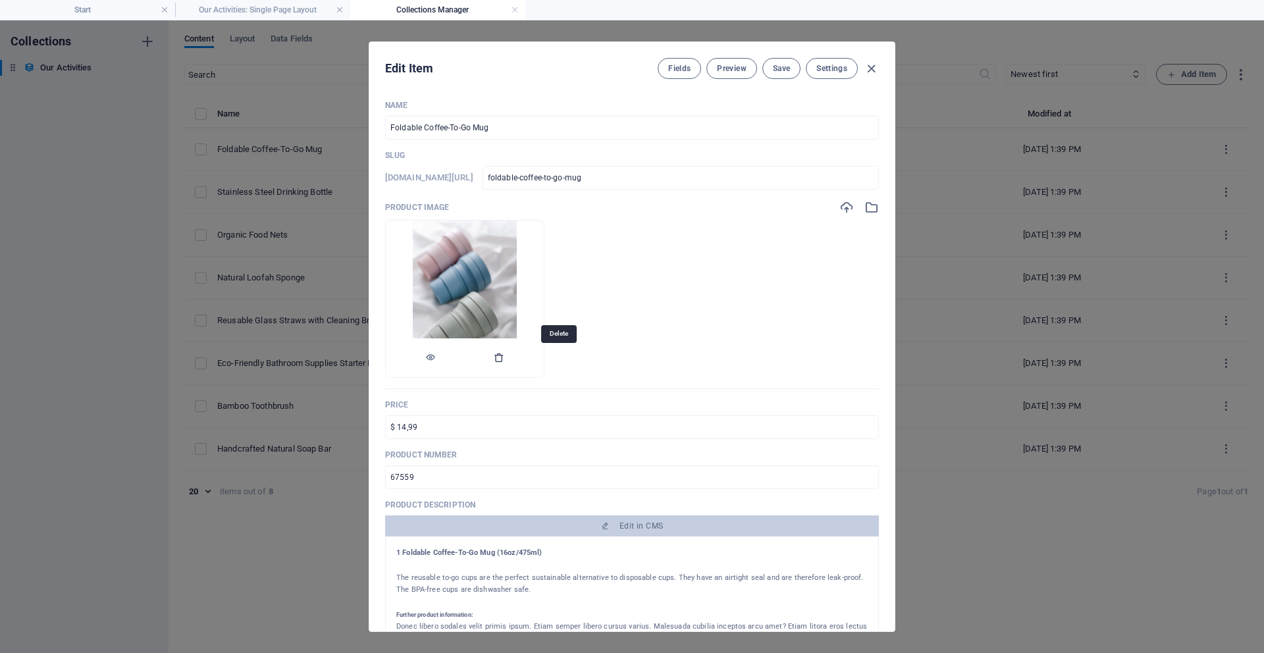
click at [504, 358] on icon "button" at bounding box center [499, 357] width 11 height 11
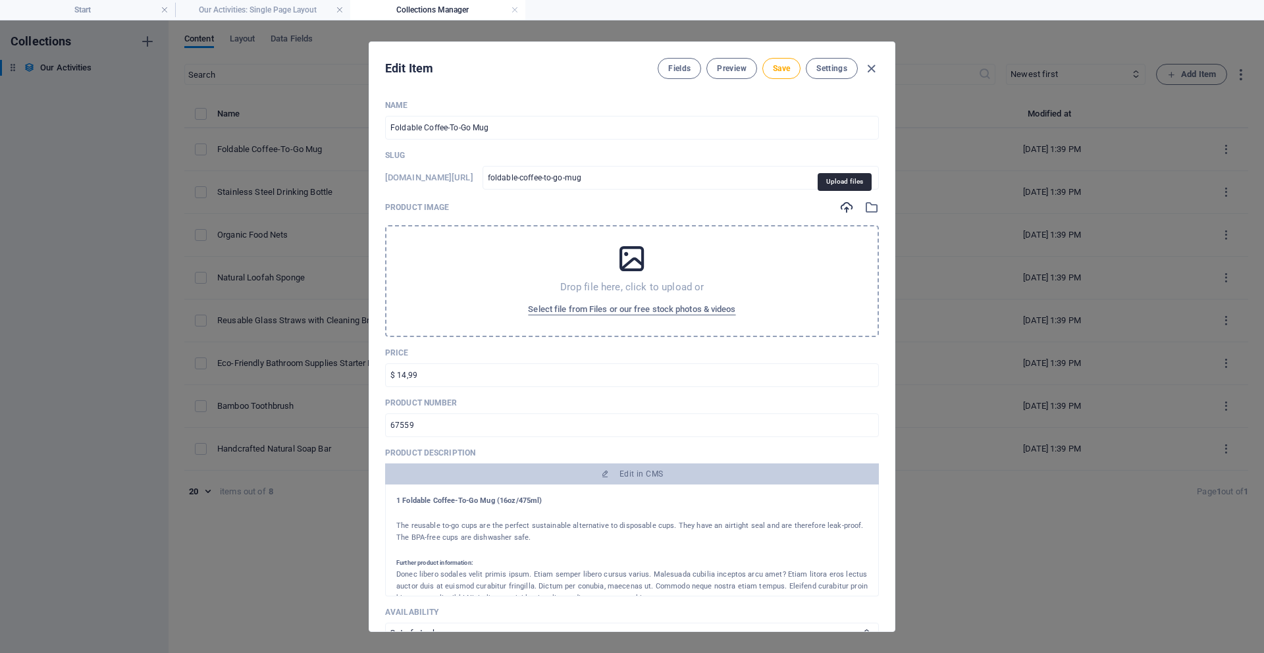
click at [618, 208] on icon "button" at bounding box center [846, 207] width 14 height 14
click at [466, 130] on input "Foldable Coffee-To-Go Mug" at bounding box center [632, 128] width 494 height 24
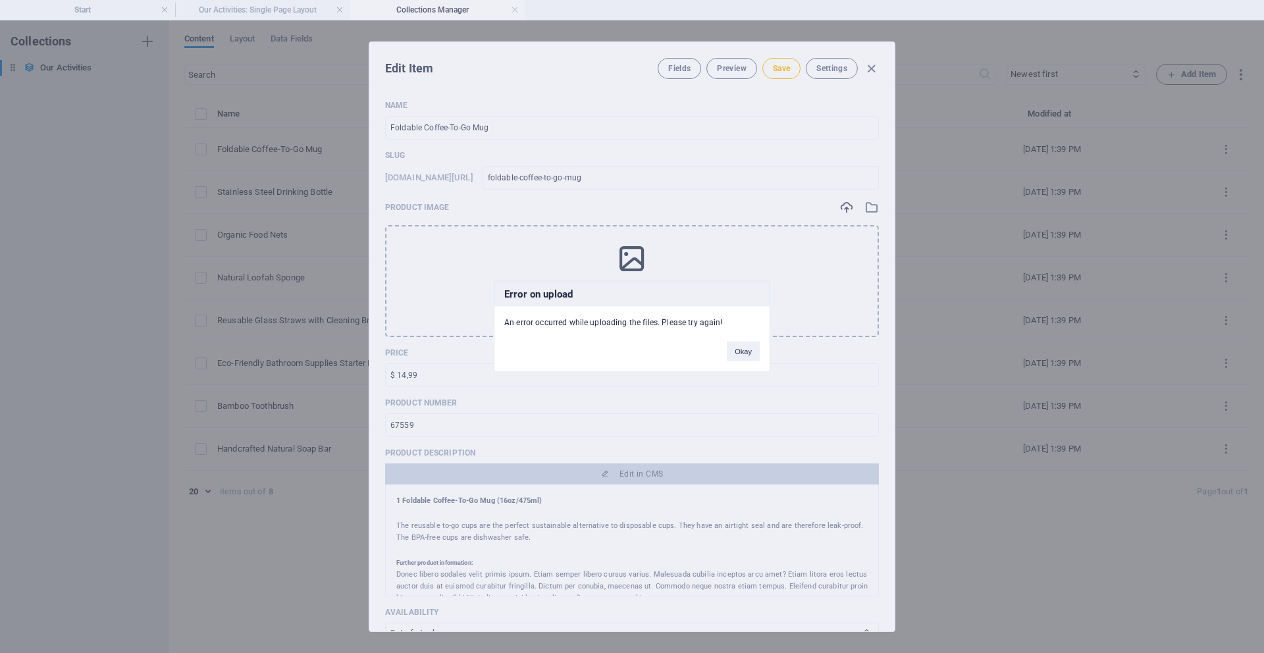
click at [557, 124] on div "Error on upload An error occurred while uploading the files. Please try again! …" at bounding box center [632, 326] width 1264 height 653
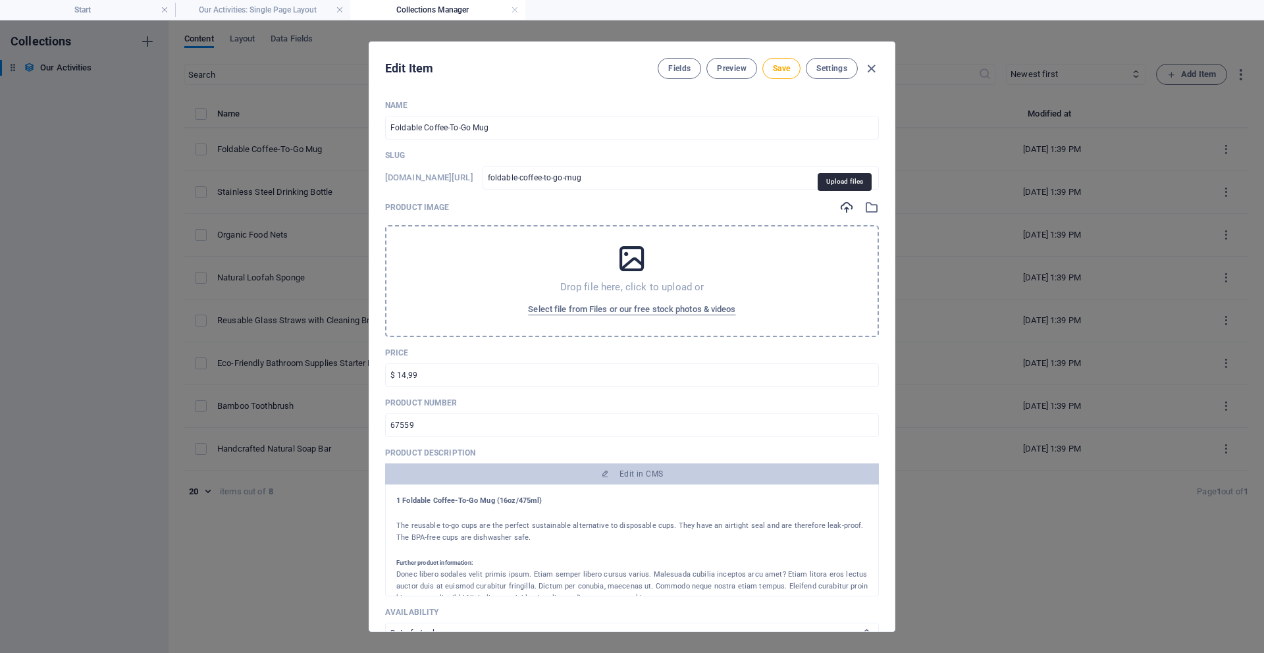
click at [618, 211] on icon "button" at bounding box center [846, 207] width 14 height 14
click at [617, 135] on input "Foldable Coffee-To-Go Mug" at bounding box center [632, 128] width 494 height 24
type input "D"
type input "d"
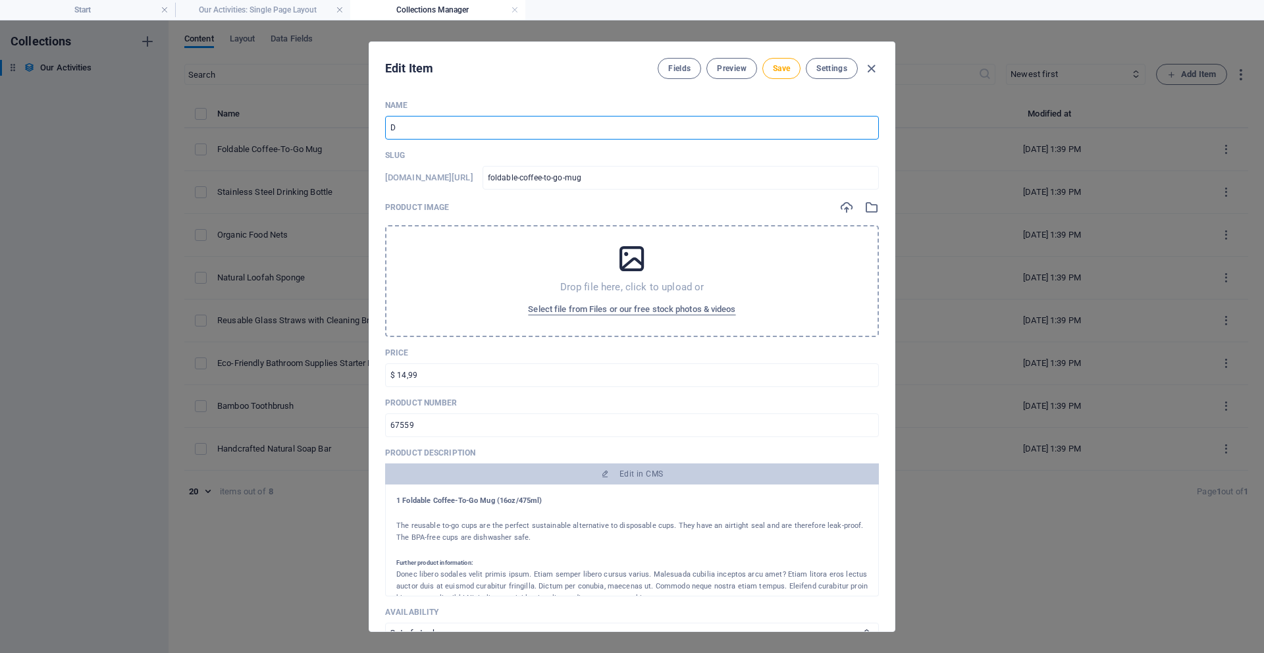
type input "d"
type input "Do"
type input "do"
type input "Dok"
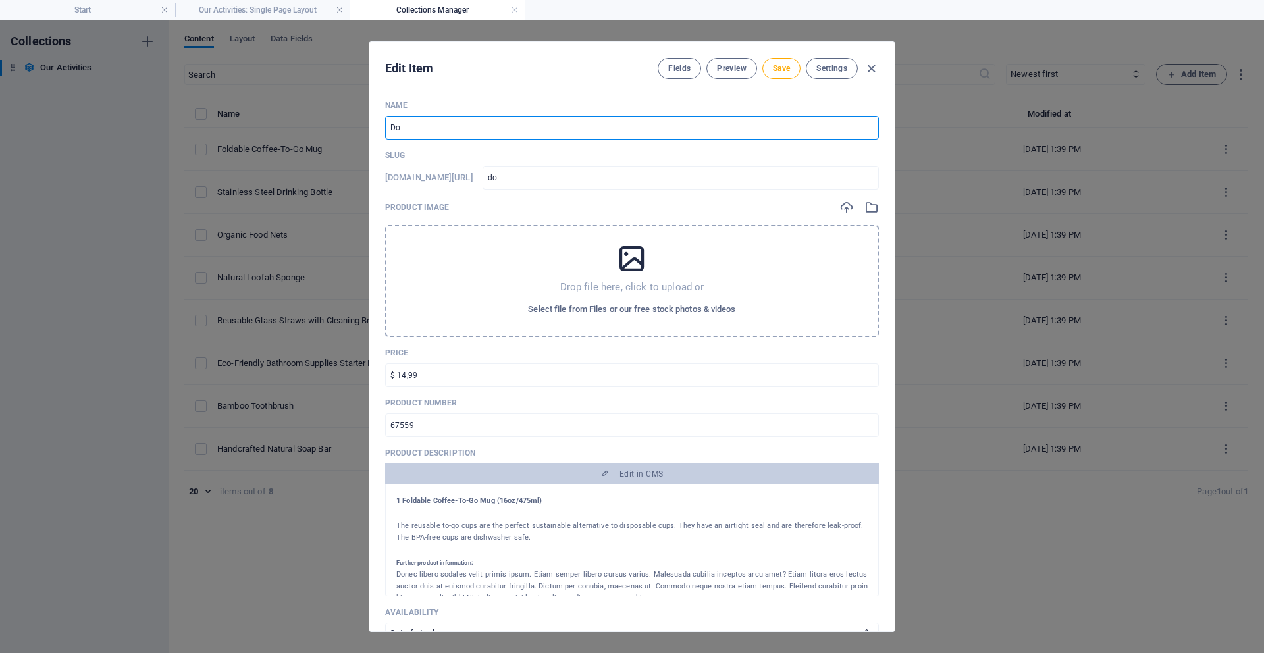
type input "dok"
type input "Dokt"
type input "dokt"
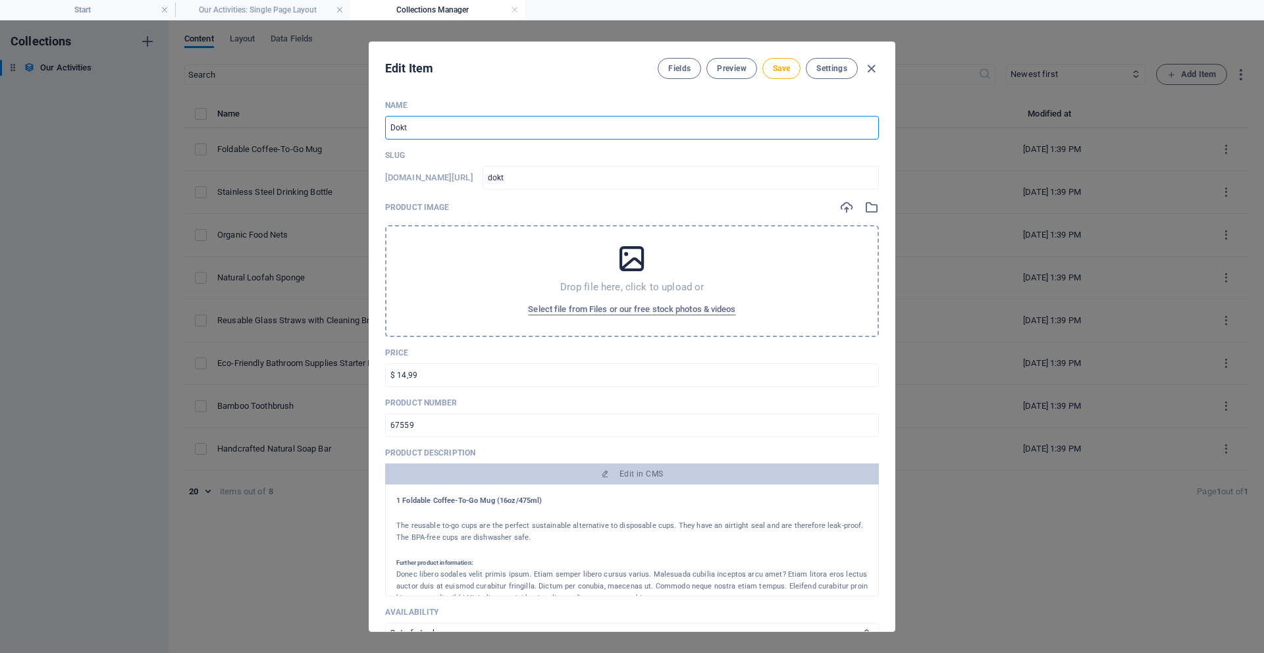
type input "Dokte"
type input "dokte"
type input "Dokter"
type input "dokter"
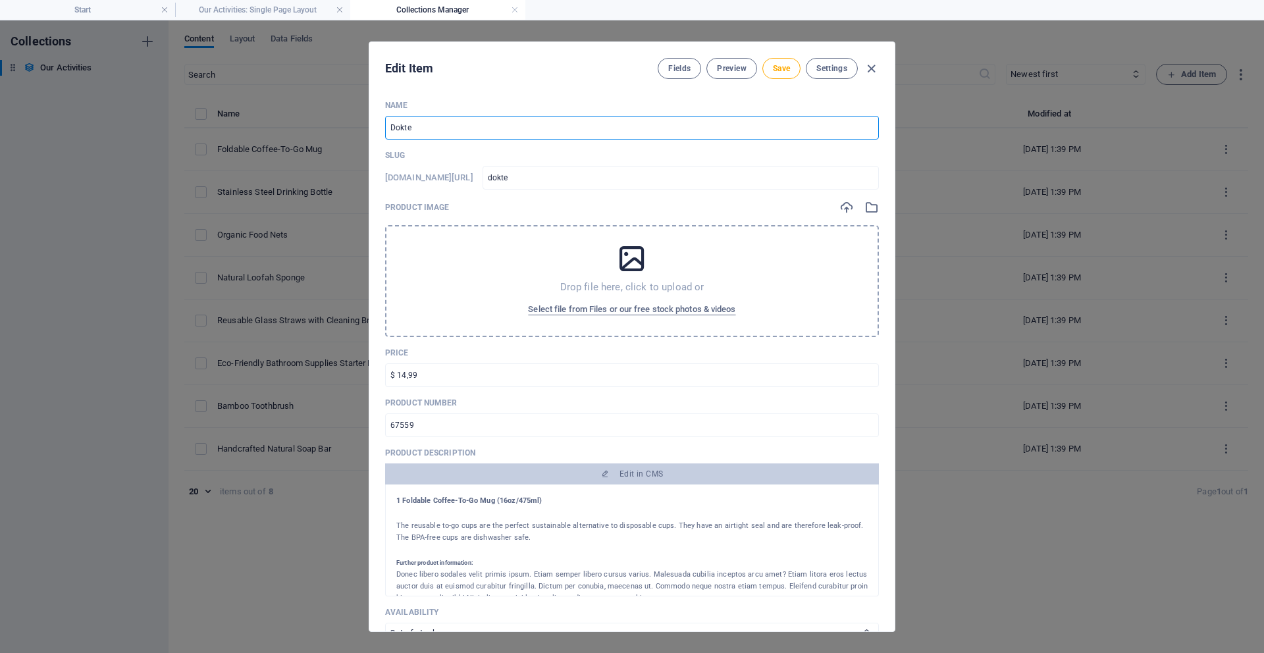
type input "dokter"
type input "Dokter C"
type input "dokter-c"
type input "Dokter Ci"
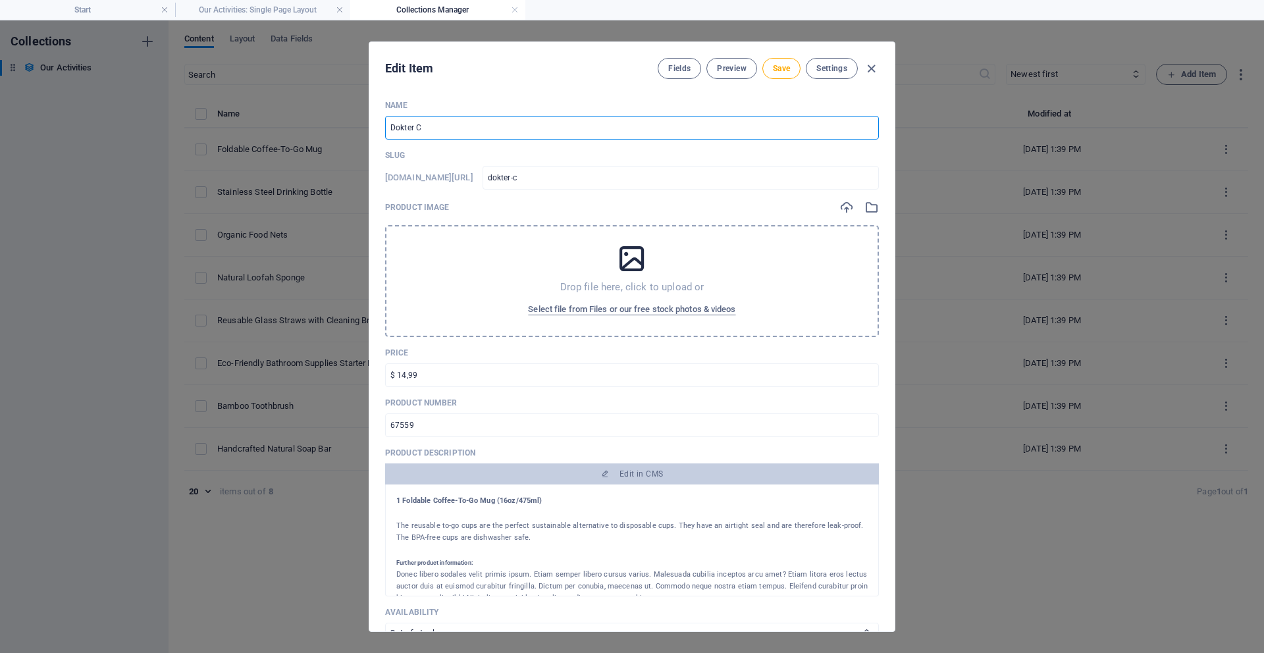
type input "dokter-ci"
type input "Dokter Cil"
type input "dokter-cil"
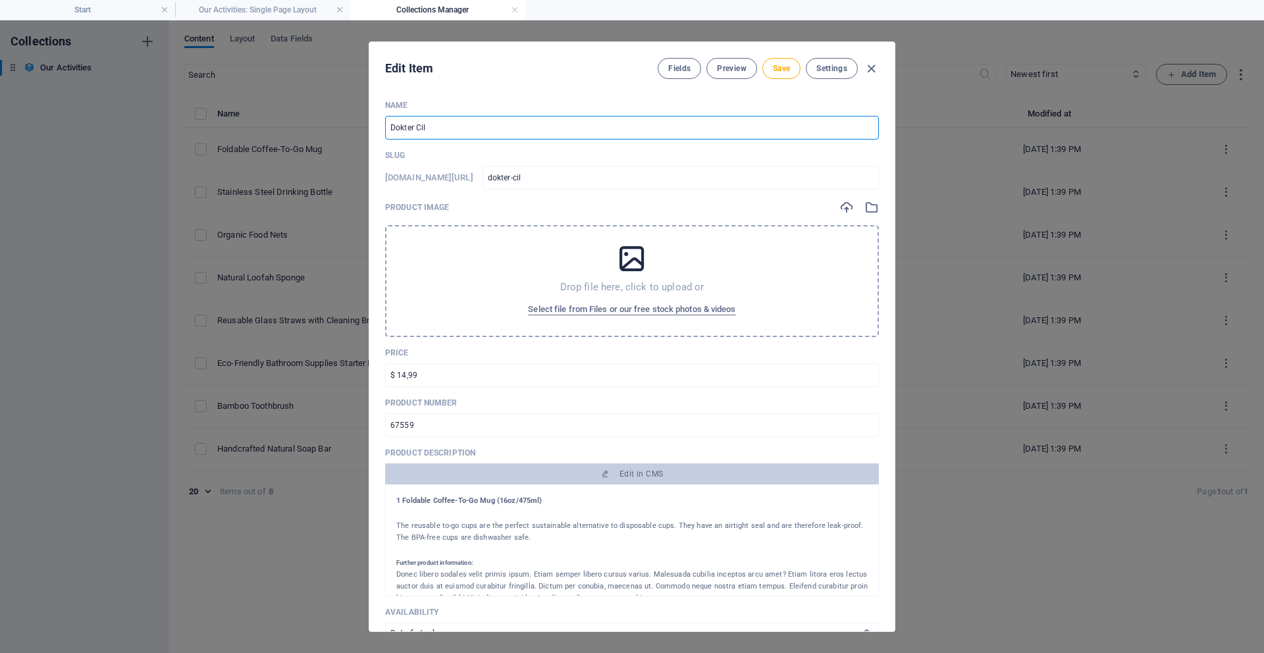
type input "Dokter Cili"
type input "dokter-cili"
type input "Dokter Cilik"
type input "dokter-cilik"
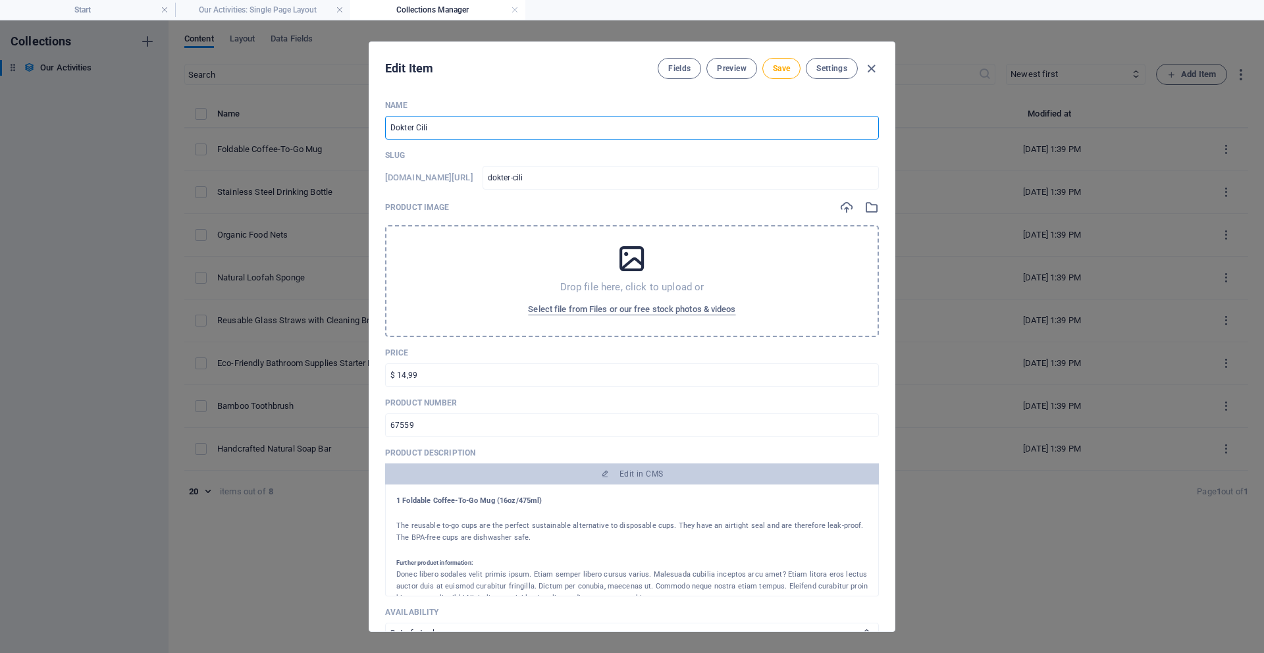
type input "dokter-cilik"
type input "Dokter Cilik - R"
type input "dokter-cilik-r"
type input "Dokter Cilik - RS"
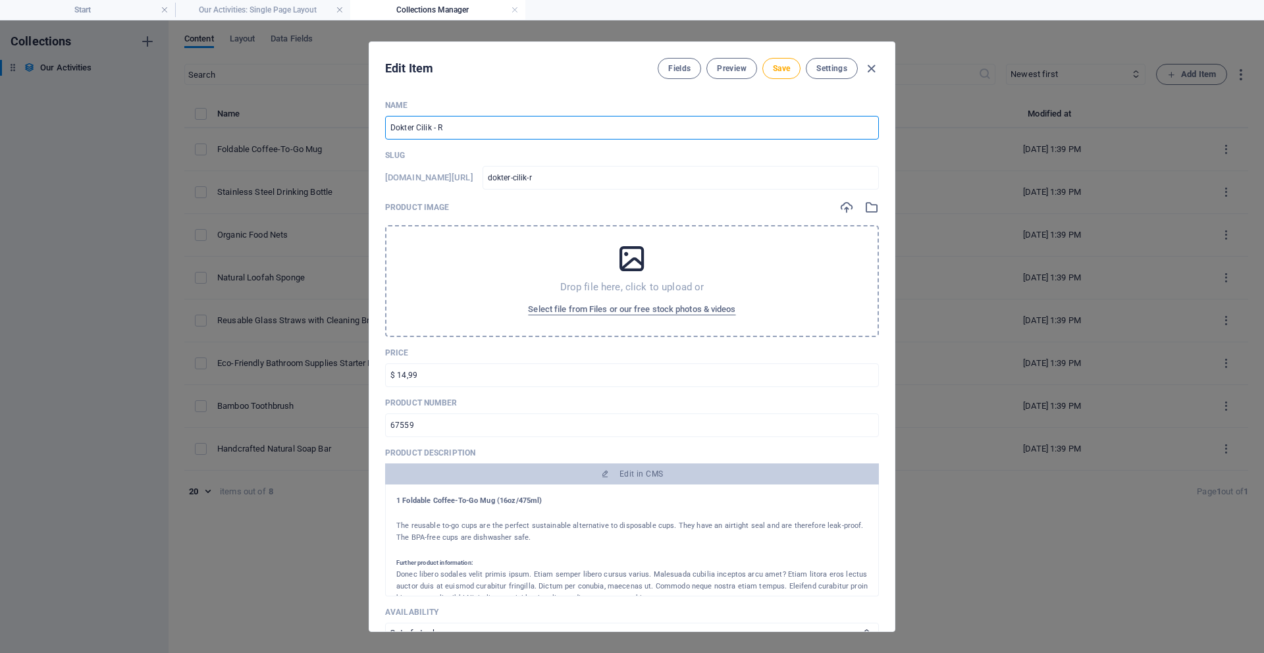
type input "dokter-cilik-rs"
type input "Dokter Cilik - RSG"
type input "dokter-cilik-rsg"
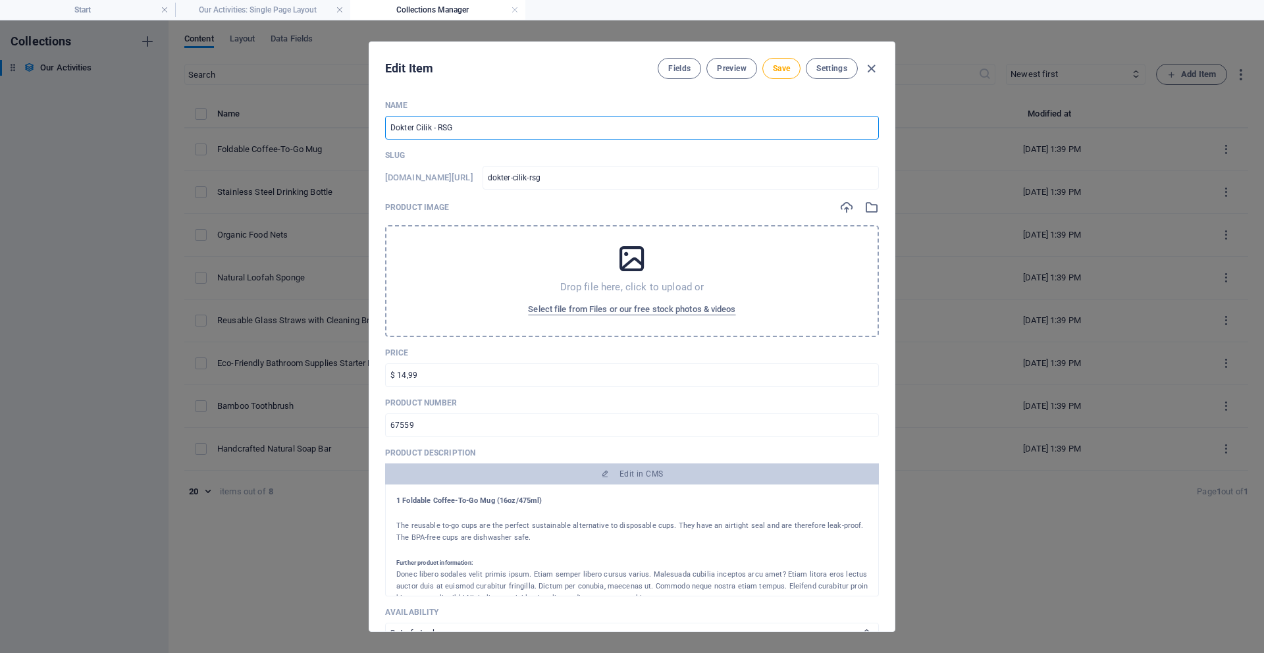
type input "Dokter Cilik - RSGM"
type input "dokter-cilik-rsgm"
type input "Dokter Cilik - RSGM U"
type input "dokter-cilik-rsgm-u"
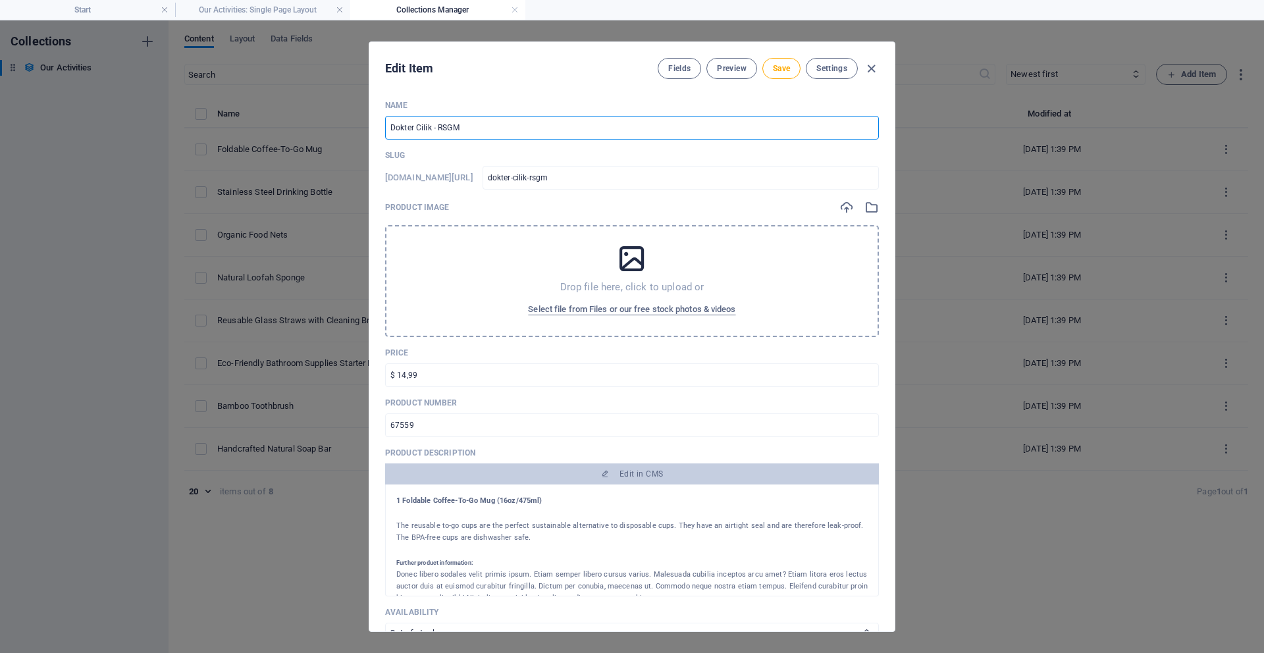
type input "dokter-cilik-rsgm-u"
type input "Dokter Cilik - RSGM Un"
type input "dokter-cilik-rsgm-un"
type input "Dokter Cilik - RSGM Unj"
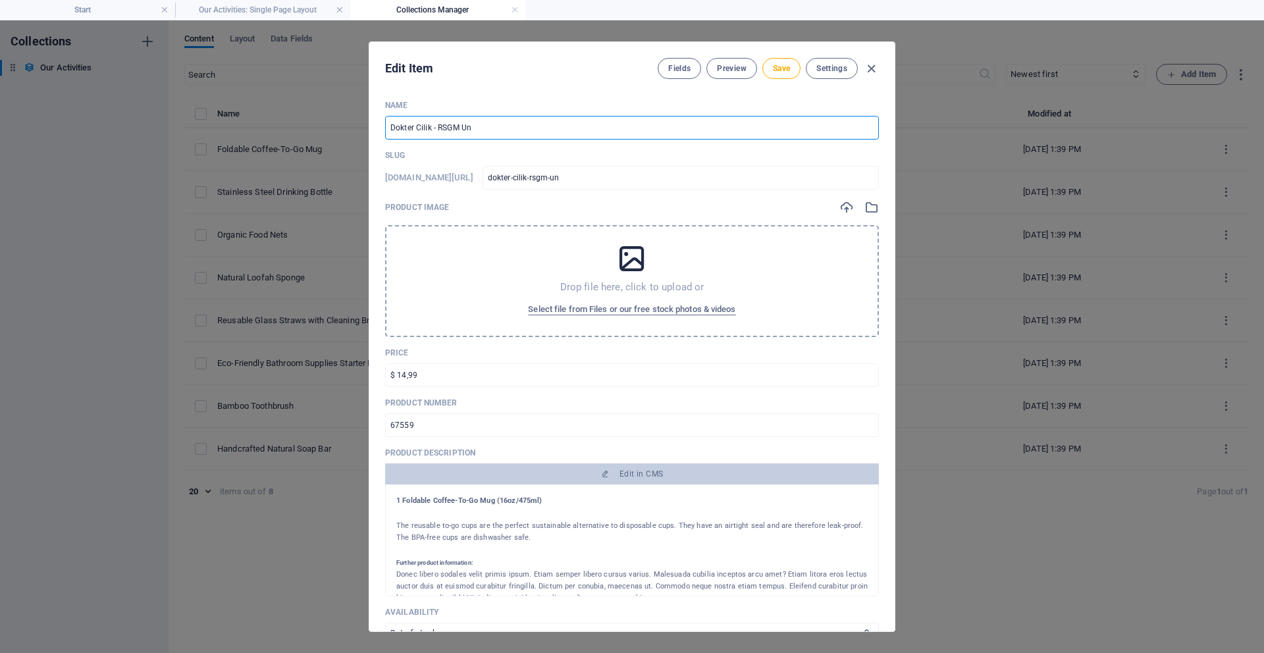
type input "dokter-cilik-rsgm-unj"
type input "Dokter Cilik - RSGM Unje"
type input "dokter-cilik-rsgm-unje"
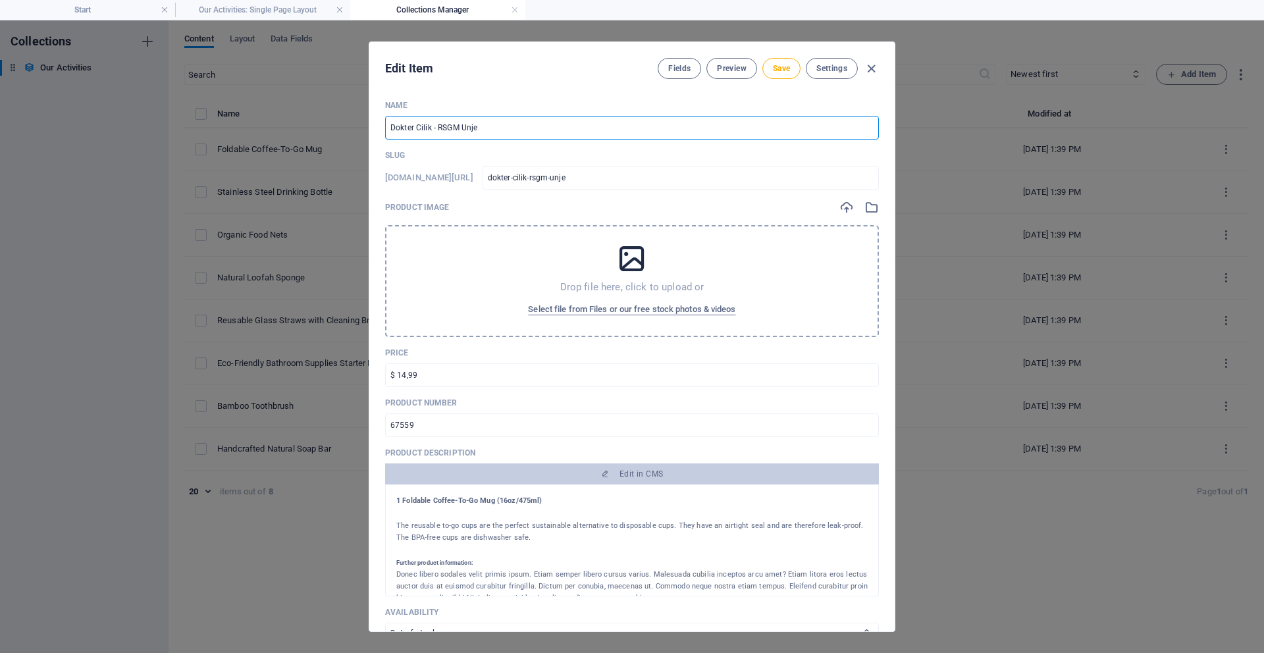
type input "Dokter Cilik - RSGM Unj"
type input "dokter-cilik-rsgm-unj"
type input "Dokter Cilik - RSGM Un"
type input "dokter-cilik-rsgm-un"
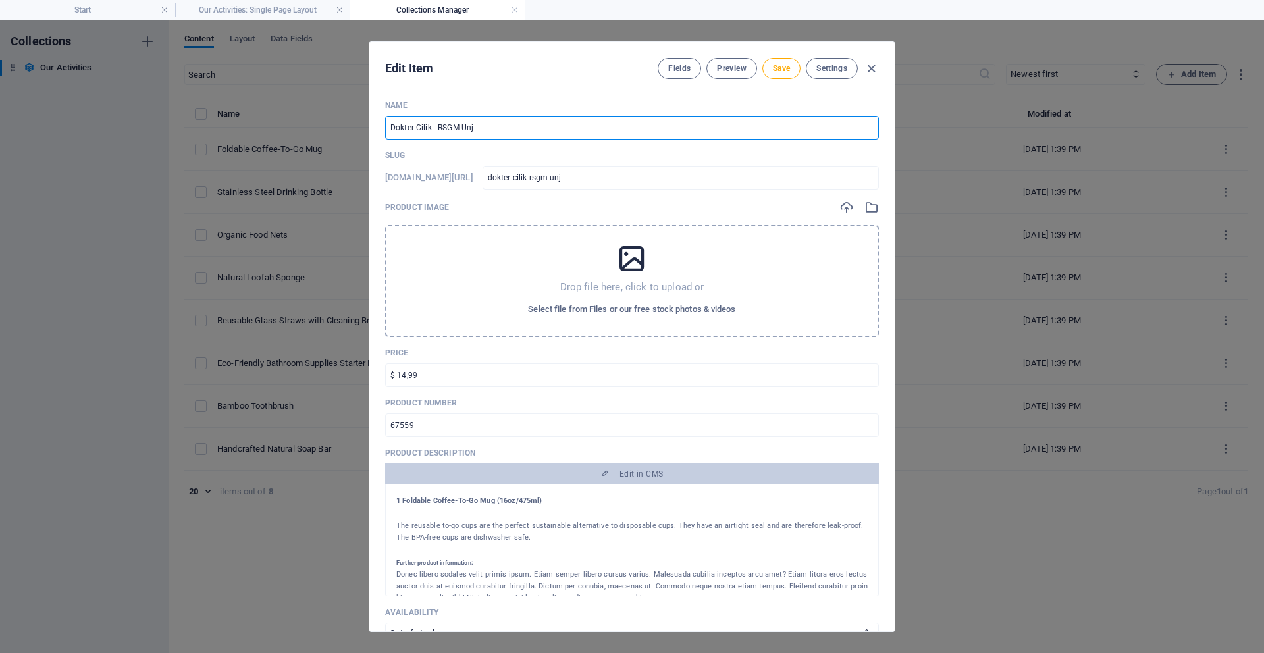
type input "dokter-cilik-rsgm-un"
type input "Dokter Cilik - RSGM Une"
type input "dokter-cilik-rsgm-une"
type input "Dokter Cilik - RSGM Unej"
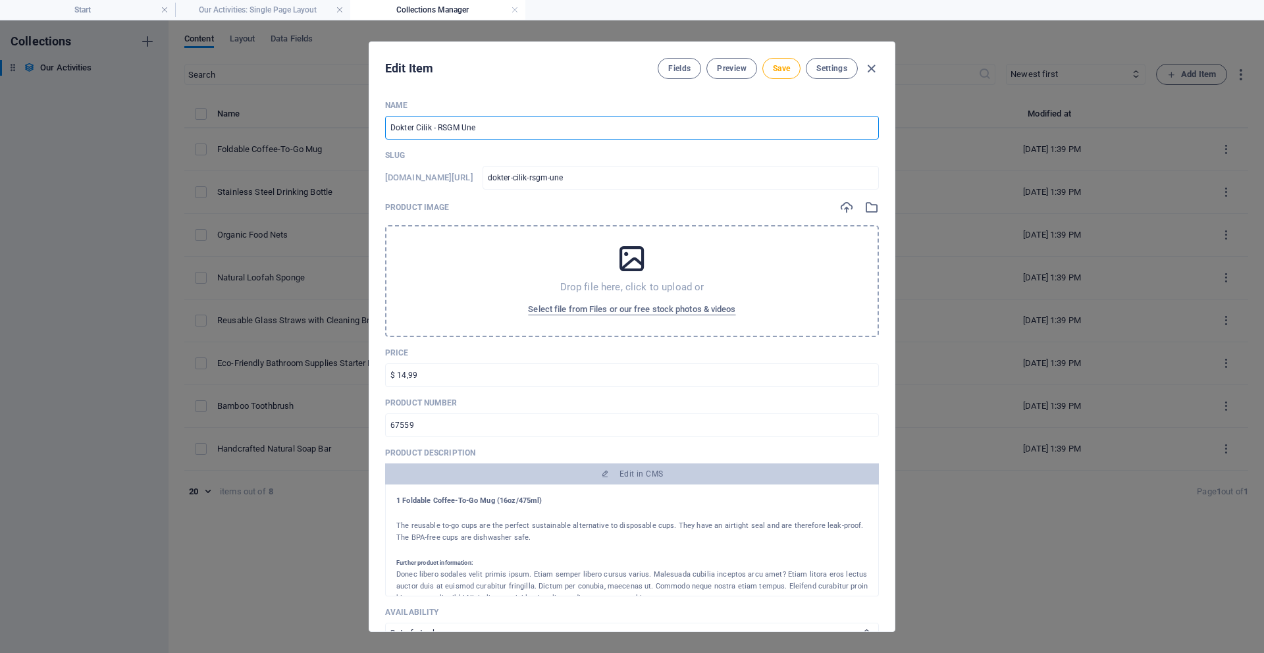
type input "dokter-cilik-rsgm-unej"
type input "Dokter Cilik - RSGM Unej"
click at [618, 68] on span "Save" at bounding box center [781, 68] width 17 height 11
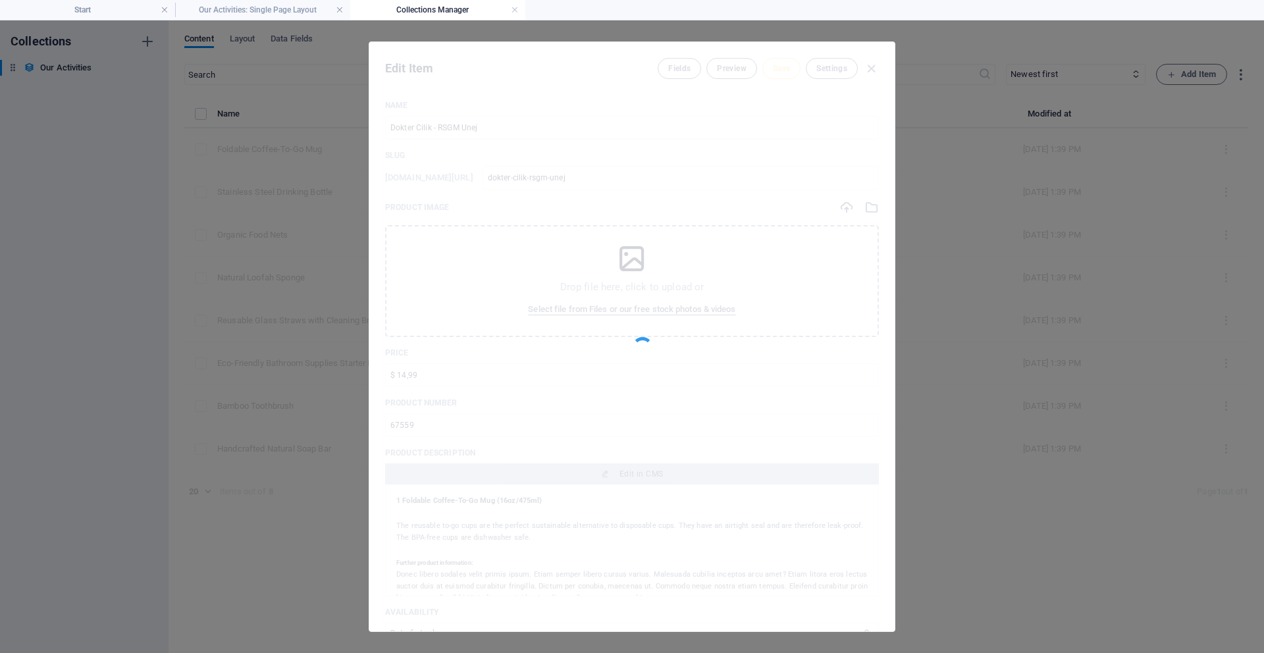
type input "dokter-cilik-rsgm-unej"
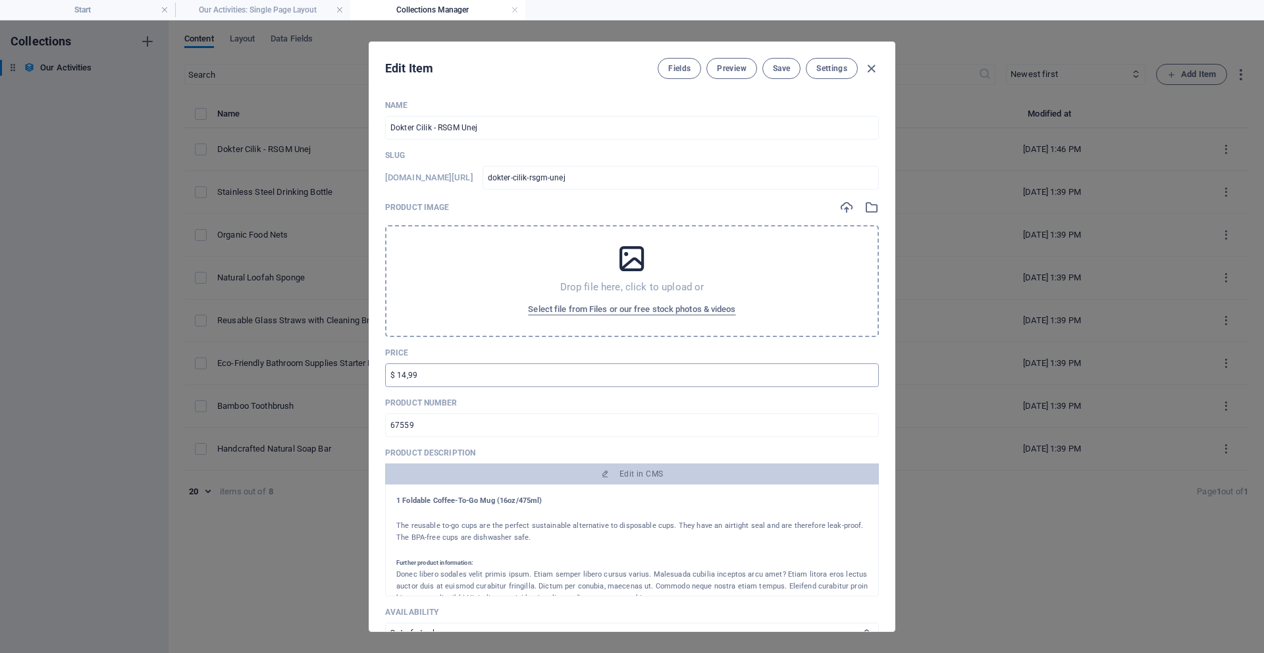
click at [476, 372] on input "$ 14,99" at bounding box center [632, 375] width 494 height 24
click at [453, 430] on input "67559" at bounding box center [632, 425] width 494 height 24
click at [618, 66] on span "Save" at bounding box center [781, 68] width 17 height 11
click at [618, 66] on icon "button" at bounding box center [870, 68] width 15 height 15
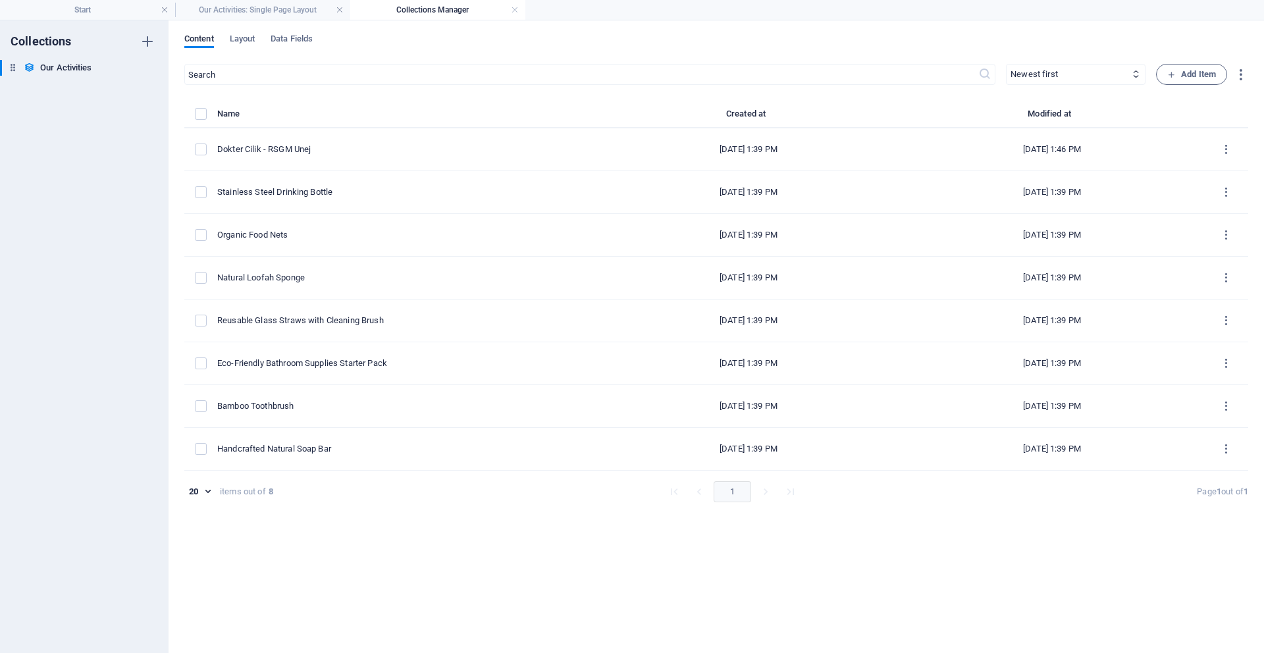
type input "dokter-cilik-rsgm-unej"
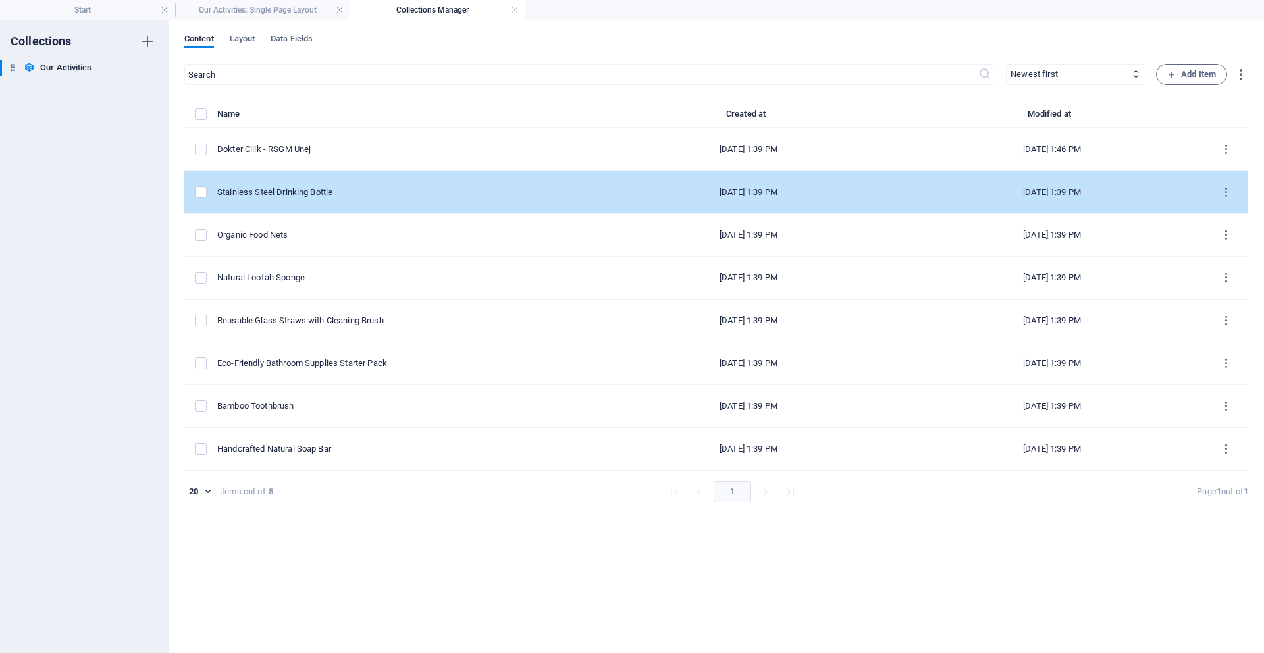
click at [361, 193] on div "Stainless Steel Drinking Bottle" at bounding box center [401, 192] width 369 height 12
select select "In stock"
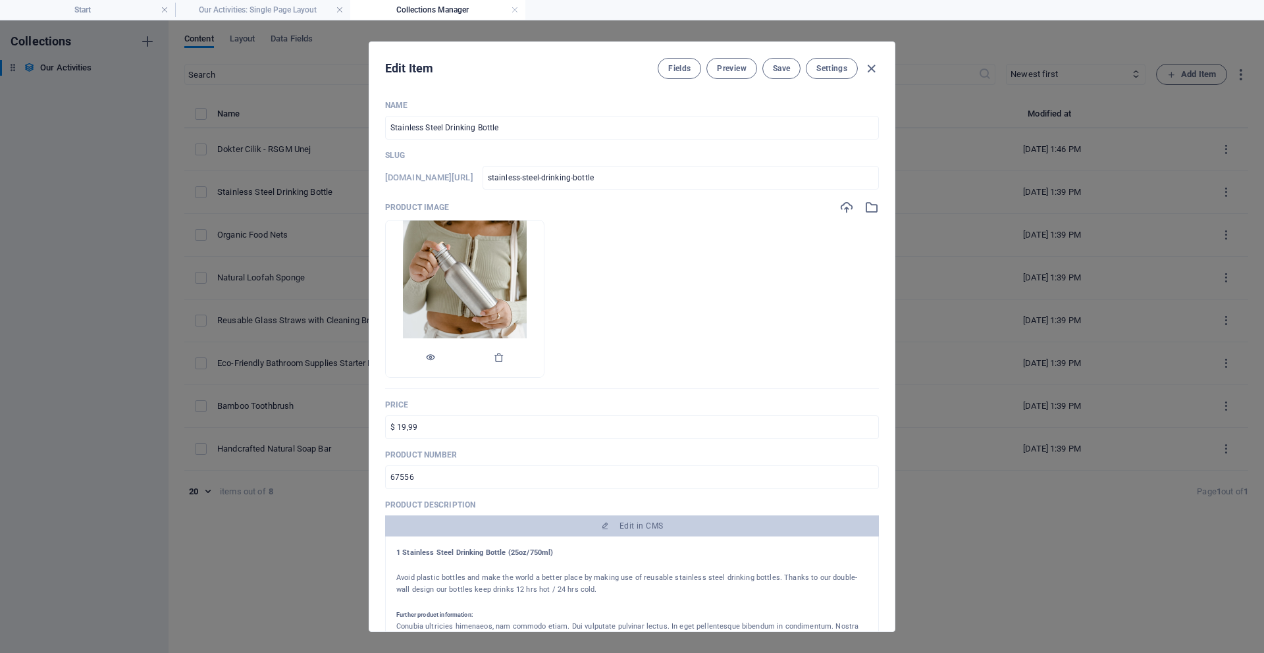
click at [526, 280] on img at bounding box center [464, 298] width 123 height 157
click at [504, 352] on icon "button" at bounding box center [499, 357] width 11 height 11
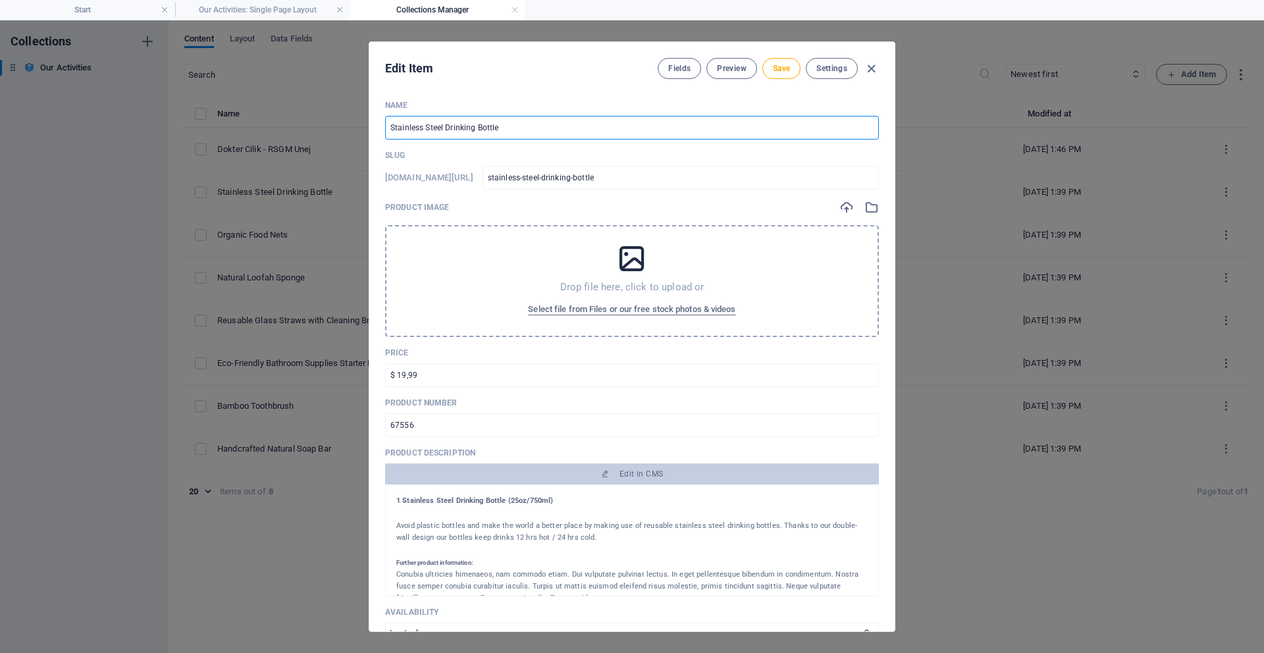
click at [449, 126] on input "Stainless Steel Drinking Bottle" at bounding box center [632, 128] width 494 height 24
type input "B"
type input "b"
type input "Be"
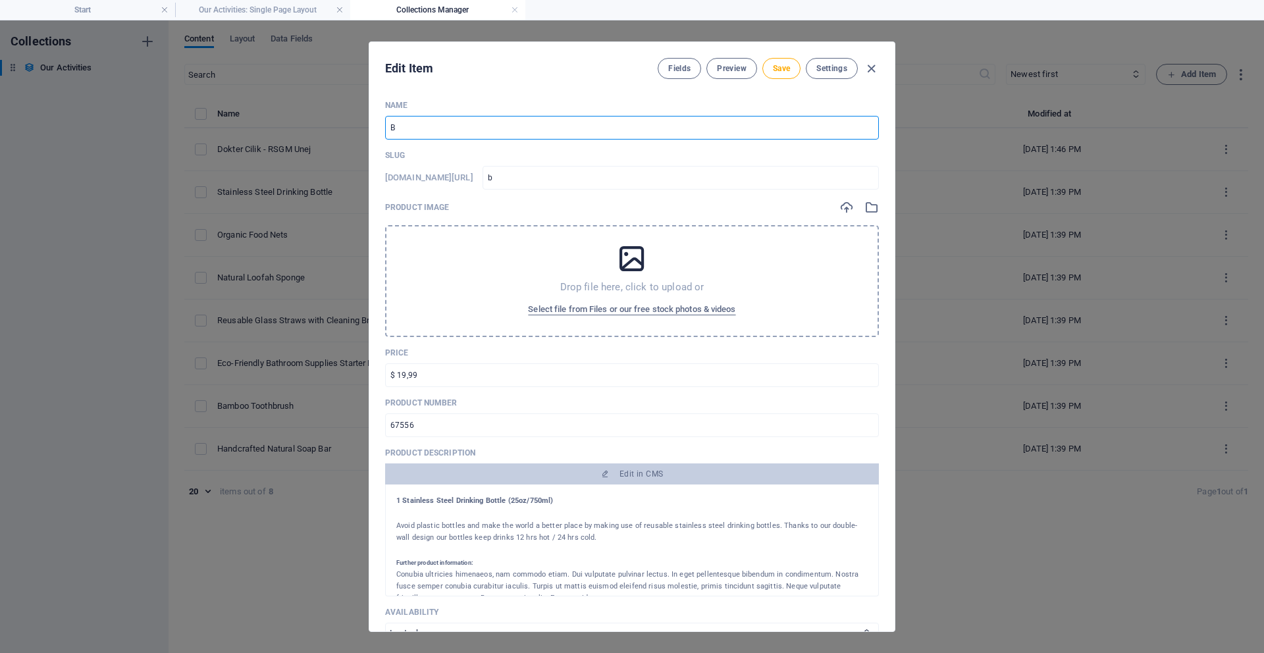
type input "be"
type input "Ber"
type input "ber"
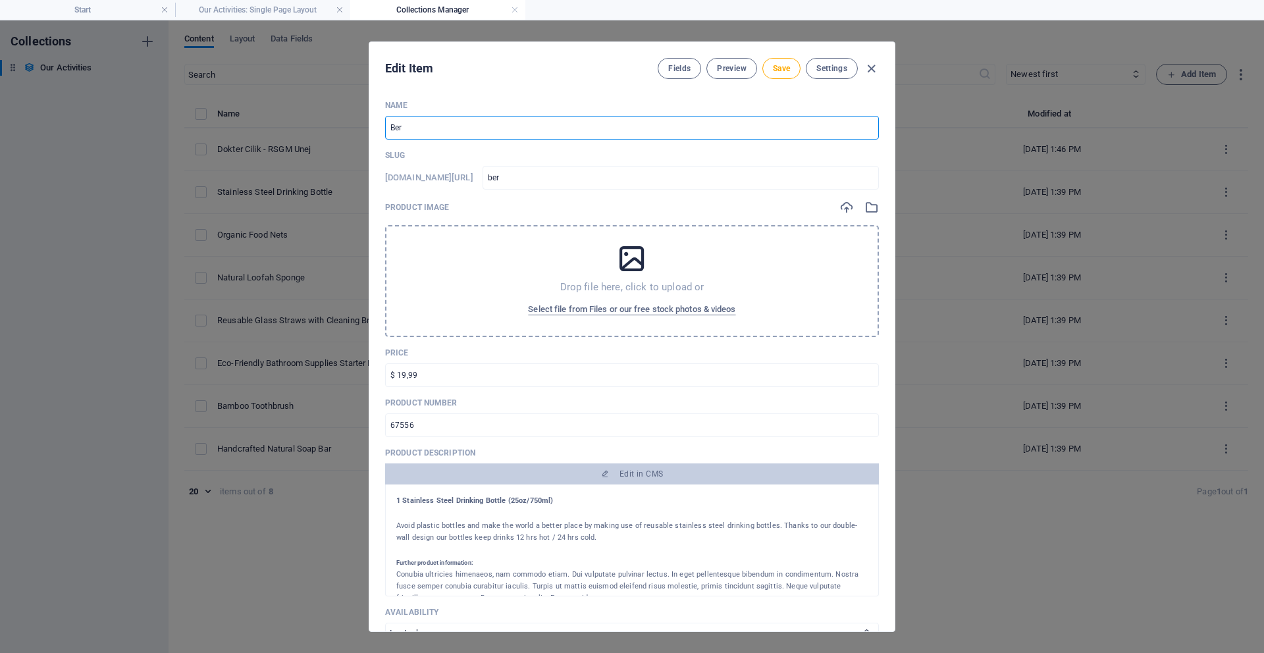
type input "Berk"
type input "berk"
type input "Berke"
type input "berke"
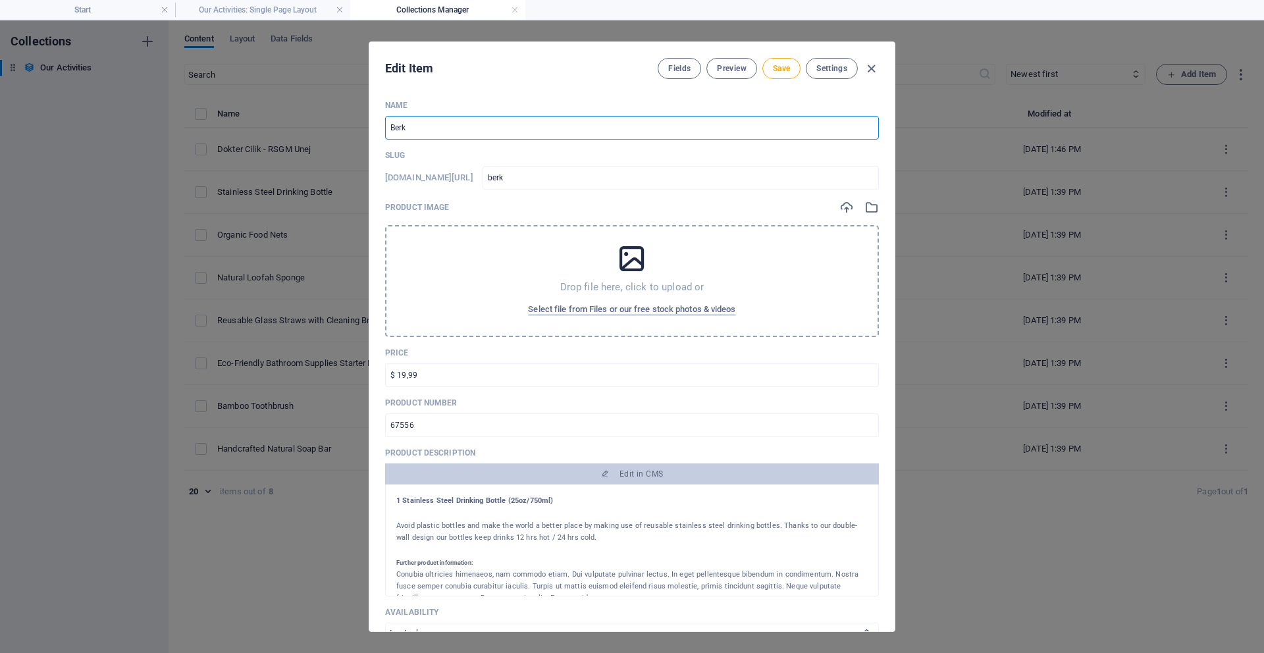
type input "berke"
type input "Berken"
type input "berken"
type input "Berke"
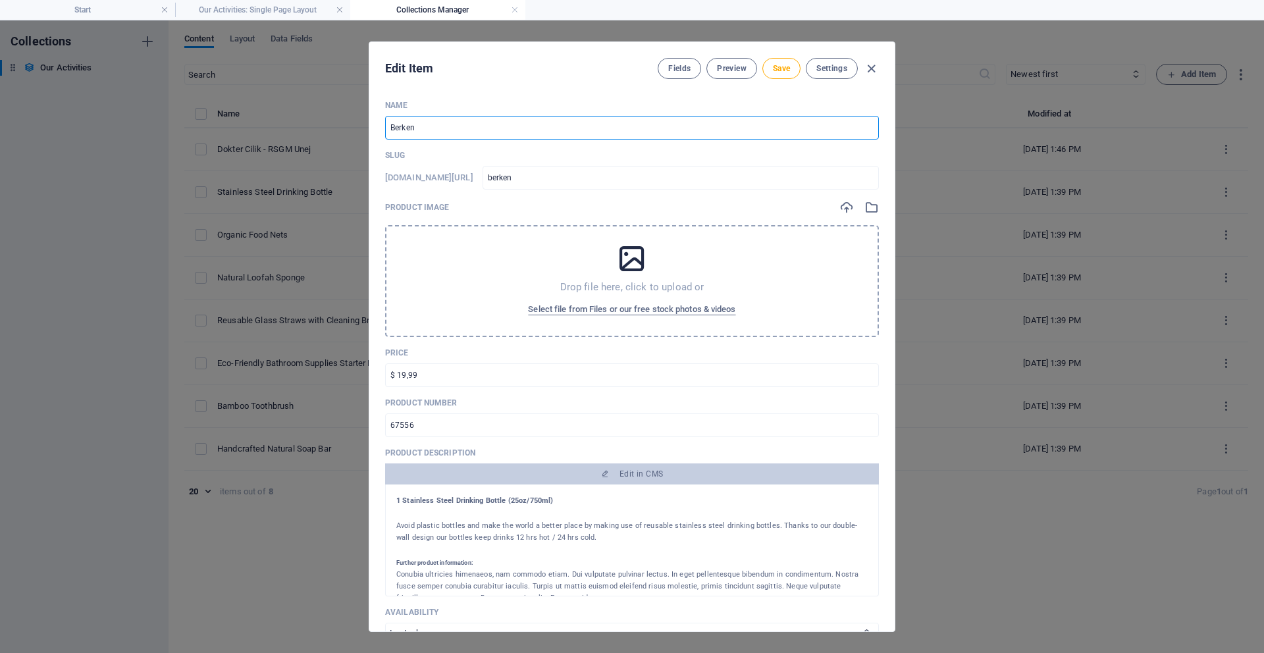
type input "berke"
type input "Berkeb"
type input "berkeb"
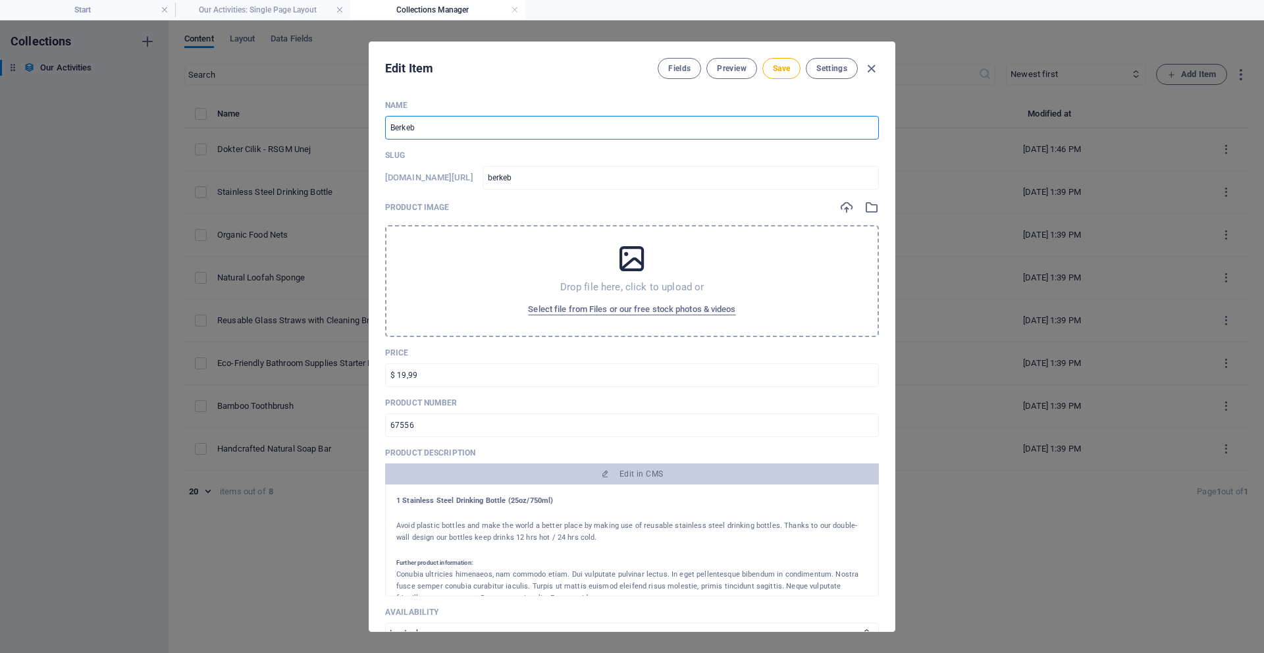
type input "Berkebu"
type input "berkebu"
type input "Berkebun"
type input "berkebun"
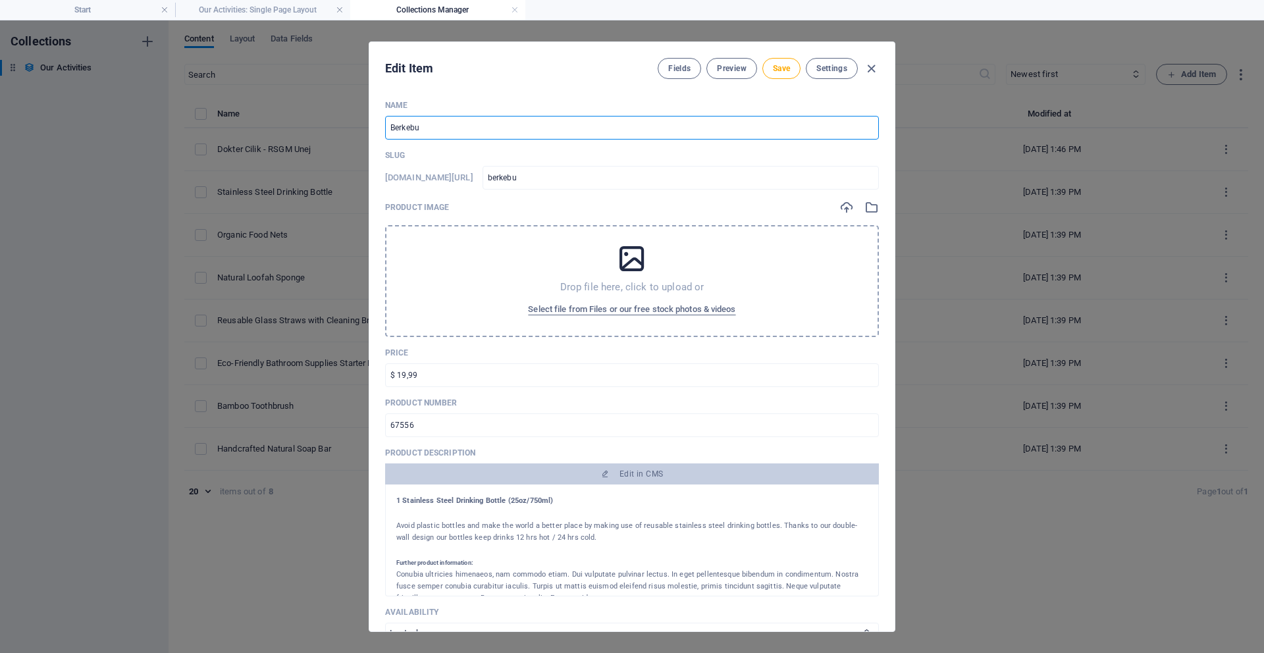
type input "berkebun"
type input "Berkebun i"
type input "berkebun-i"
type input "Berkebun"
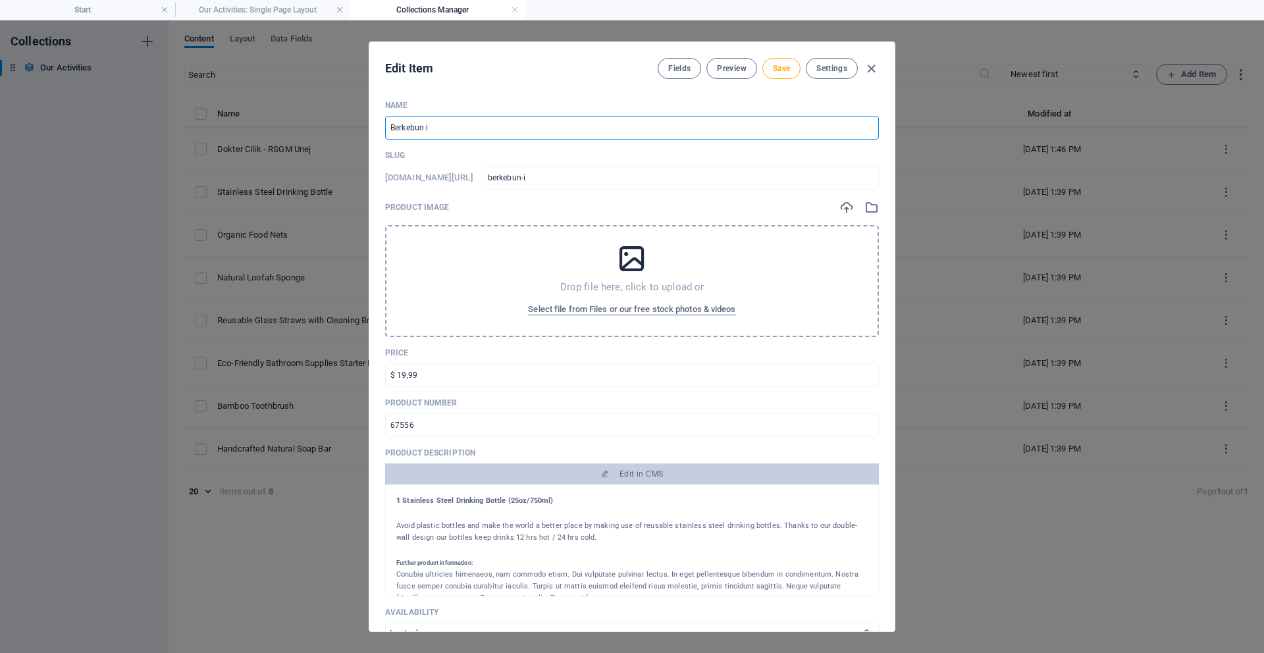
type input "berkebun"
type input "Berkebun d"
type input "berkebun-d"
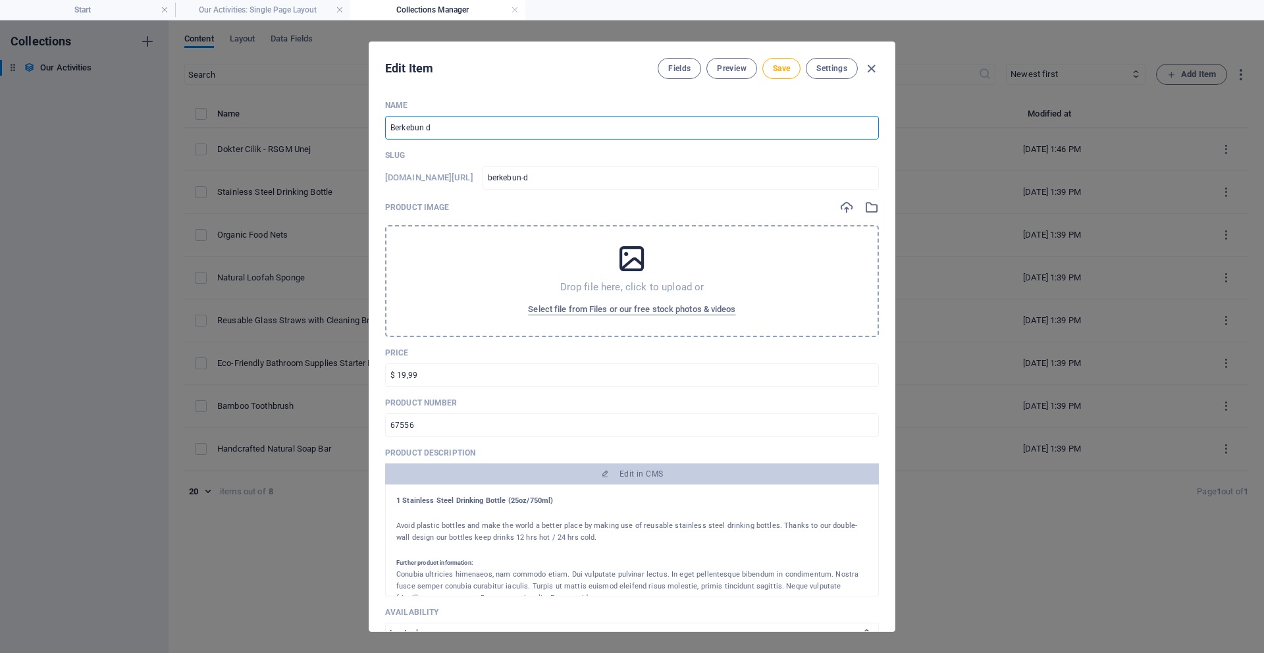
type input "Berkebun di"
type input "berkebun-di"
type input "Berkebun di K"
type input "berkebun-di-k"
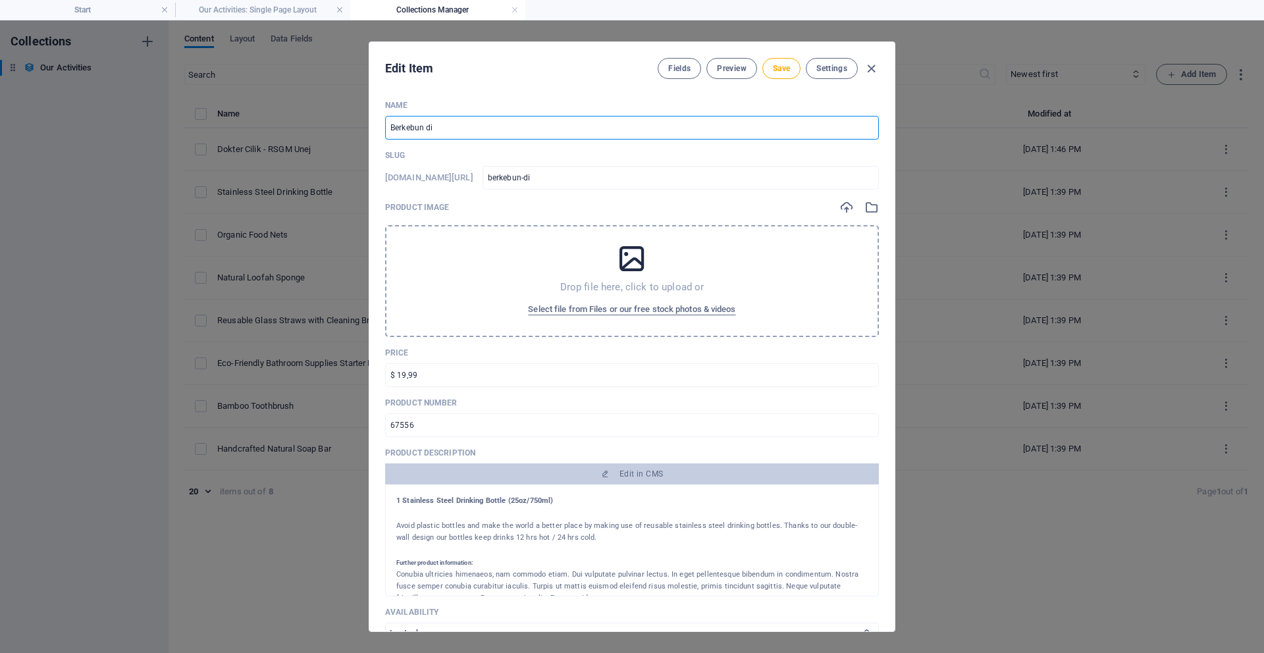
type input "berkebun-di-k"
type input "Berkebun di Ke"
type input "berkebun-di-ke"
type input "Berkebun di Keb"
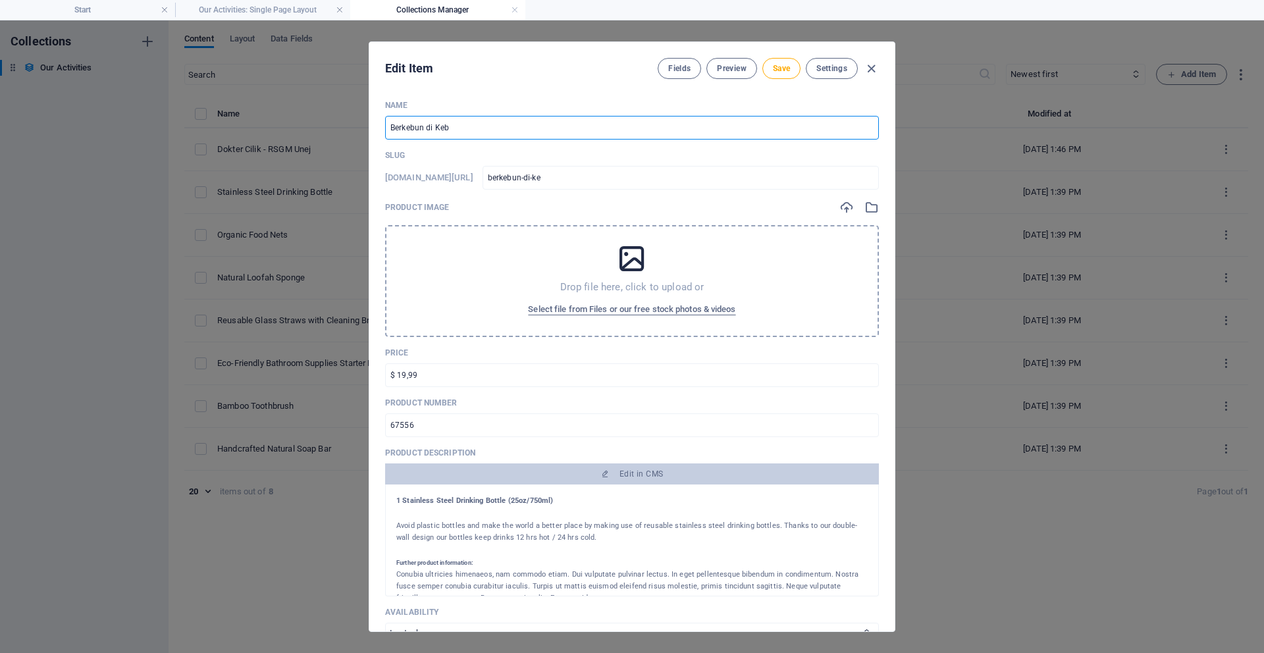
type input "berkebun-di-keb"
type input "Berkebun di Kebu"
type input "berkebun-di-kebu"
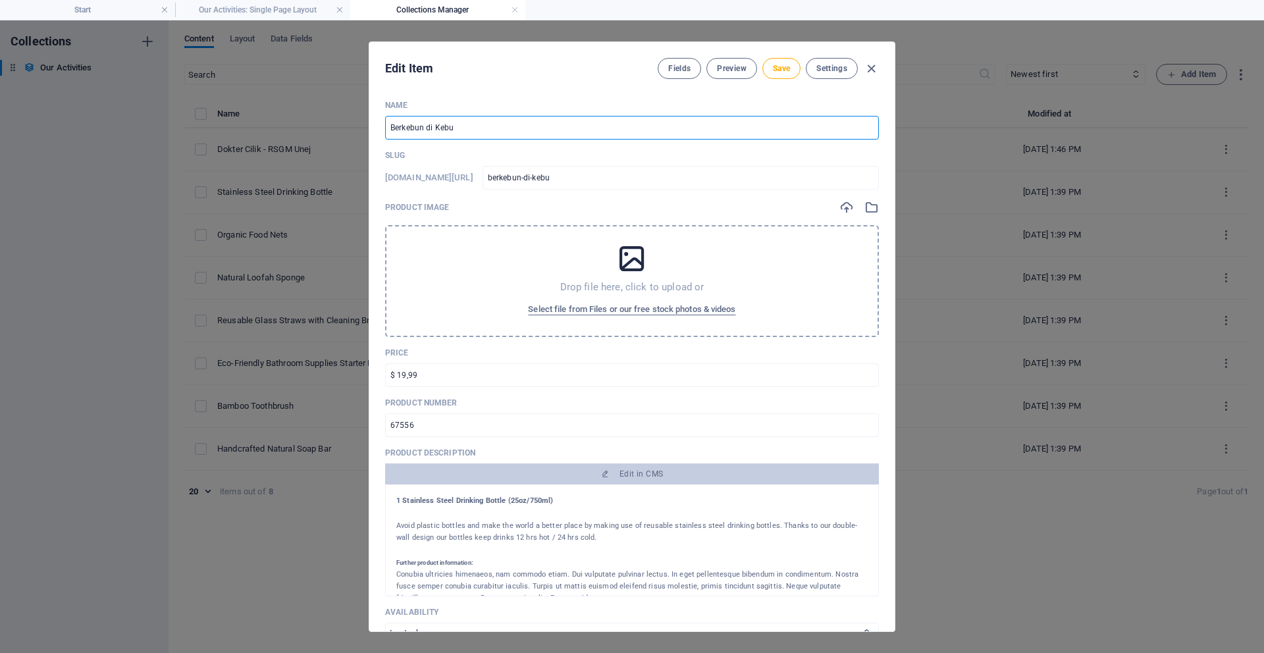
type input "Berkebun di Kebun"
type input "berkebun-di-kebun"
type input "Berkebun di Kebun I"
type input "berkebun-di-kebun-i"
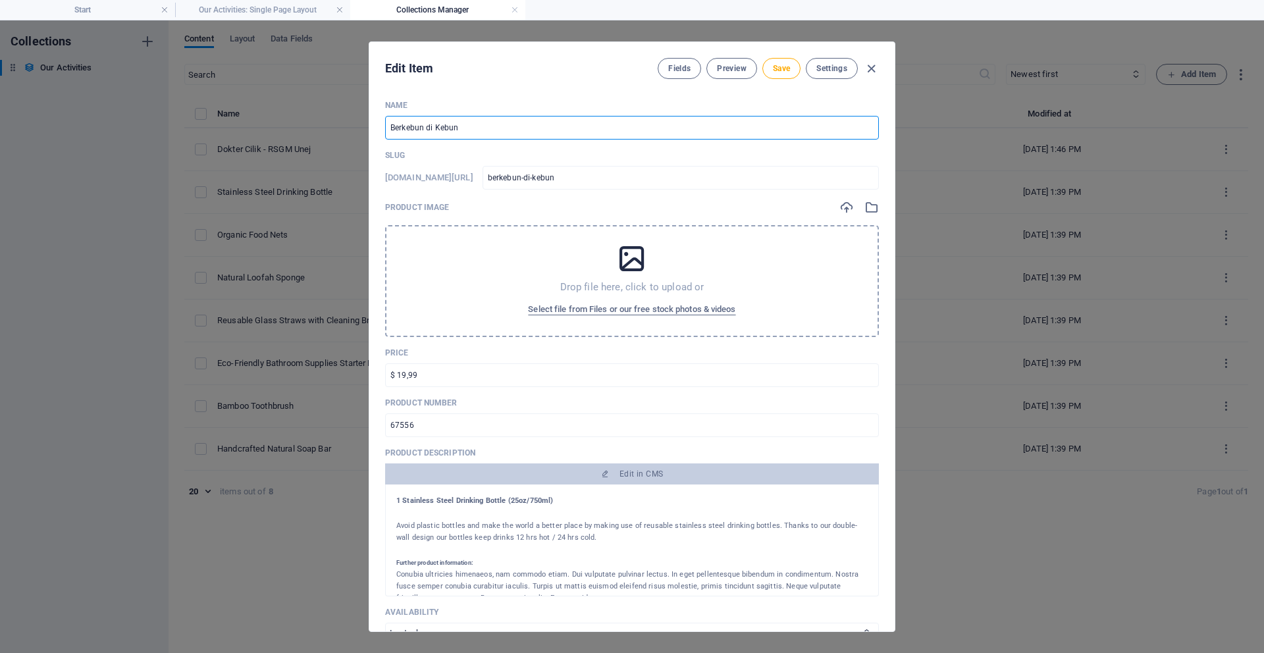
type input "berkebun-di-kebun-i"
type input "Berkebun di Kebun In"
type input "berkebun-di-kebun-in"
type input "Berkebun di Kebun Ino"
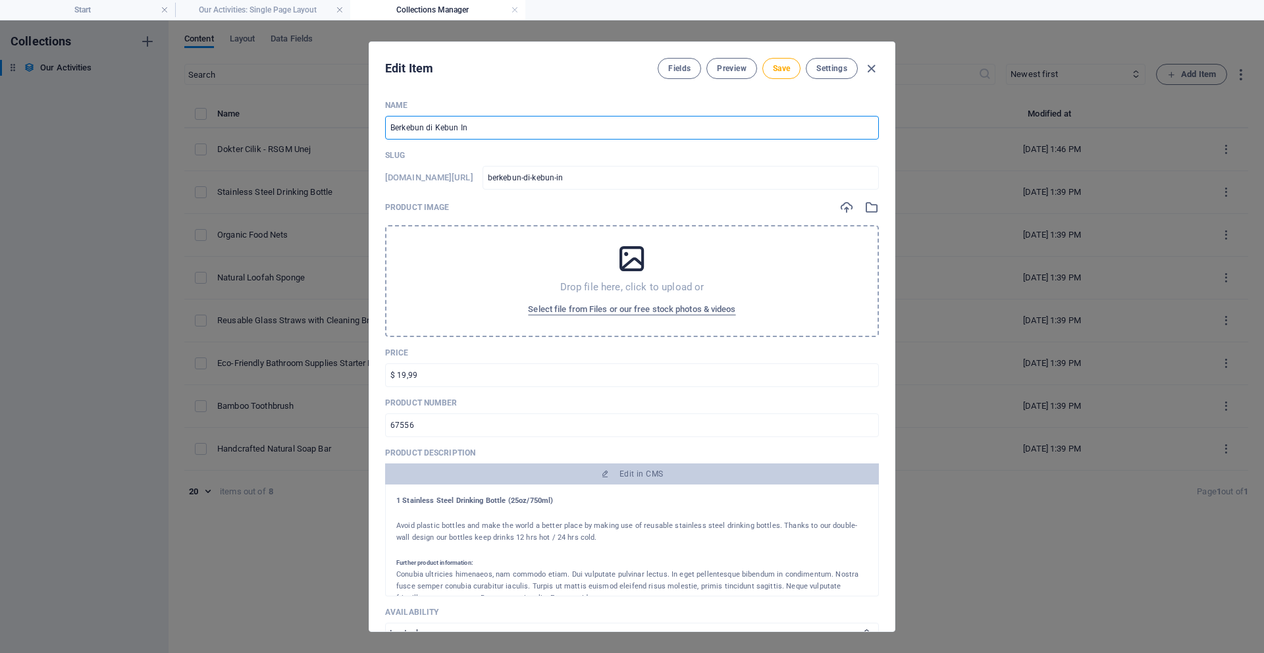
type input "berkebun-di-kebun-ino"
type input "Berkebun di Kebun Inov"
type input "berkebun-di-kebun-inov"
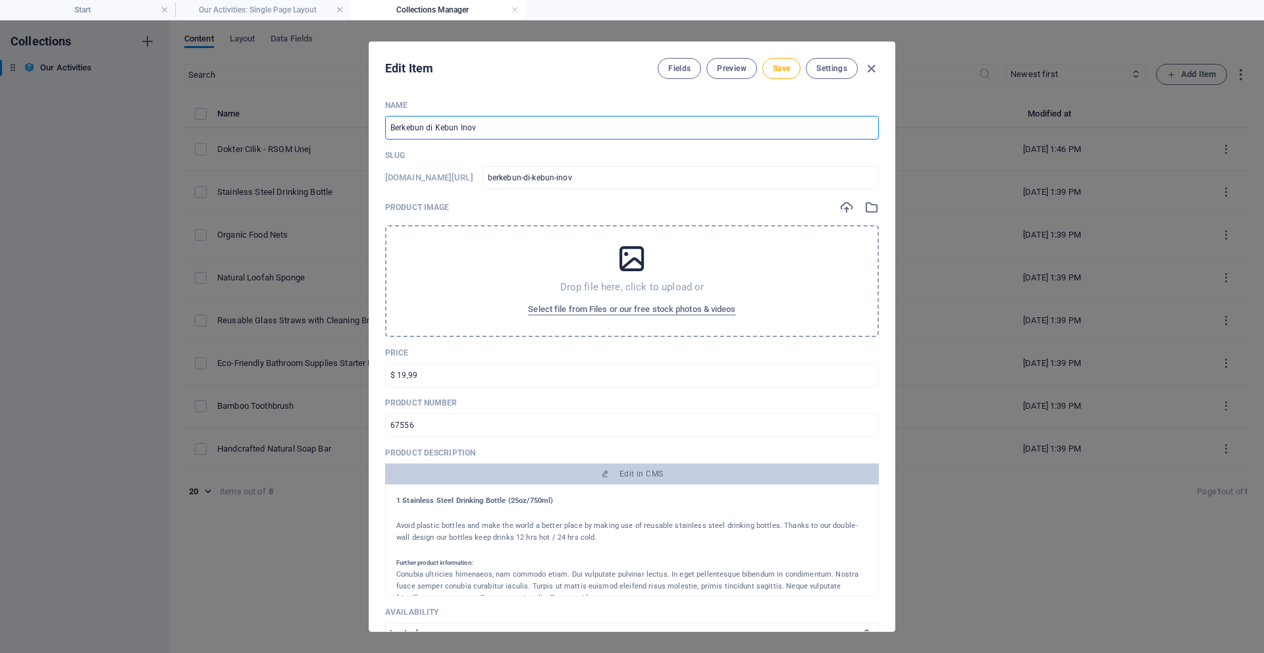
type input "Berkebun di Kebun Inova"
type input "berkebun-di-kebun-inova"
type input "Berkebun di Kebun Inovas"
type input "berkebun-di-kebun-inovas"
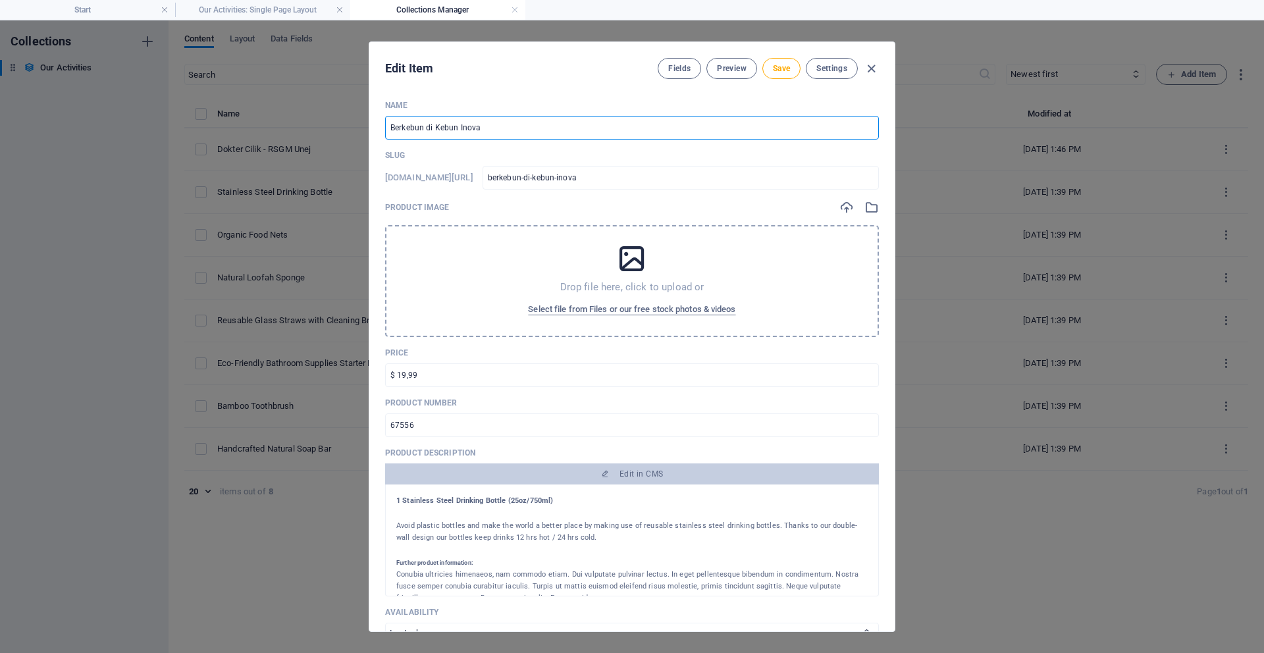
type input "berkebun-di-kebun-inovas"
type input "Berkebun di Kebun Inovasi"
type input "berkebun-di-kebun-inovasi"
type input "Berkebun di Kebun Inovasi P"
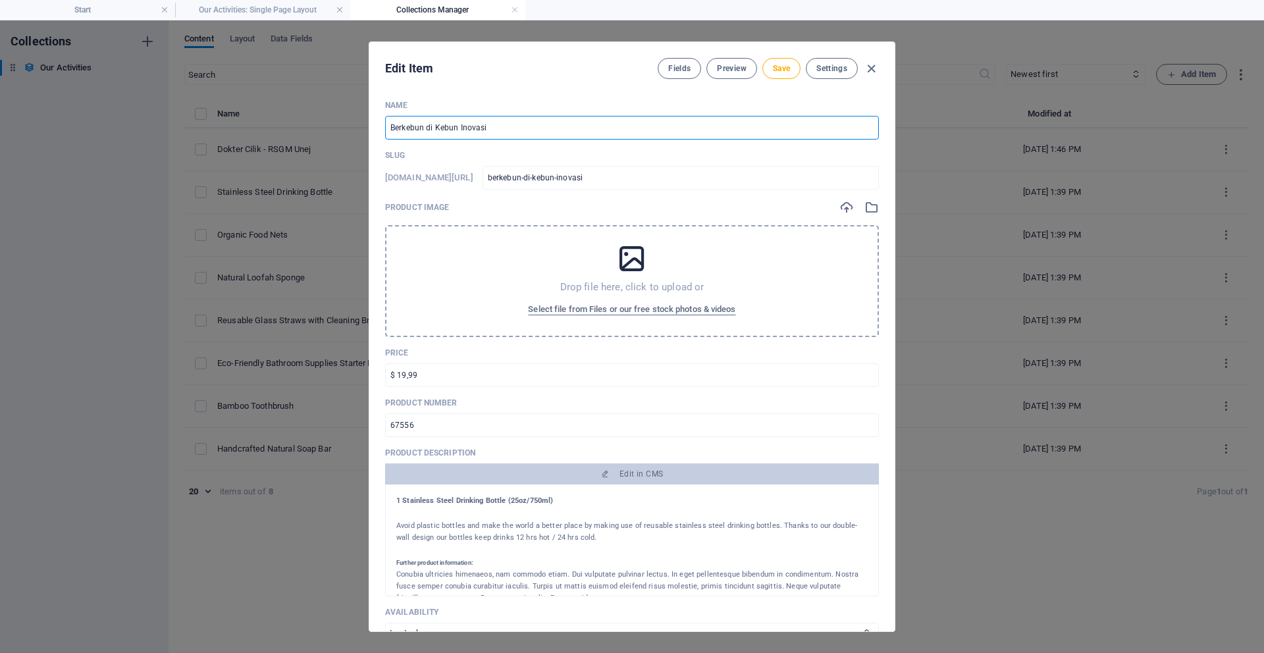
type input "berkebun-di-kebun-inovasi-p"
type input "Berkebun di Kebun Inovasi PO"
type input "berkebun-di-kebun-[GEOGRAPHIC_DATA]-po"
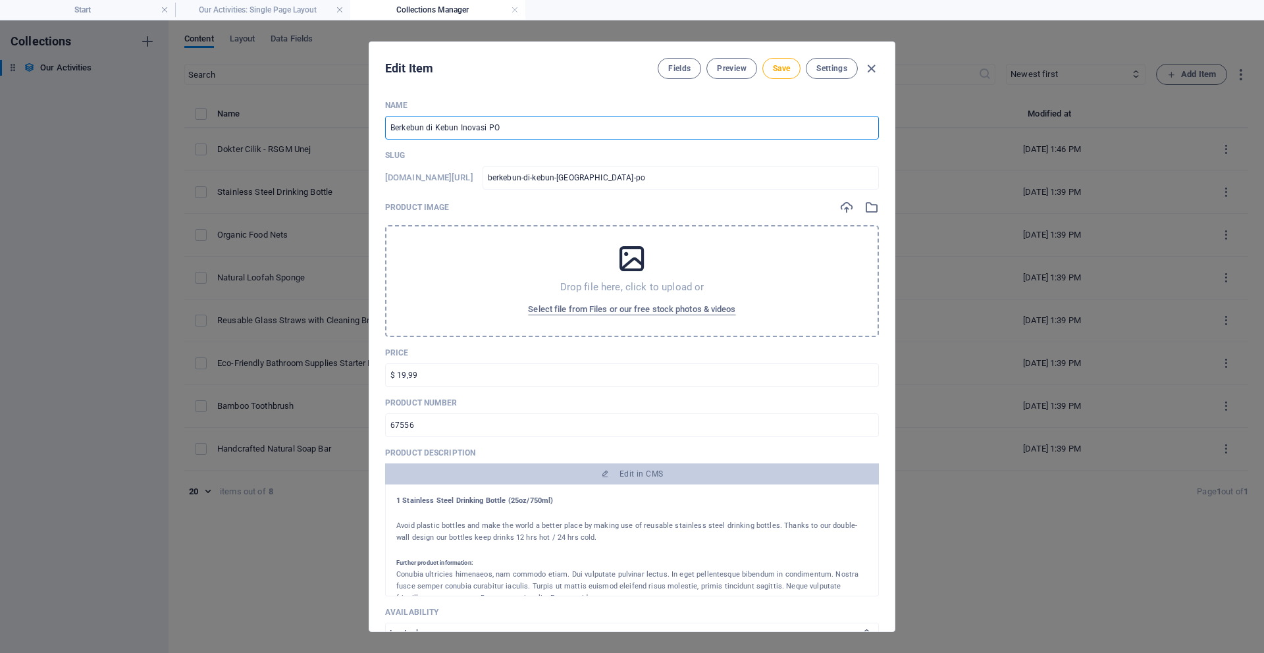
type input "Berkebun di Kebun Inovasi POL"
type input "berkebun-di-kebun-[GEOGRAPHIC_DATA]-pol"
type input "Berkebun di Kebun Inovasi POLT"
type input "berkebun-di-kebun-[GEOGRAPHIC_DATA]-polt"
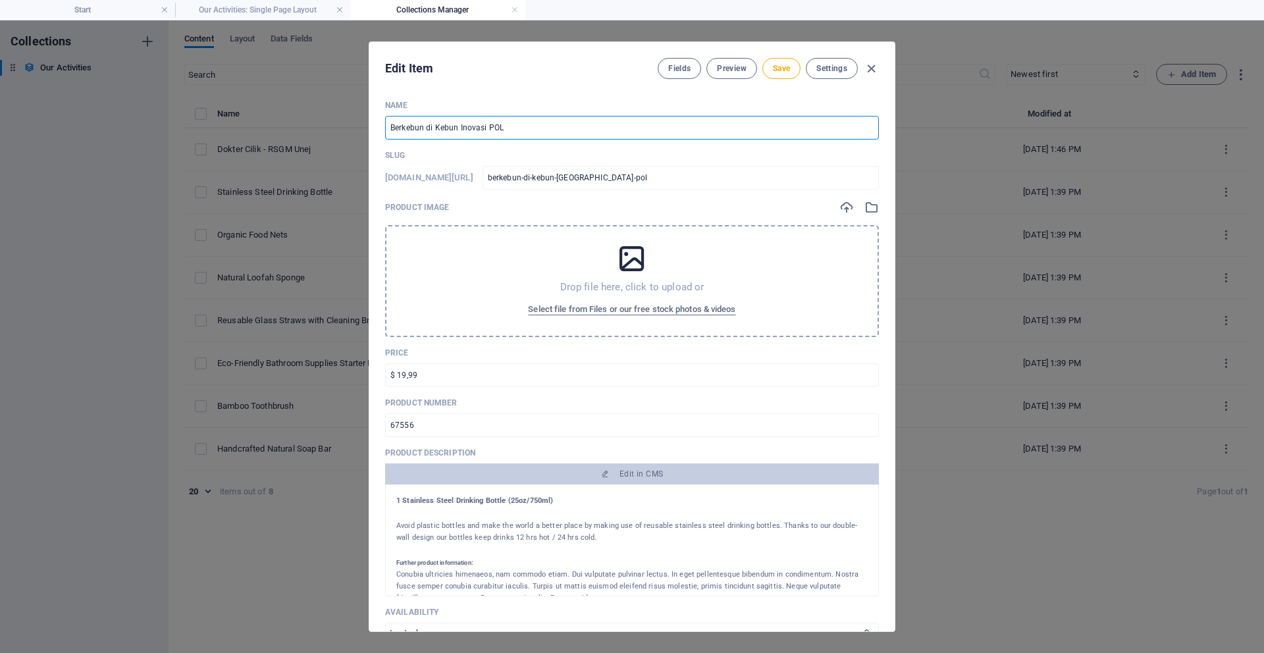
type input "berkebun-di-kebun-[GEOGRAPHIC_DATA]-polt"
type input "Berkebun di Kebun Inovasi POLTE"
type input "berkebun-di-kebun-[GEOGRAPHIC_DATA]-polte"
type input "Berkebun di Kebun Inovasi POLTEK"
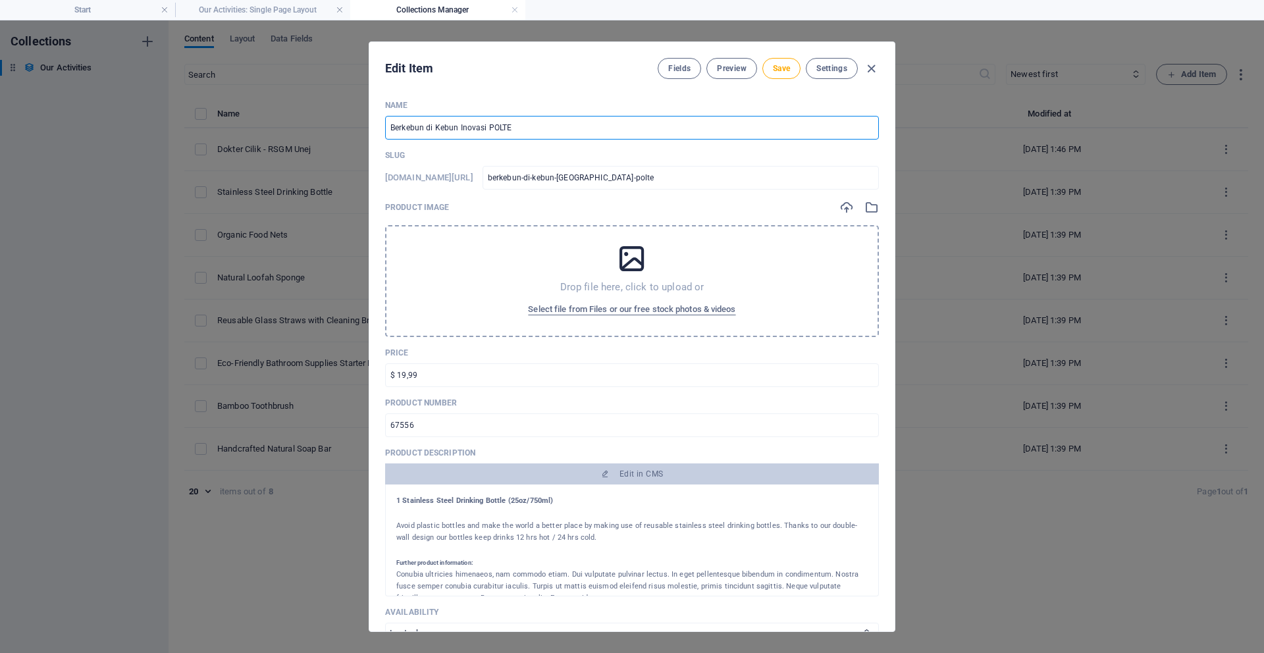
type input "berkebun-di-kebun-[GEOGRAPHIC_DATA]-poltek"
type input "Berkebun di Kebun Inovasi POLTEK J"
type input "berkebun-di-kebun-inovasi-poltek-j"
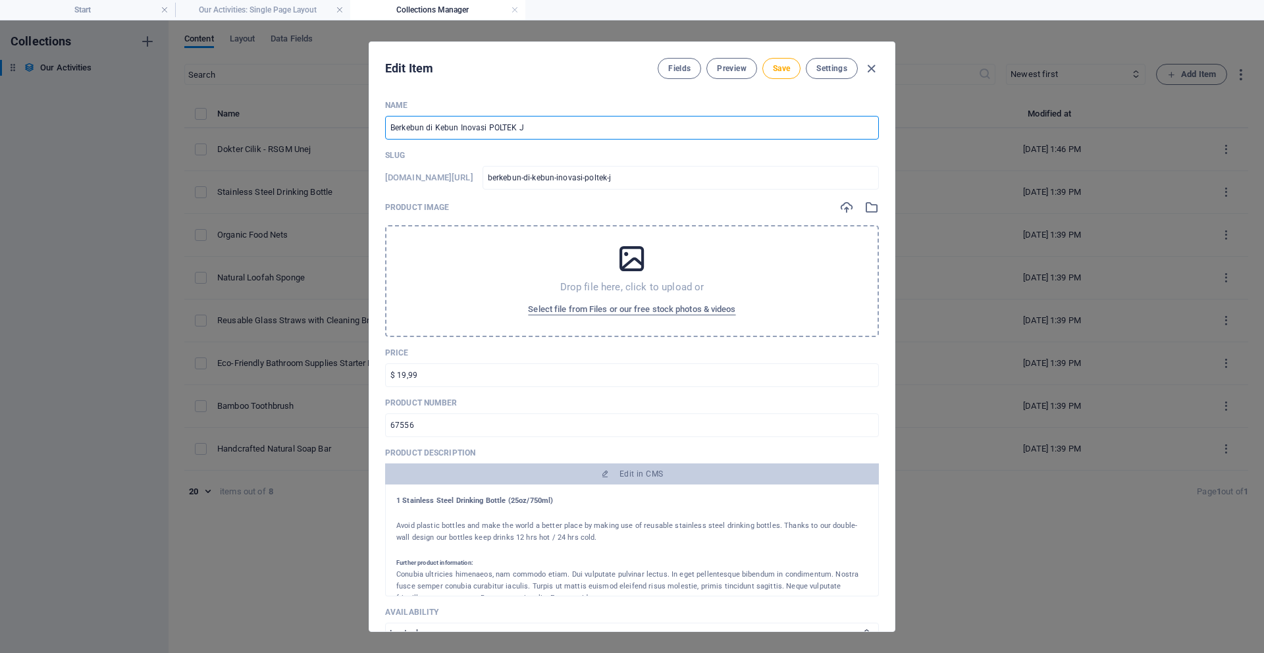
type input "Berkebun di Kebun Inovasi POLTEK Je"
type input "berkebun-di-kebun-inovasi-poltek-je"
type input "Berkebun di Kebun Inovasi POLTEK Jem"
type input "berkebun-di-kebun-[GEOGRAPHIC_DATA]-poltek-jem"
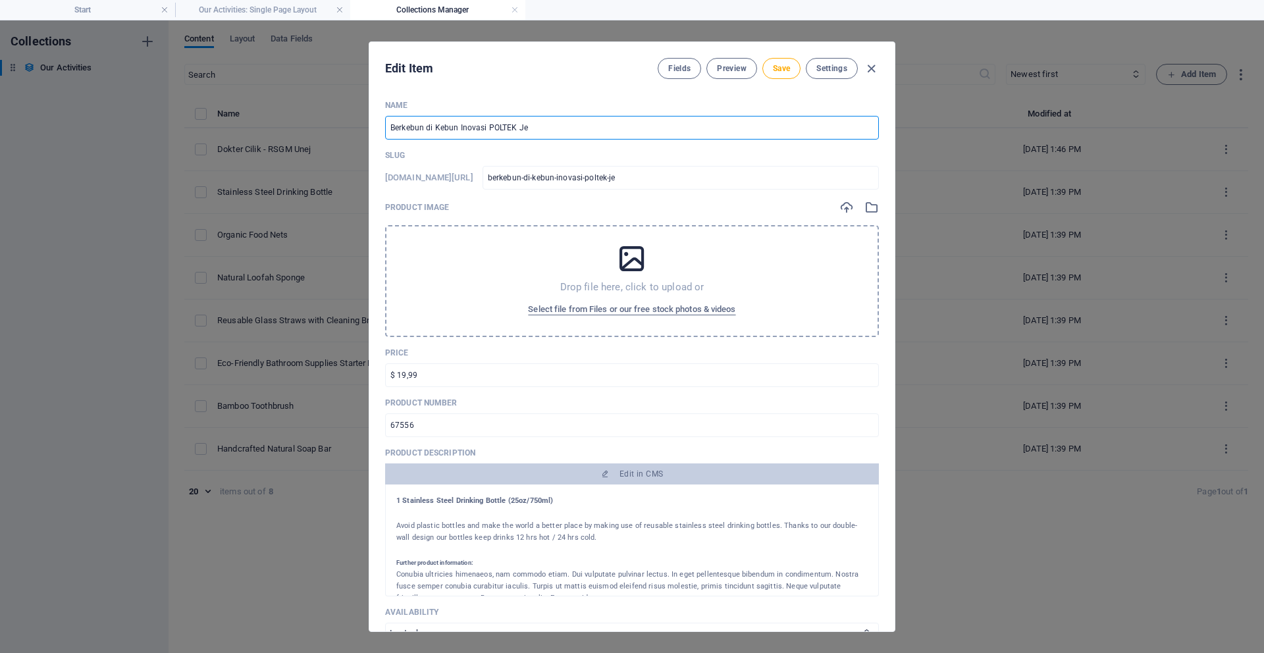
type input "berkebun-di-kebun-[GEOGRAPHIC_DATA]-poltek-jem"
type input "Berkebun di Kebun Inovasi POLTEK Jemb"
type input "berkebun-di-kebun-inovasi-poltek-jemb"
type input "Berkebun di Kebun Inovasi POLTEK Jembe"
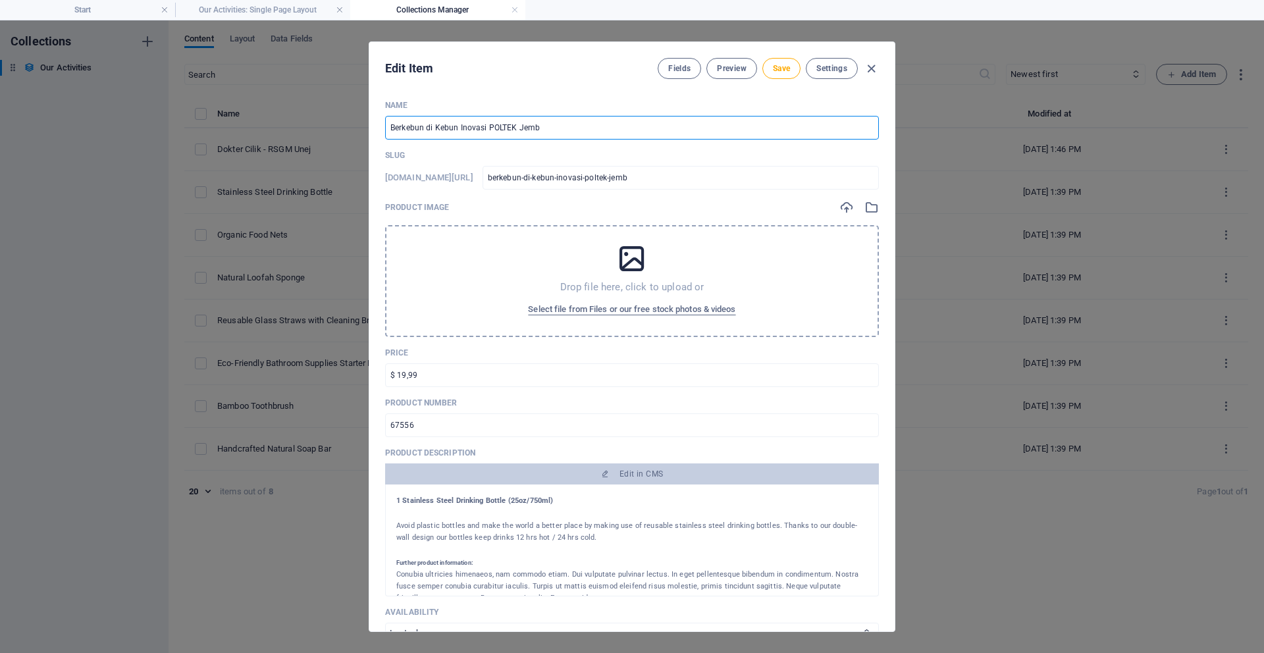
type input "berkebun-di-kebun-[GEOGRAPHIC_DATA]-poltek-jembe"
type input "Berkebun di Kebun Inovasi POLTEK Jember"
click at [553, 378] on input "$ 19,99" at bounding box center [632, 375] width 494 height 24
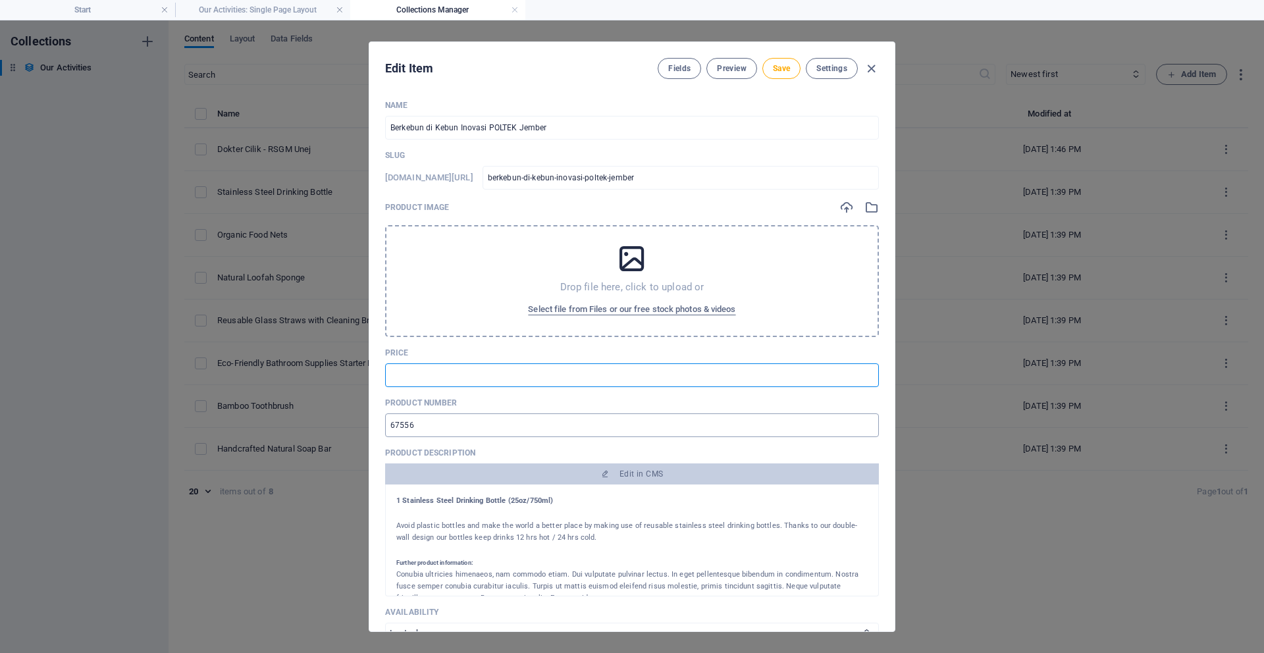
click at [515, 430] on input "67556" at bounding box center [632, 425] width 494 height 24
click at [618, 65] on span "Save" at bounding box center [781, 68] width 17 height 11
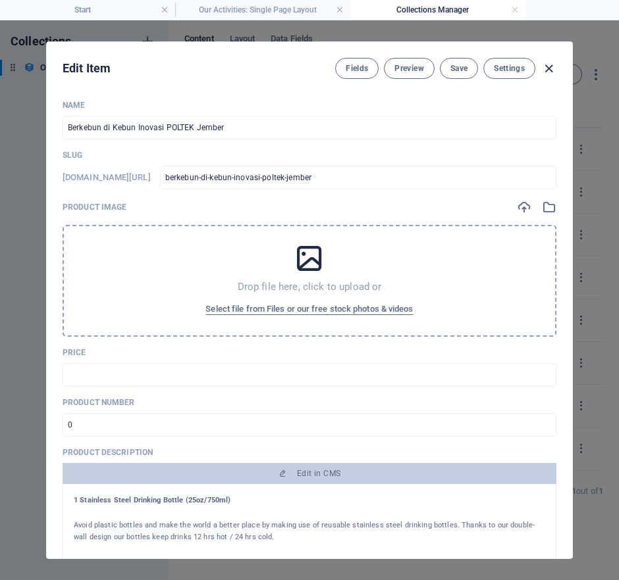
click at [553, 69] on icon "button" at bounding box center [548, 68] width 15 height 15
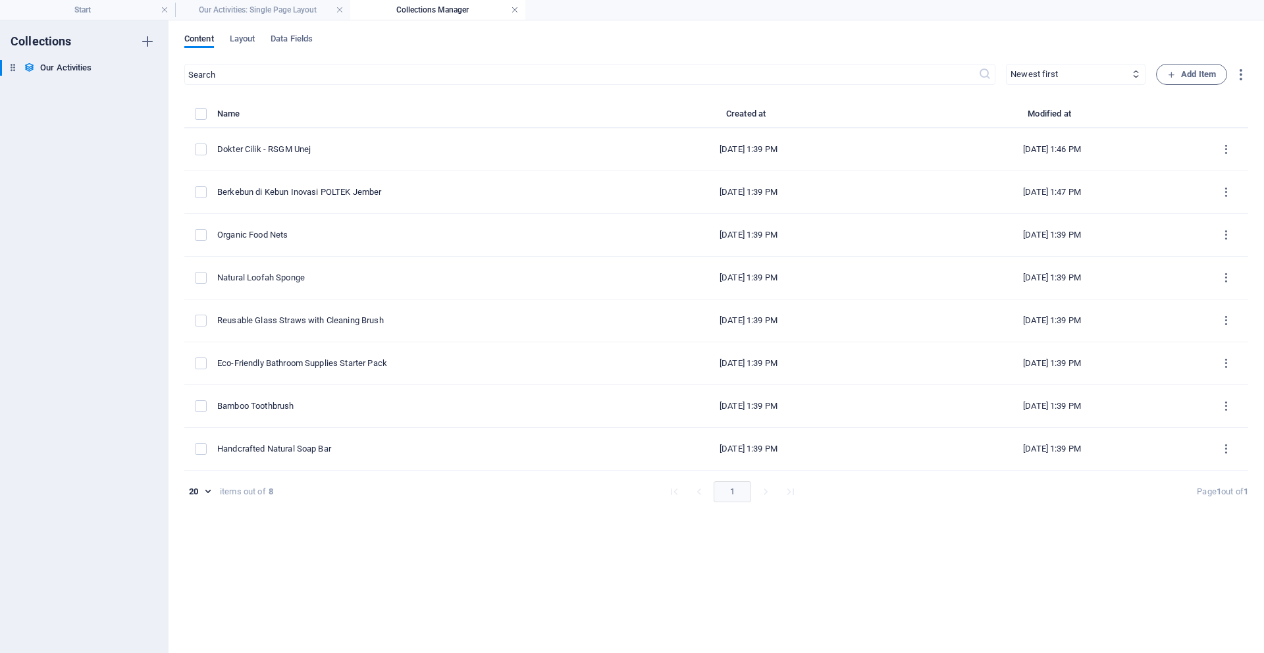
click at [515, 10] on link at bounding box center [515, 10] width 8 height 13
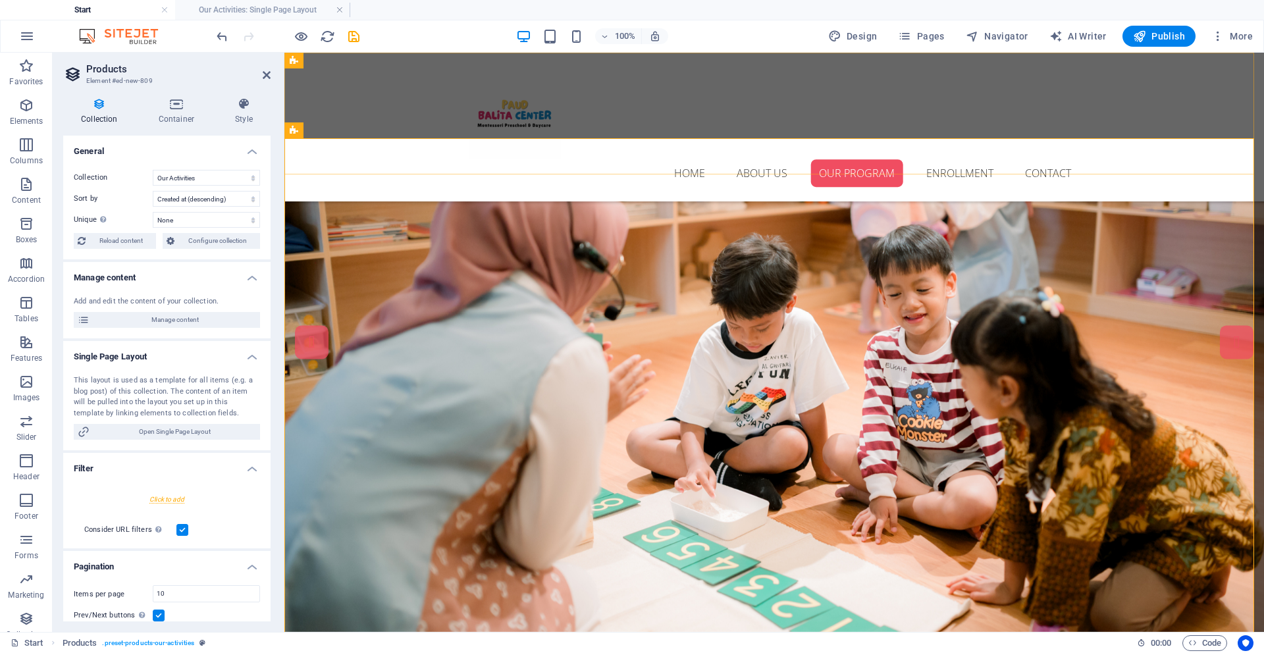
scroll to position [2134, 0]
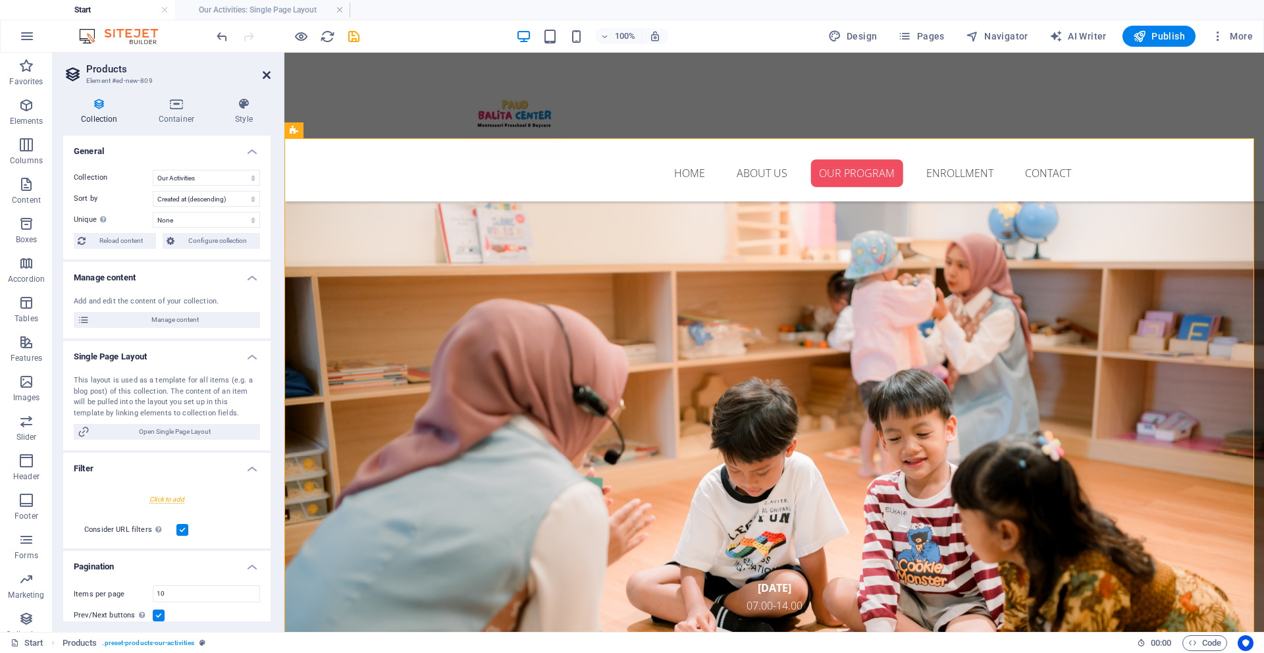
click at [268, 77] on icon at bounding box center [267, 75] width 8 height 11
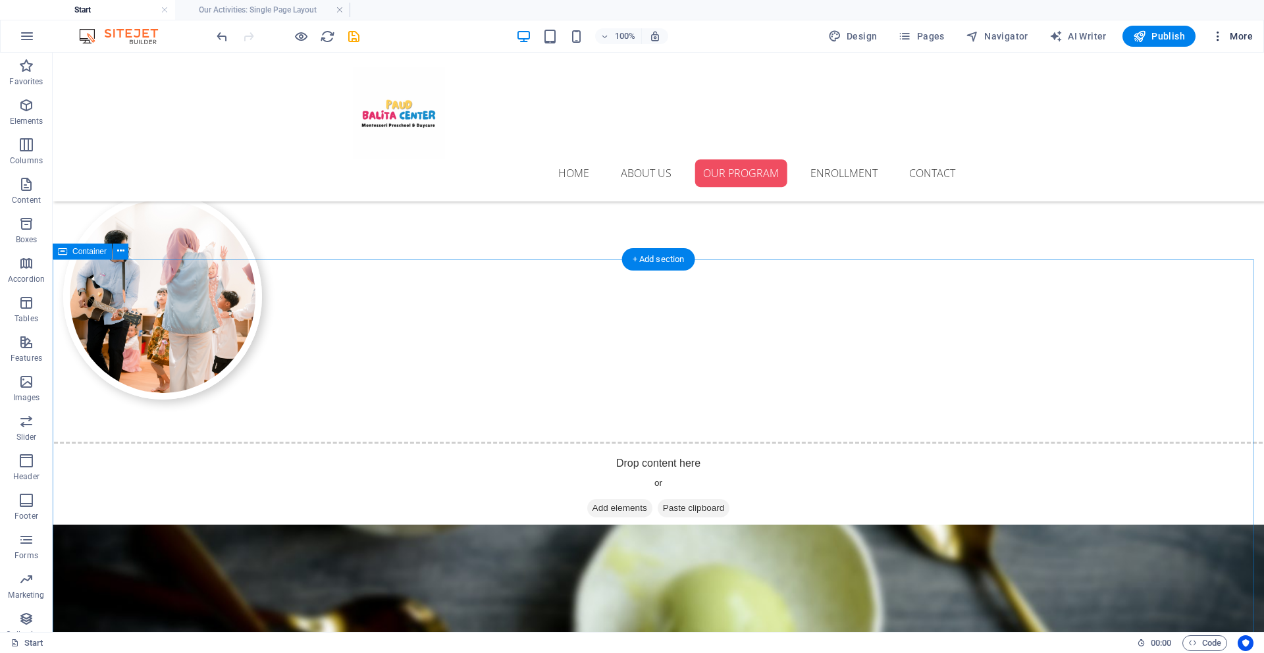
scroll to position [1676, 0]
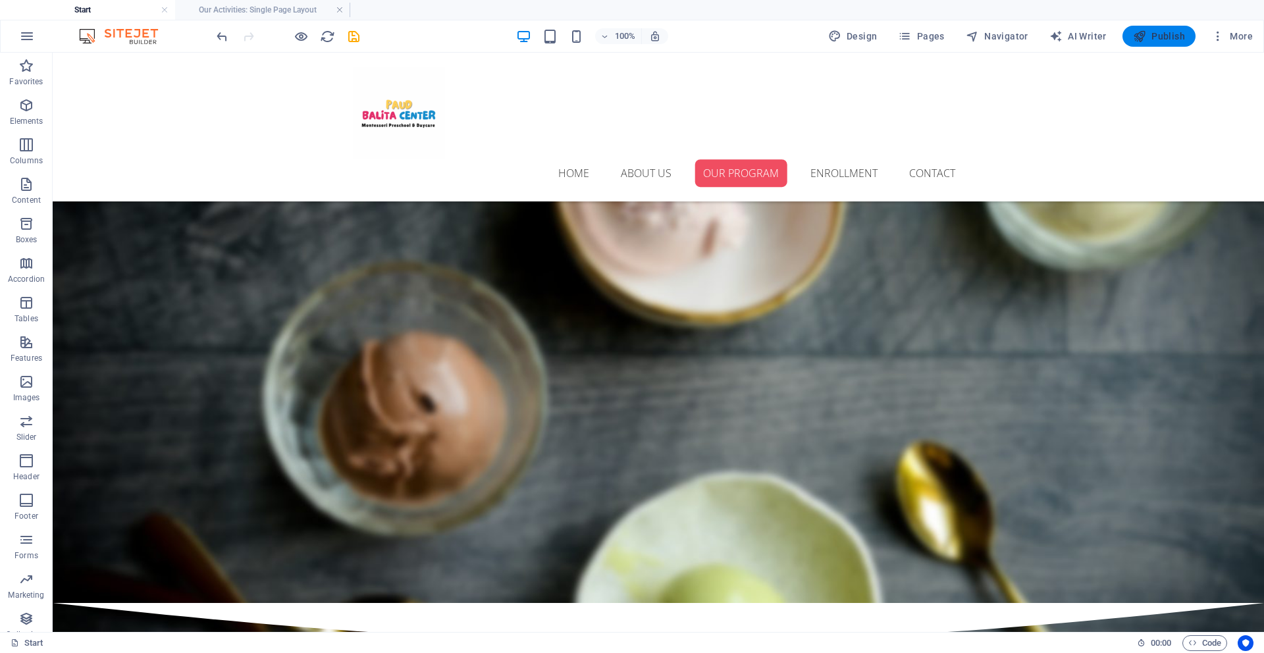
click at [618, 28] on button "Publish" at bounding box center [1158, 36] width 73 height 21
